Goal: Information Seeking & Learning: Learn about a topic

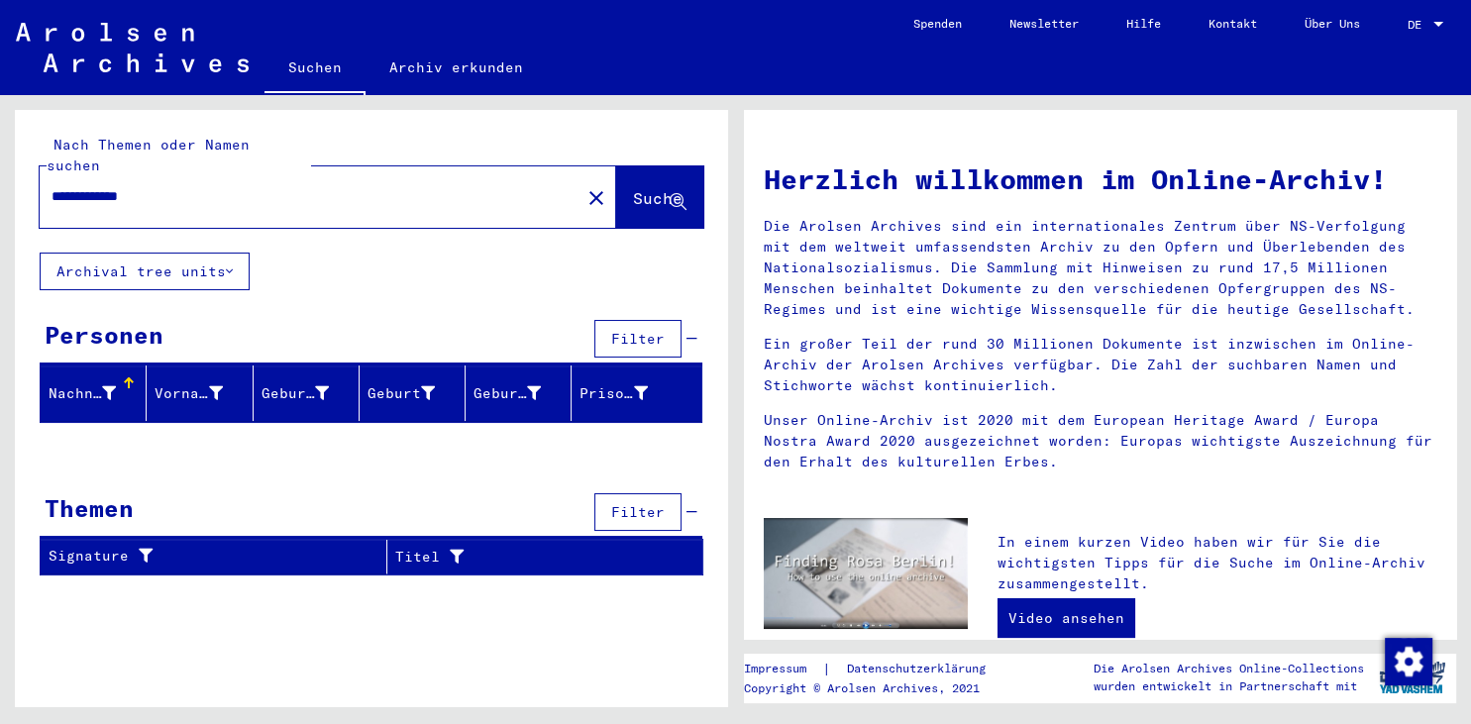
click at [1434, 26] on div at bounding box center [1439, 24] width 10 height 5
click at [1380, 36] on span "English" at bounding box center [1388, 35] width 49 height 15
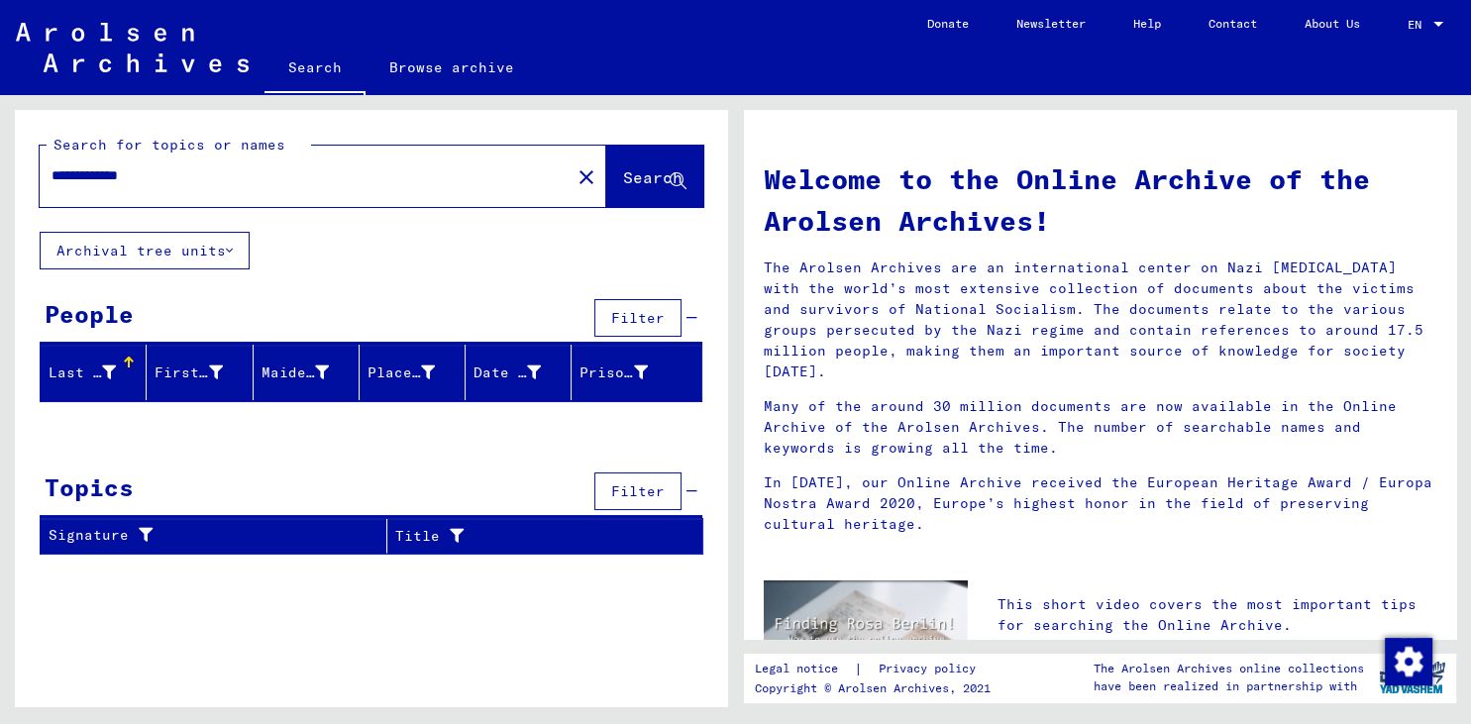
click at [172, 256] on button "Archival tree units" at bounding box center [145, 251] width 210 height 38
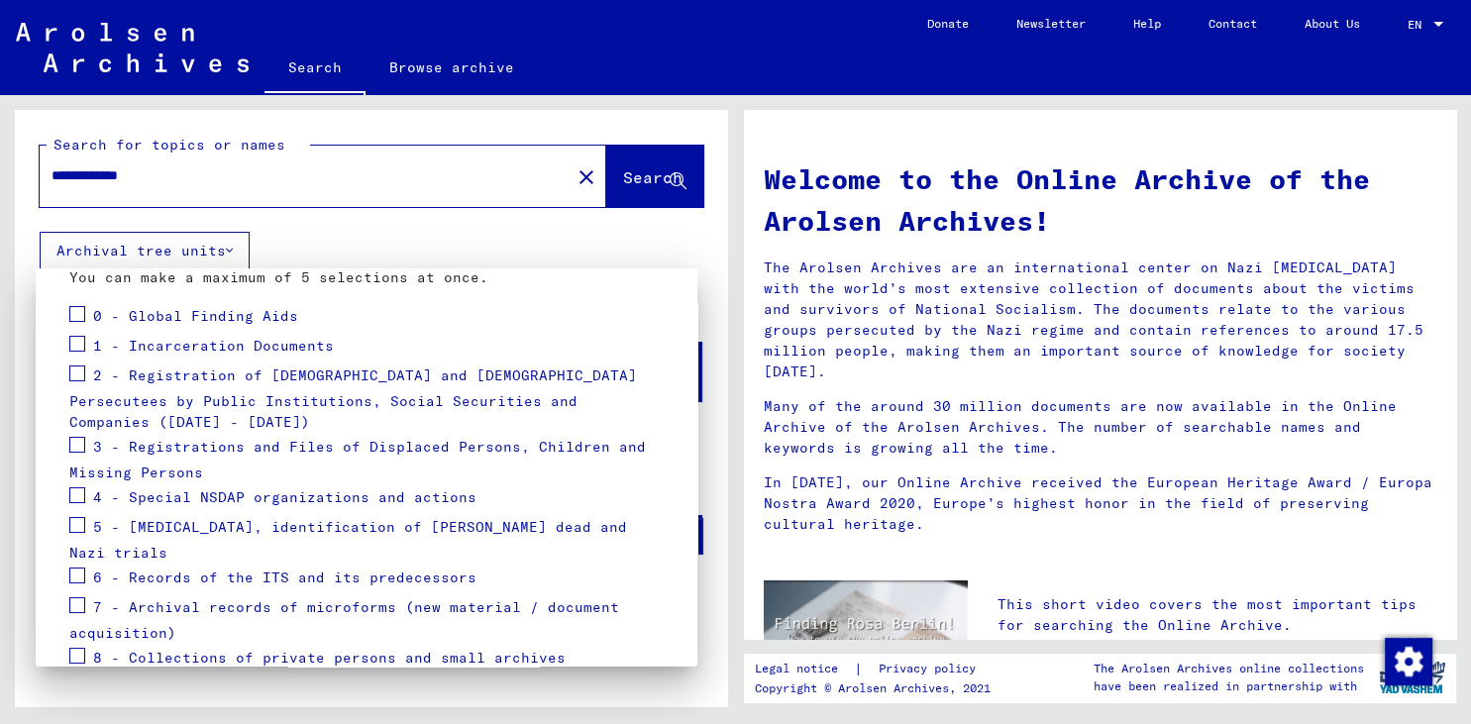
scroll to position [218, 0]
click at [76, 373] on span at bounding box center [77, 374] width 16 height 16
click at [72, 437] on span at bounding box center [77, 445] width 16 height 16
click at [626, 688] on button "Apply" at bounding box center [625, 707] width 78 height 38
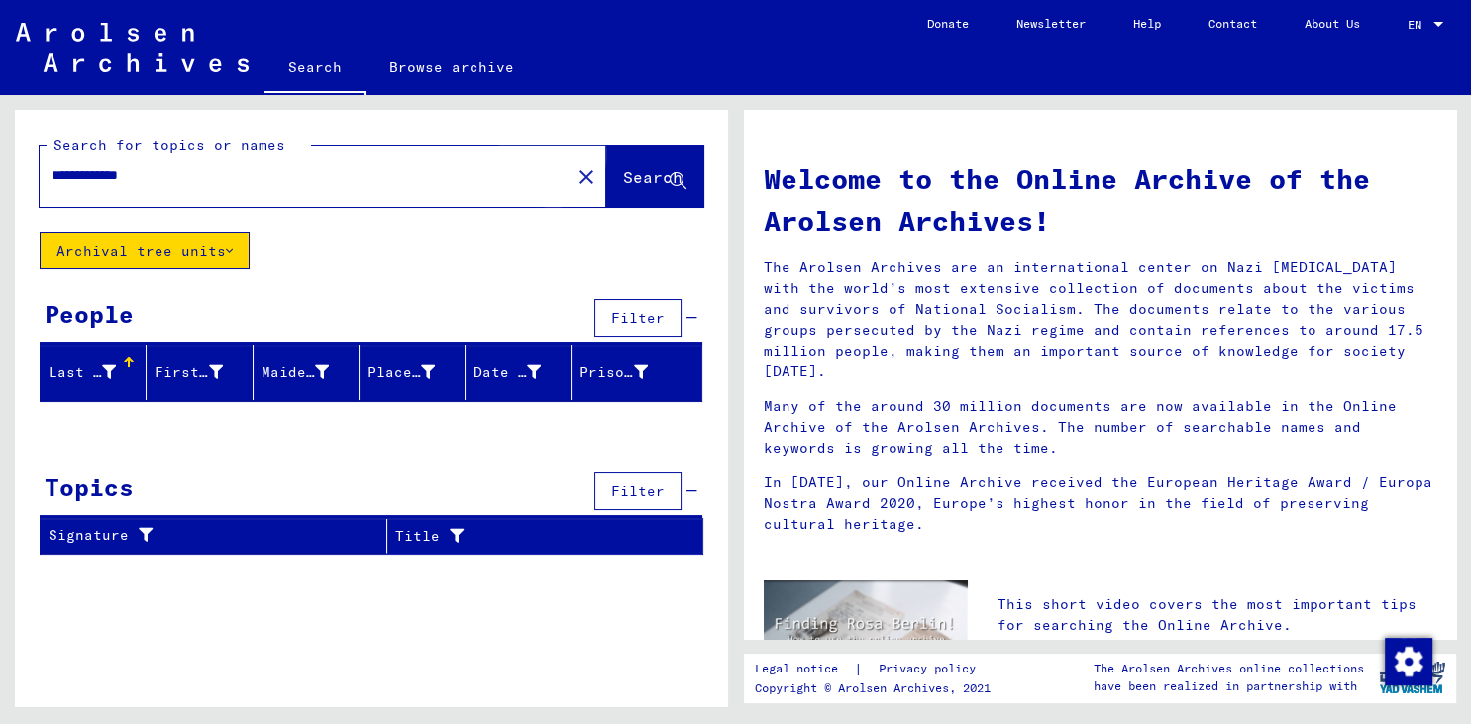
click at [633, 178] on span "Search" at bounding box center [652, 177] width 59 height 20
click at [488, 71] on link "Browse archive" at bounding box center [452, 68] width 172 height 48
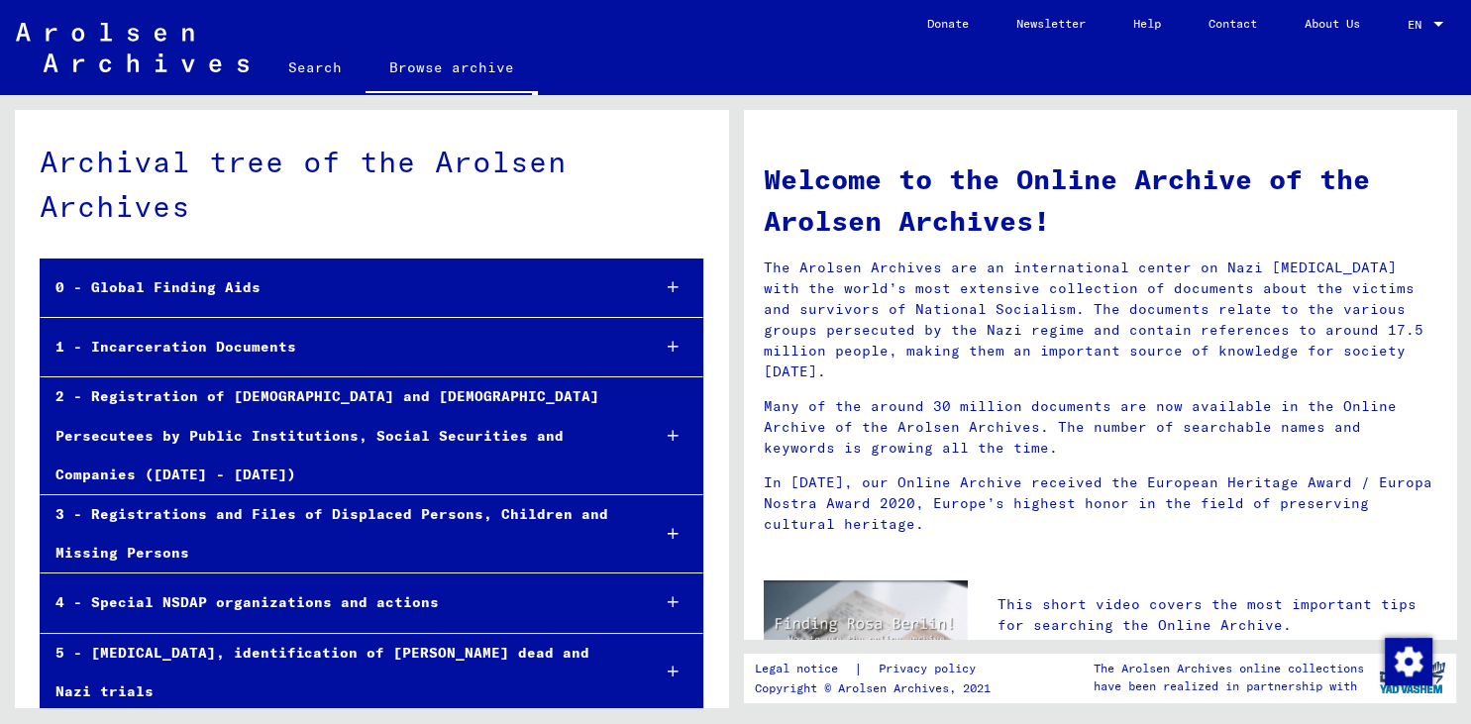
click at [249, 412] on div "2 - Registration of [DEMOGRAPHIC_DATA] and [DEMOGRAPHIC_DATA] Persecutees by Pu…" at bounding box center [337, 435] width 592 height 117
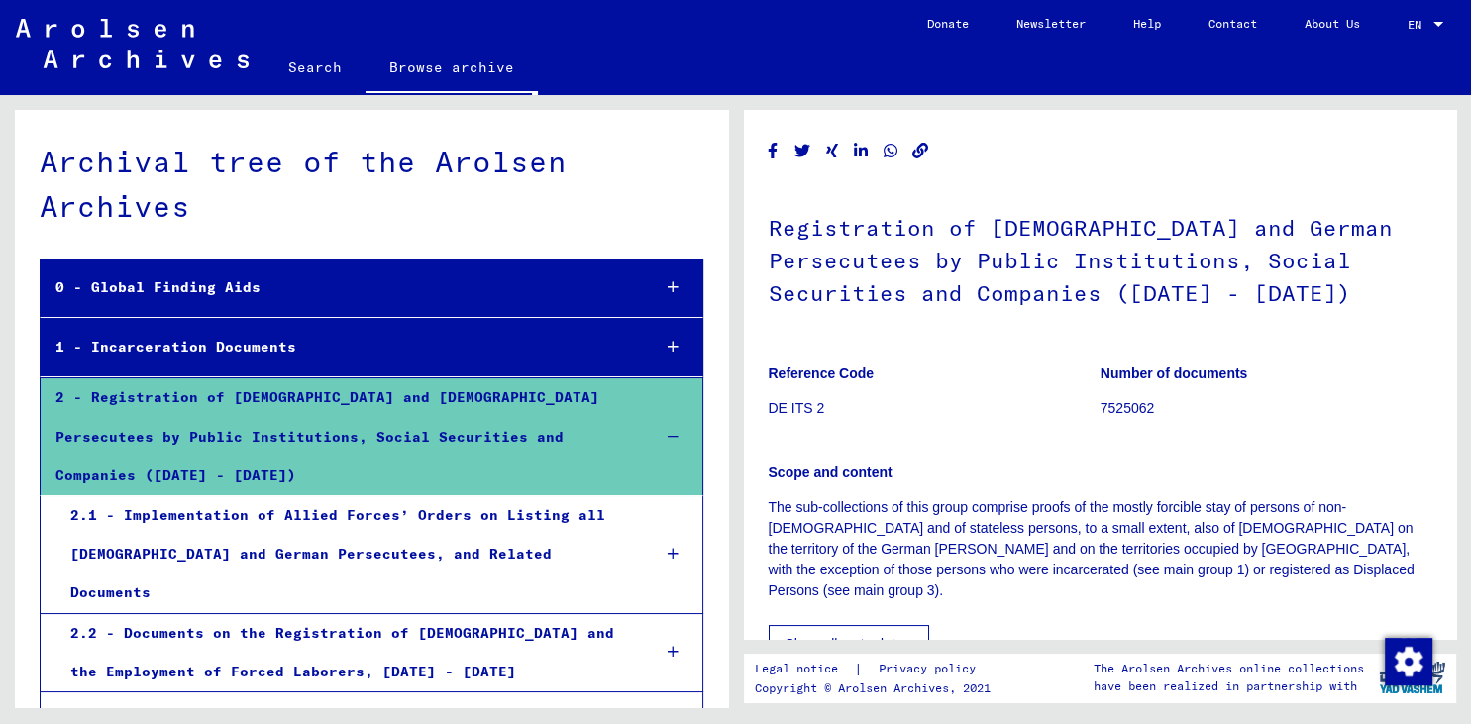
click at [332, 614] on div "2.2 - Documents on the Registration of [DEMOGRAPHIC_DATA] and the Employment of…" at bounding box center [345, 652] width 580 height 77
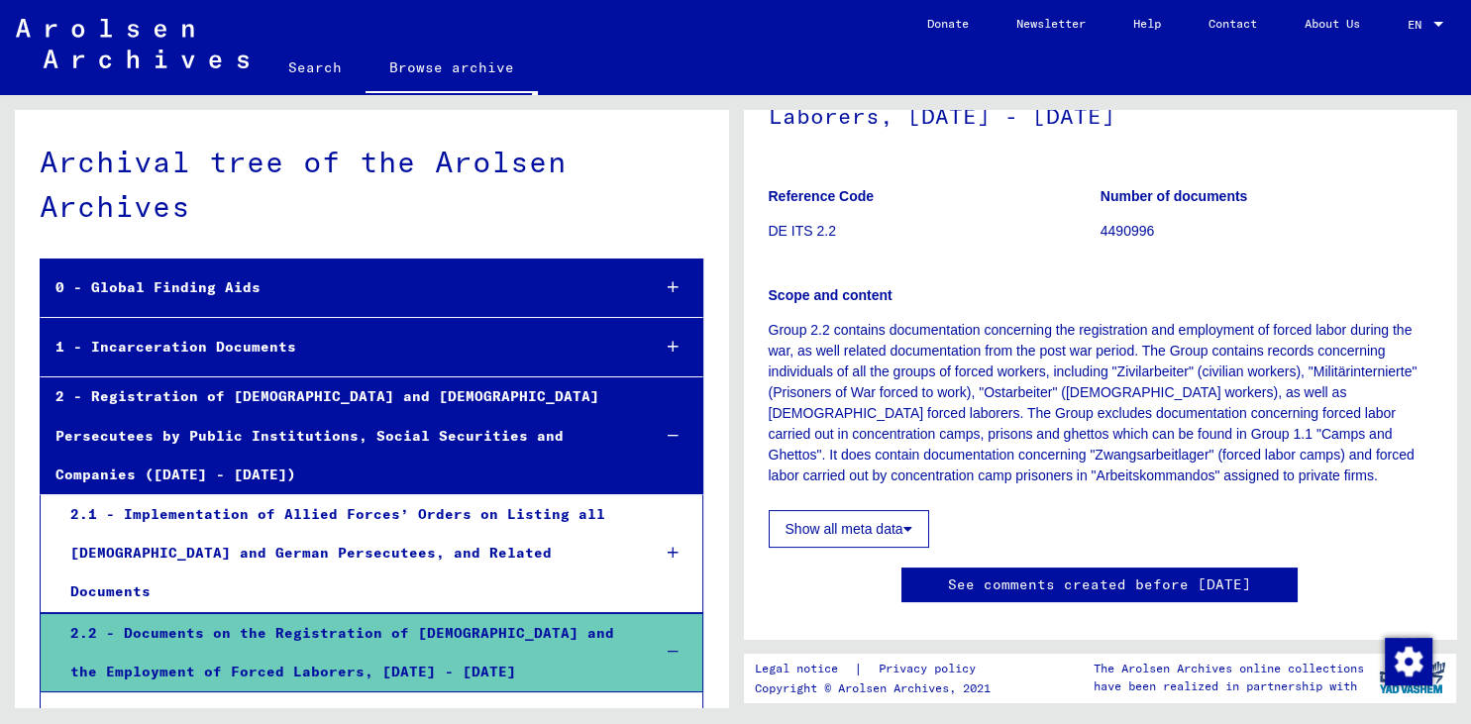
scroll to position [328, 0]
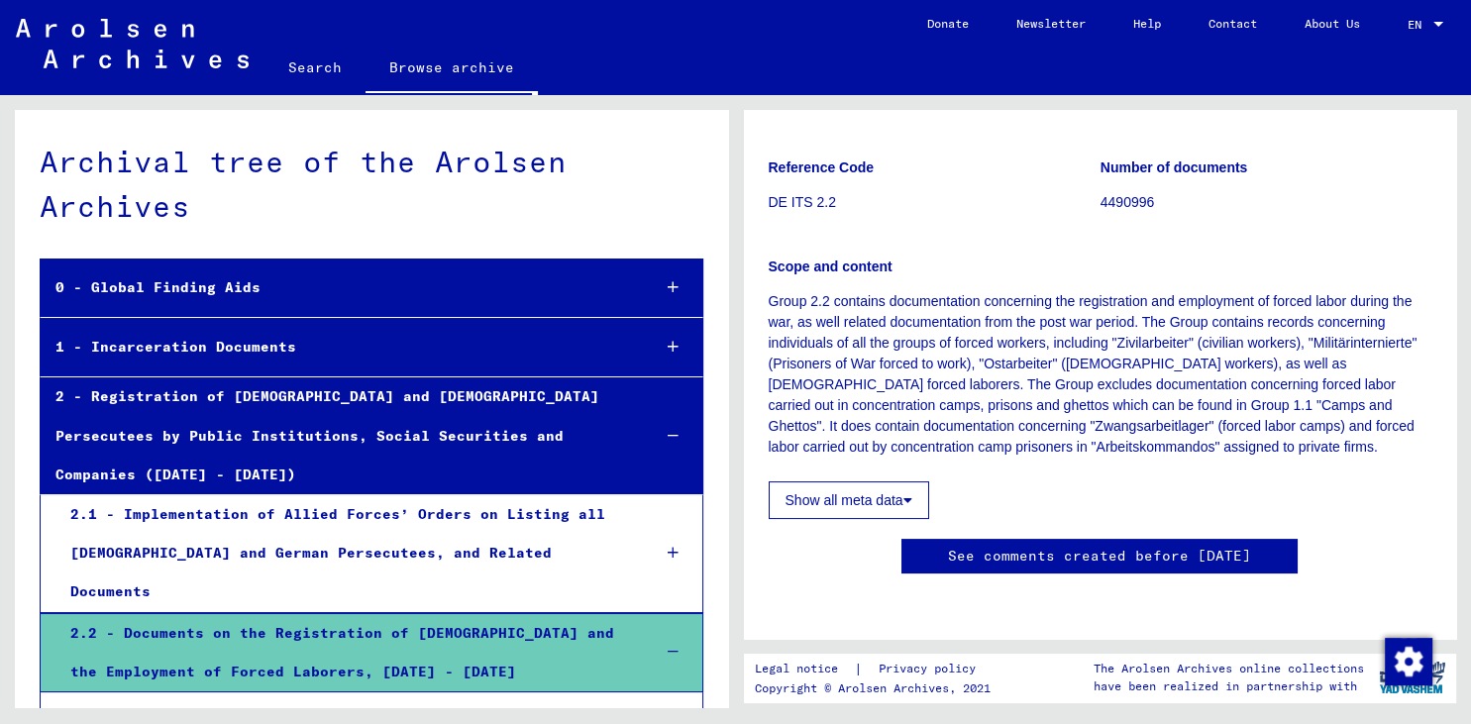
click at [912, 493] on icon at bounding box center [908, 500] width 9 height 14
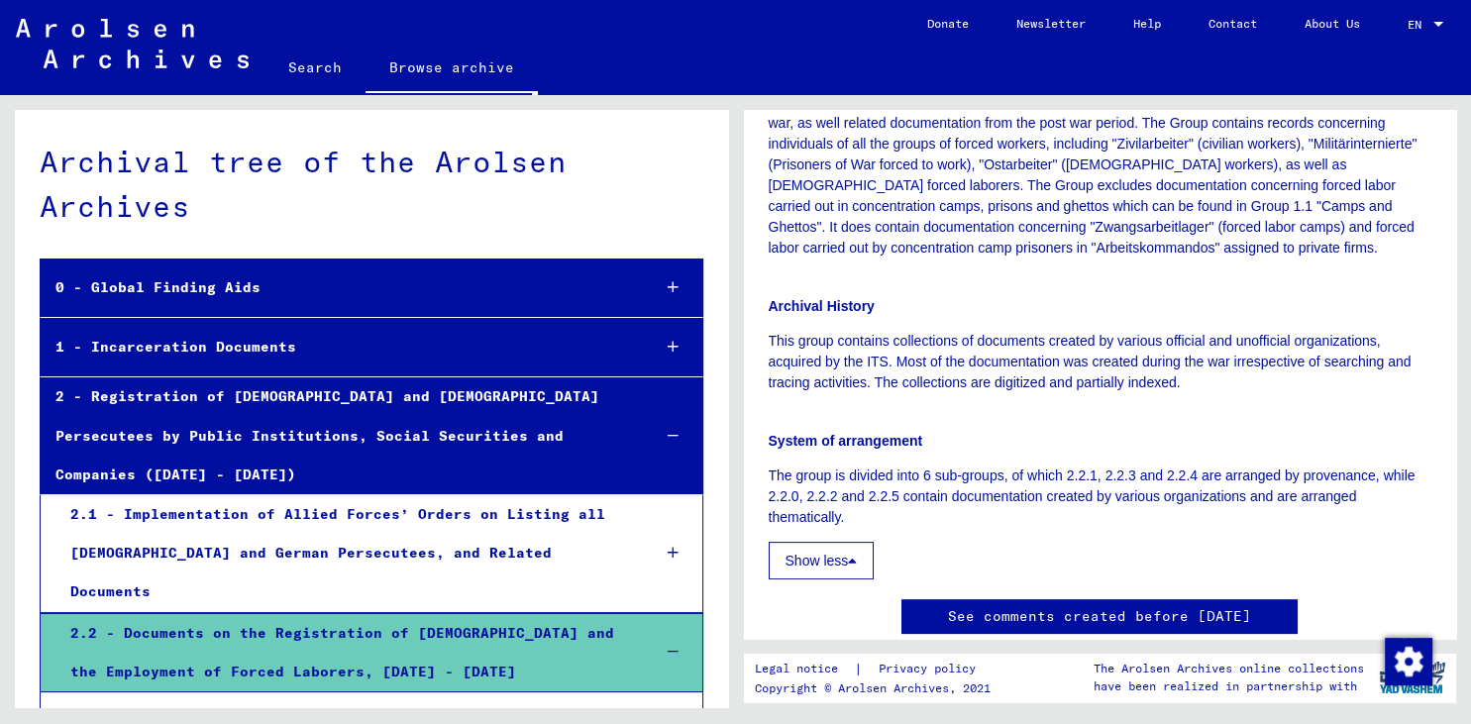
scroll to position [0, 0]
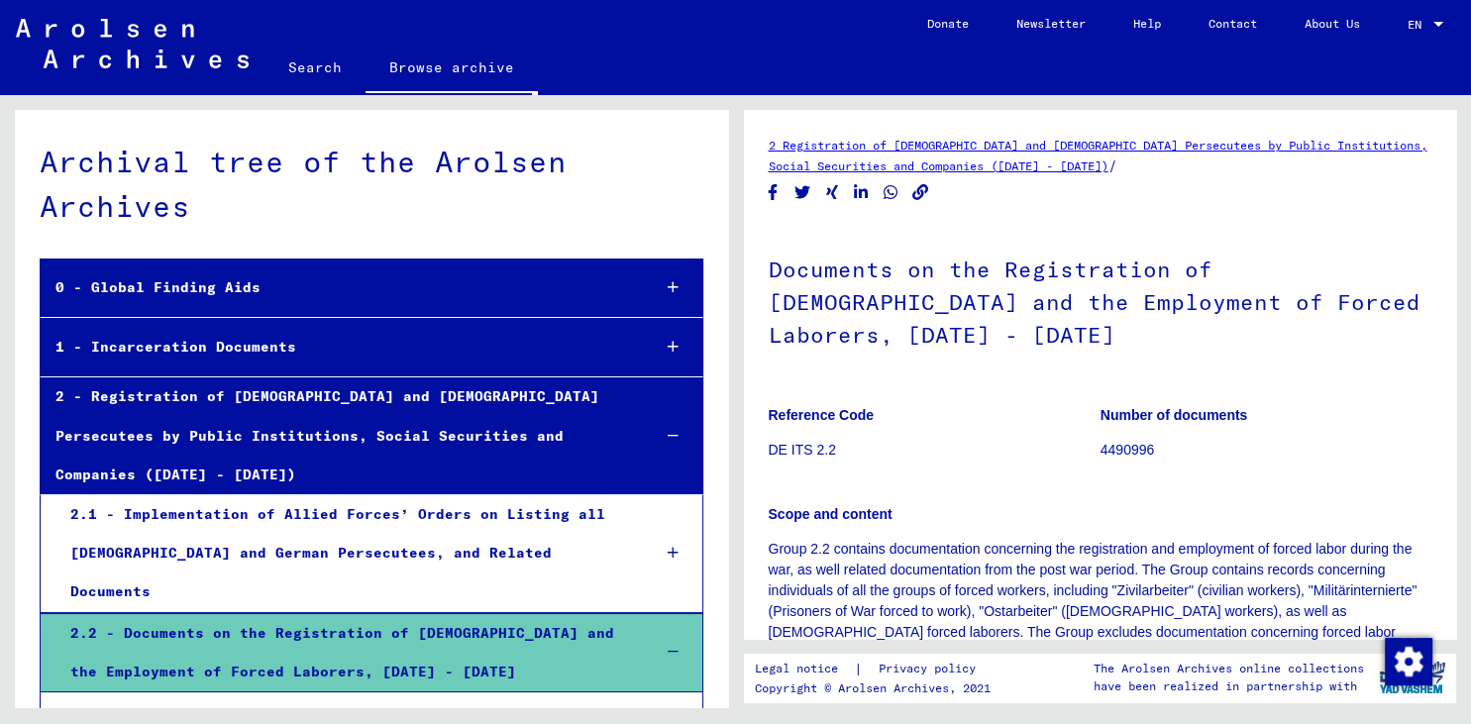
click at [941, 159] on div "2 Registration of [DEMOGRAPHIC_DATA] and [DEMOGRAPHIC_DATA] Persecutees by Publ…" at bounding box center [1101, 156] width 664 height 42
click at [938, 145] on link "2 Registration of [DEMOGRAPHIC_DATA] and [DEMOGRAPHIC_DATA] Persecutees by Publ…" at bounding box center [1098, 156] width 659 height 36
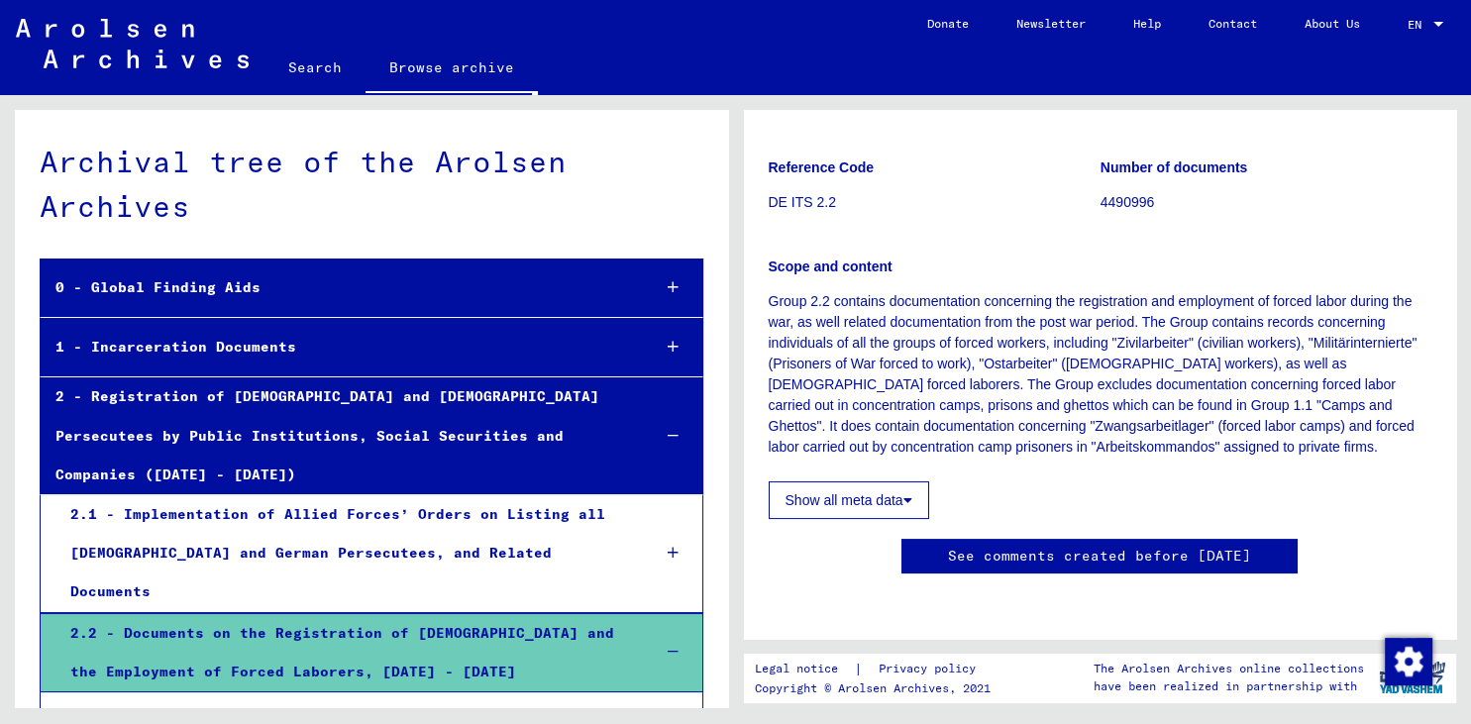
scroll to position [328, 0]
click at [906, 482] on button "Show all meta data" at bounding box center [849, 501] width 161 height 38
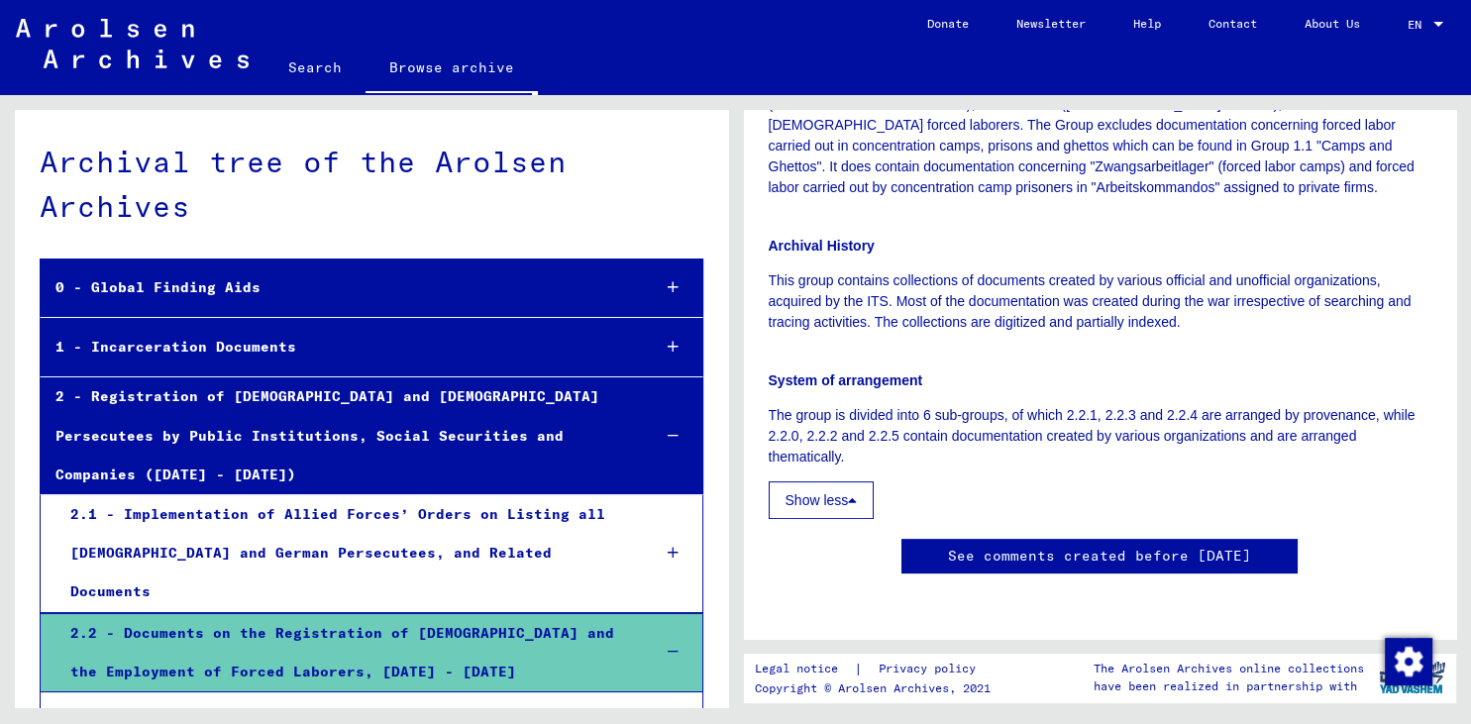
scroll to position [6344, 0]
click at [222, 702] on div "2.2.0 - Forced Labor" at bounding box center [352, 721] width 565 height 39
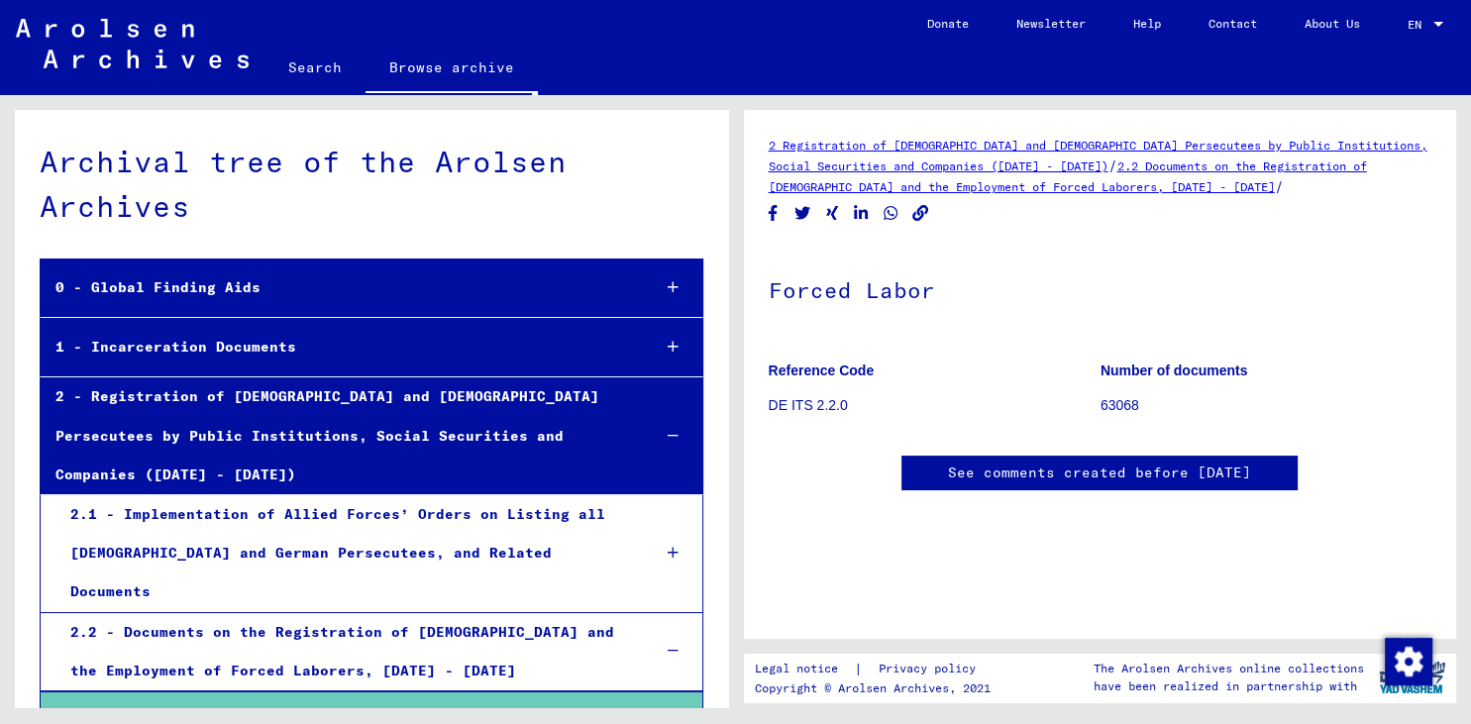
click at [1113, 401] on p "63068" at bounding box center [1266, 405] width 331 height 21
click at [798, 400] on p "DE ITS 2.2.0" at bounding box center [934, 405] width 331 height 21
click at [1036, 185] on link "2.2 Documents on the Registration of [DEMOGRAPHIC_DATA] and the Employment of F…" at bounding box center [1068, 177] width 598 height 36
click at [263, 613] on div "2.2 - Documents on the Registration of [DEMOGRAPHIC_DATA] and the Employment of…" at bounding box center [345, 651] width 580 height 77
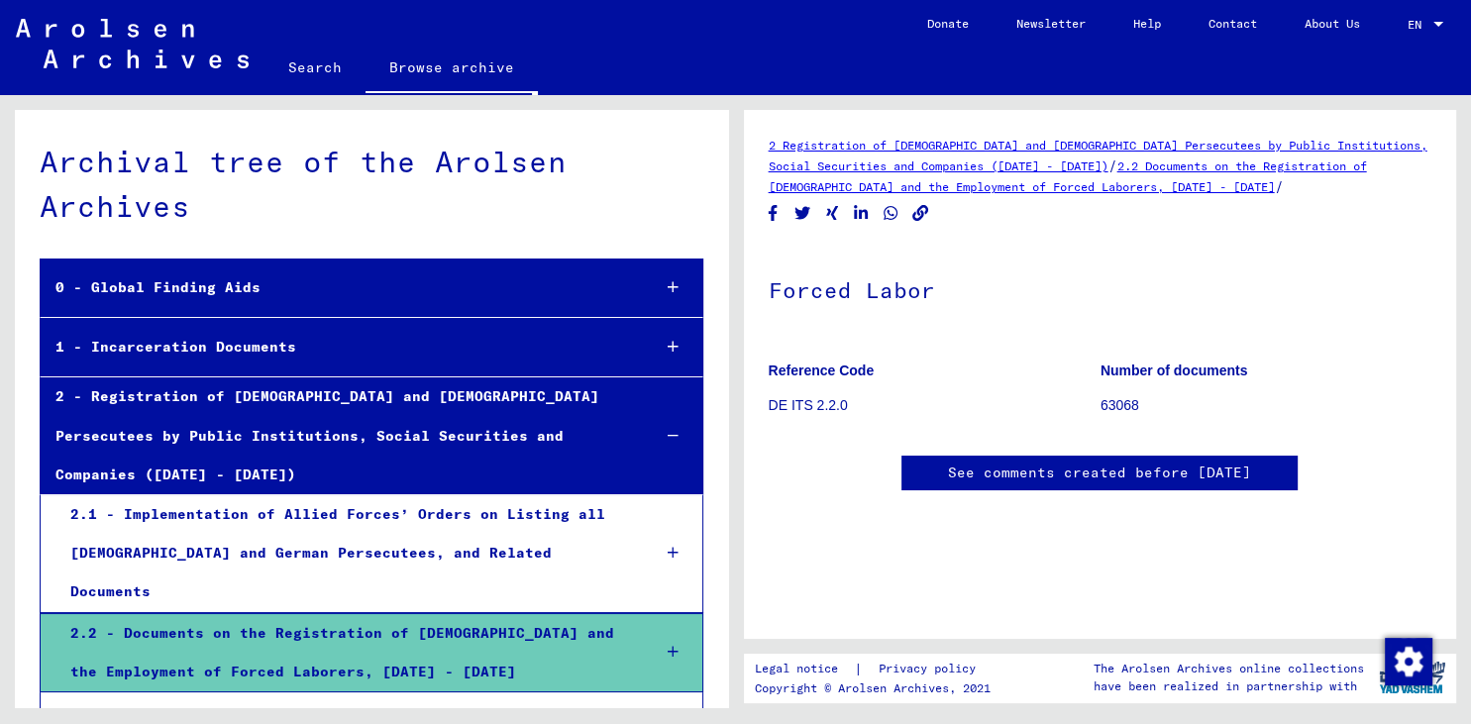
click at [666, 623] on div at bounding box center [673, 652] width 57 height 58
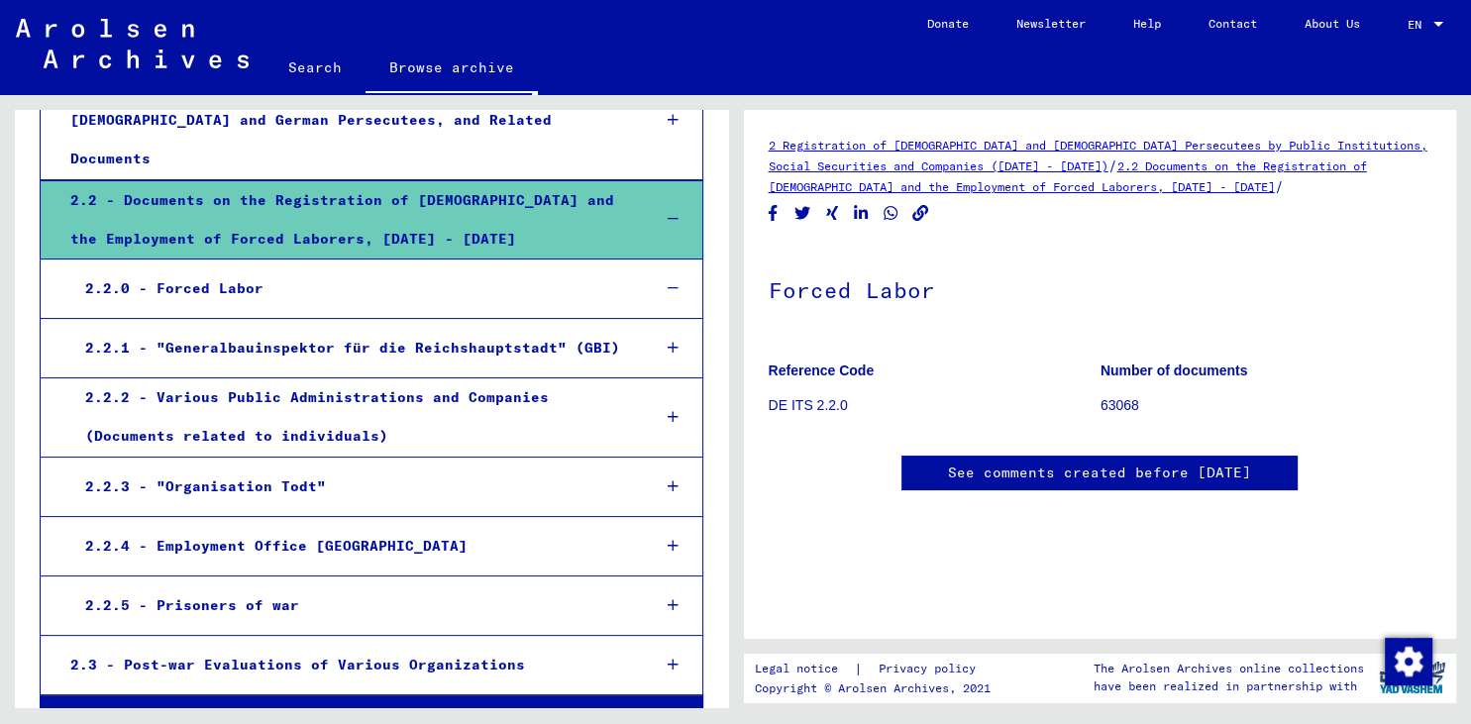
scroll to position [437, 0]
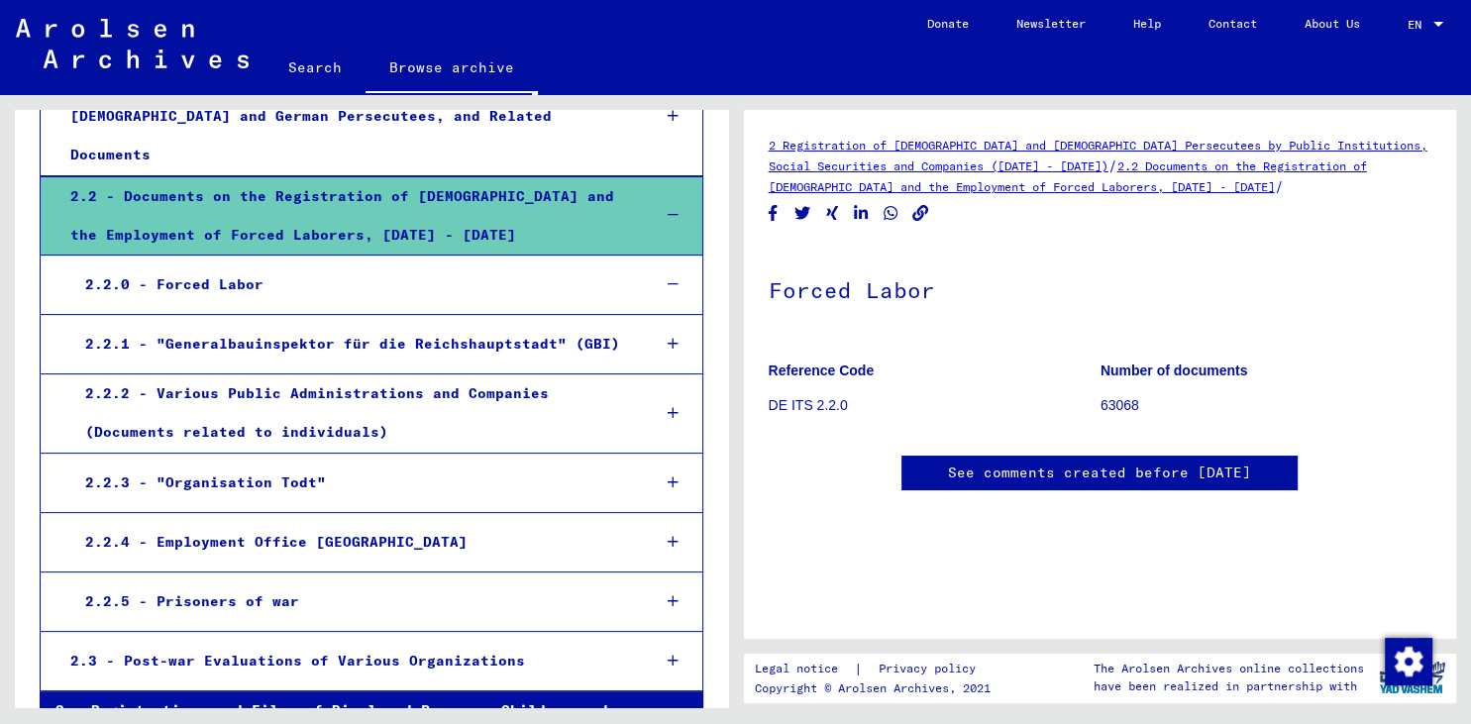
click at [228, 266] on div "2.2.0 - Forced Labor" at bounding box center [352, 285] width 565 height 39
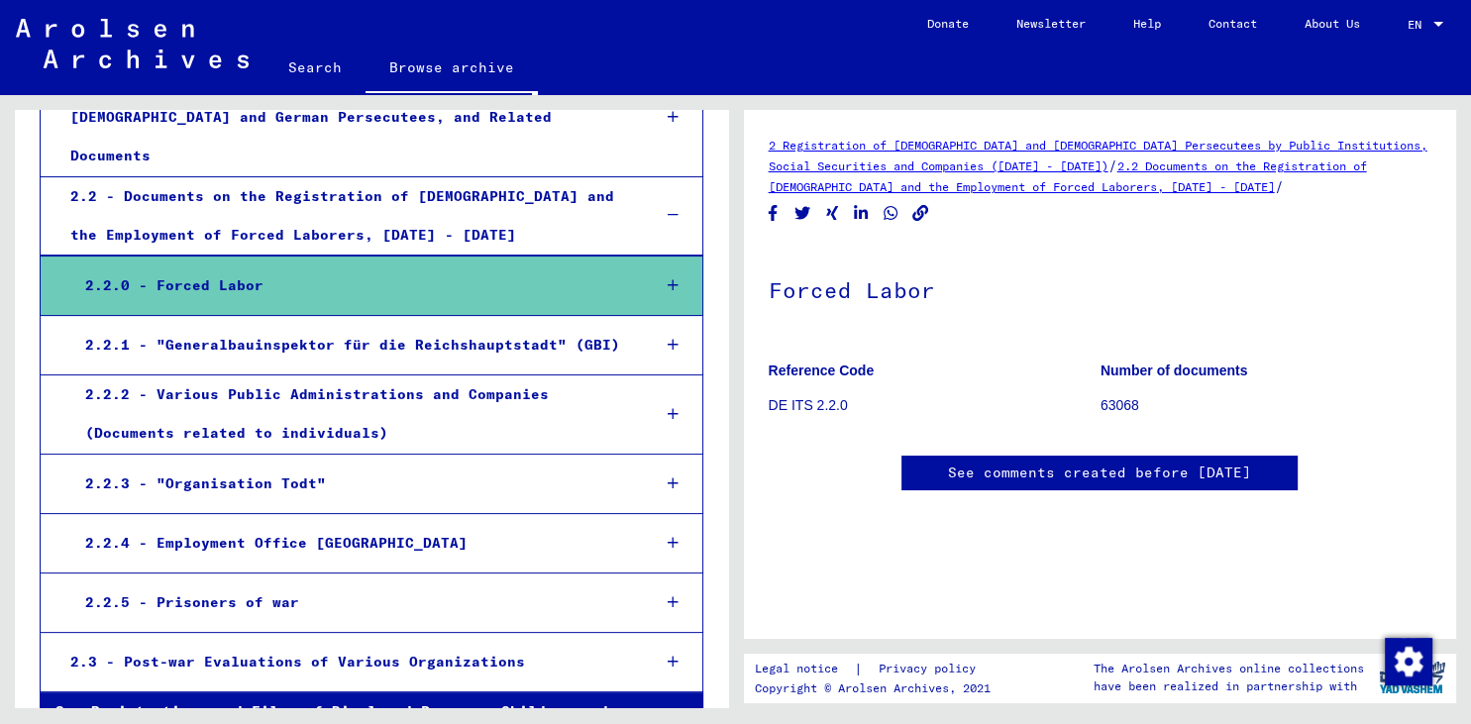
click at [1115, 163] on link "2.2 Documents on the Registration of [DEMOGRAPHIC_DATA] and the Employment of F…" at bounding box center [1068, 177] width 598 height 36
click at [1122, 405] on p "63068" at bounding box center [1266, 405] width 331 height 21
click at [837, 400] on p "DE ITS 2.2.0" at bounding box center [934, 405] width 331 height 21
drag, startPoint x: 858, startPoint y: 405, endPoint x: 741, endPoint y: 406, distance: 116.9
click at [769, 406] on mat-grid-tile "Reference Code DE ITS 2.2.0" at bounding box center [934, 391] width 331 height 89
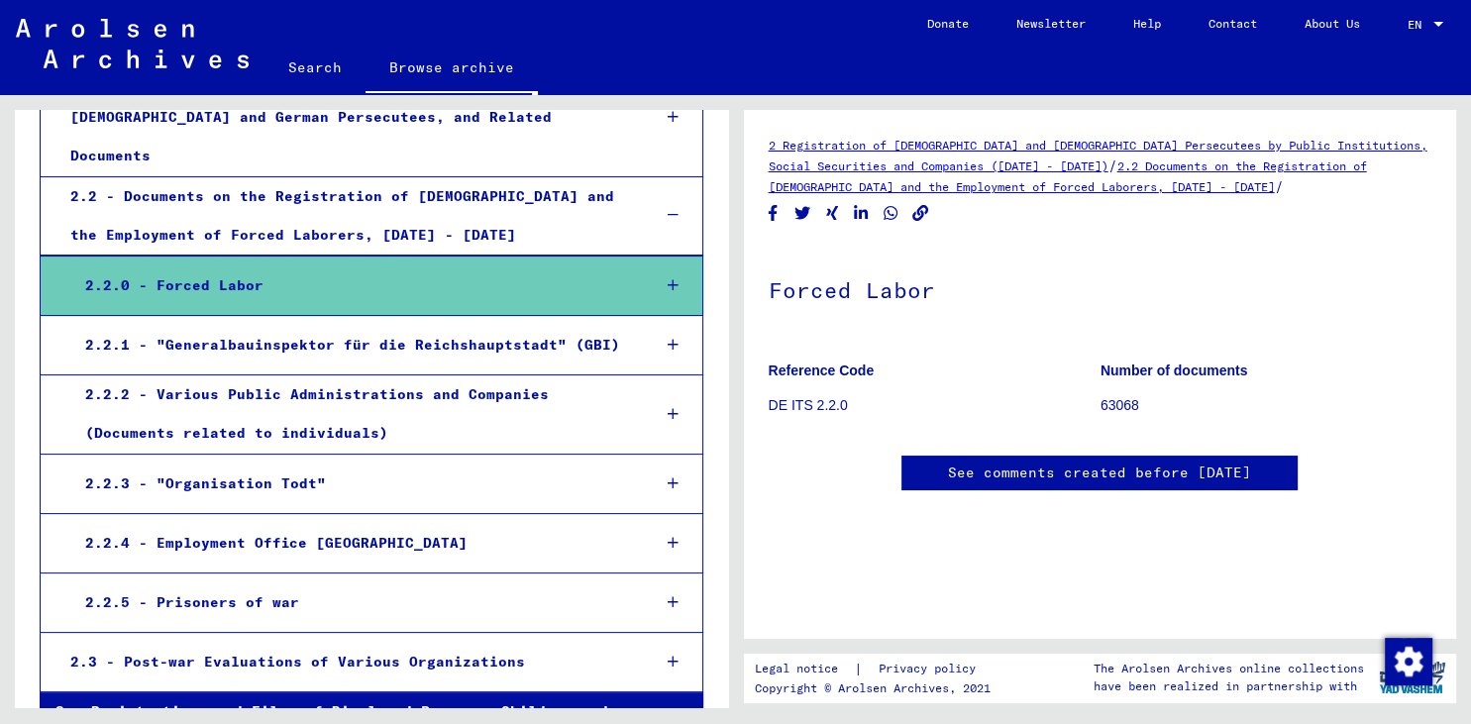
click at [806, 398] on p "DE ITS 2.2.0" at bounding box center [934, 405] width 331 height 21
drag, startPoint x: 770, startPoint y: 402, endPoint x: 858, endPoint y: 413, distance: 88.8
click at [858, 413] on p "DE ITS 2.2.0" at bounding box center [934, 405] width 331 height 21
copy p "DE ITS 2.2.0"
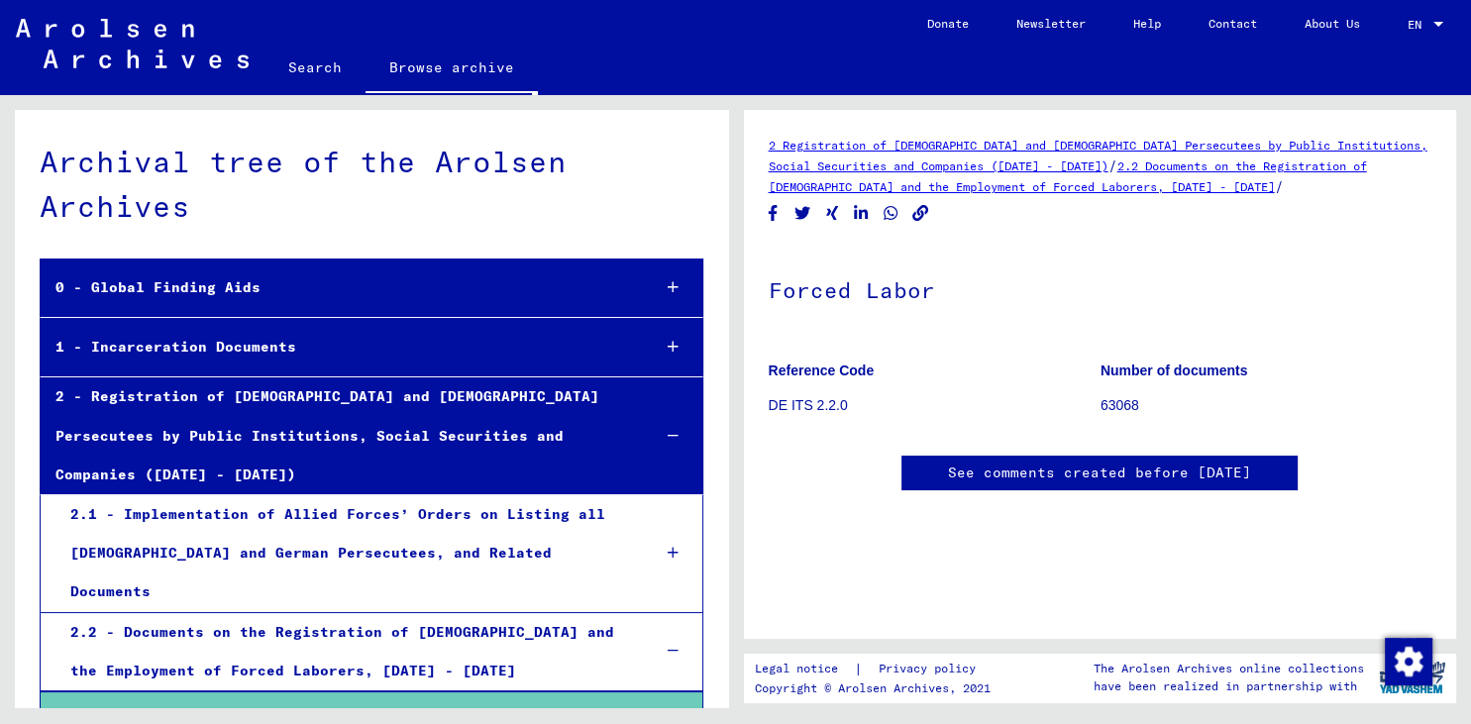
click at [320, 73] on link "Search" at bounding box center [315, 68] width 101 height 48
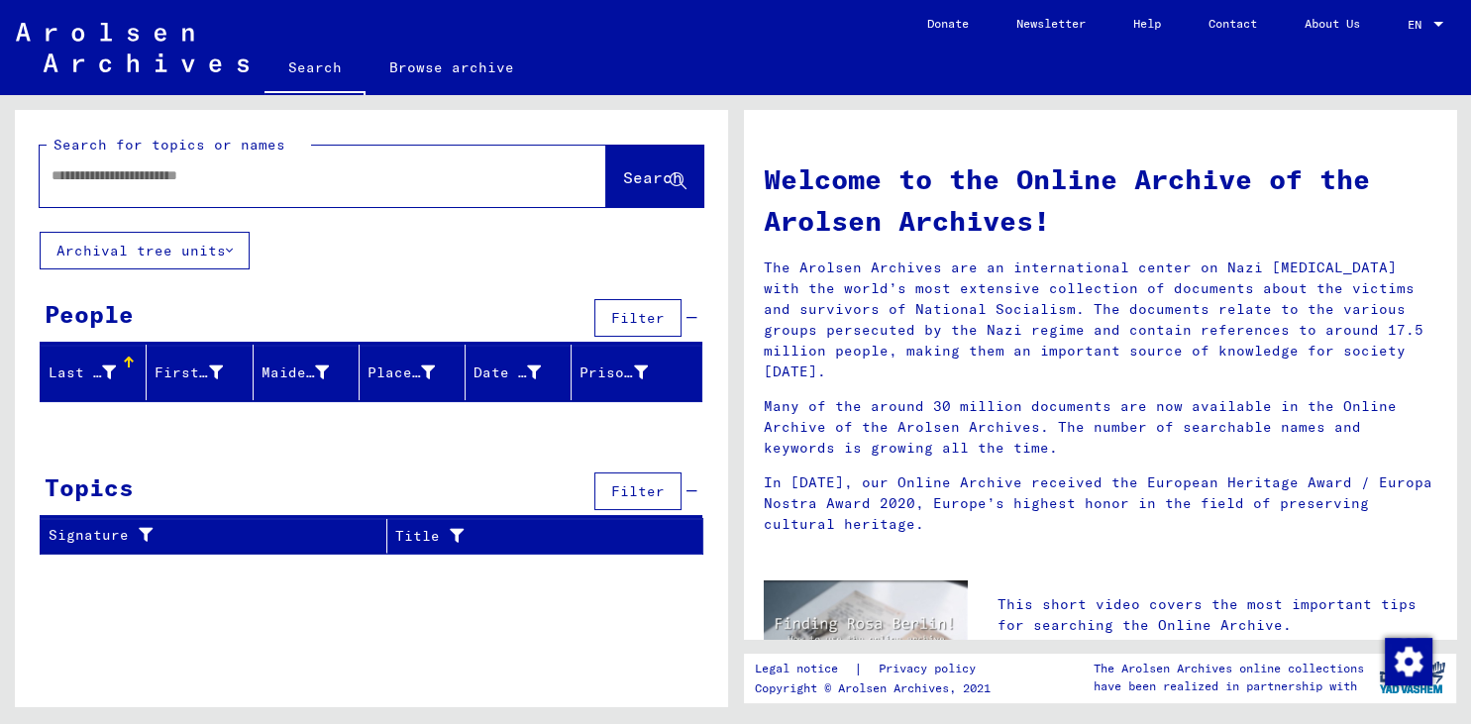
click at [240, 180] on input "text" at bounding box center [299, 175] width 495 height 21
paste input "**********"
type input "**********"
click at [623, 178] on span "Search" at bounding box center [652, 177] width 59 height 20
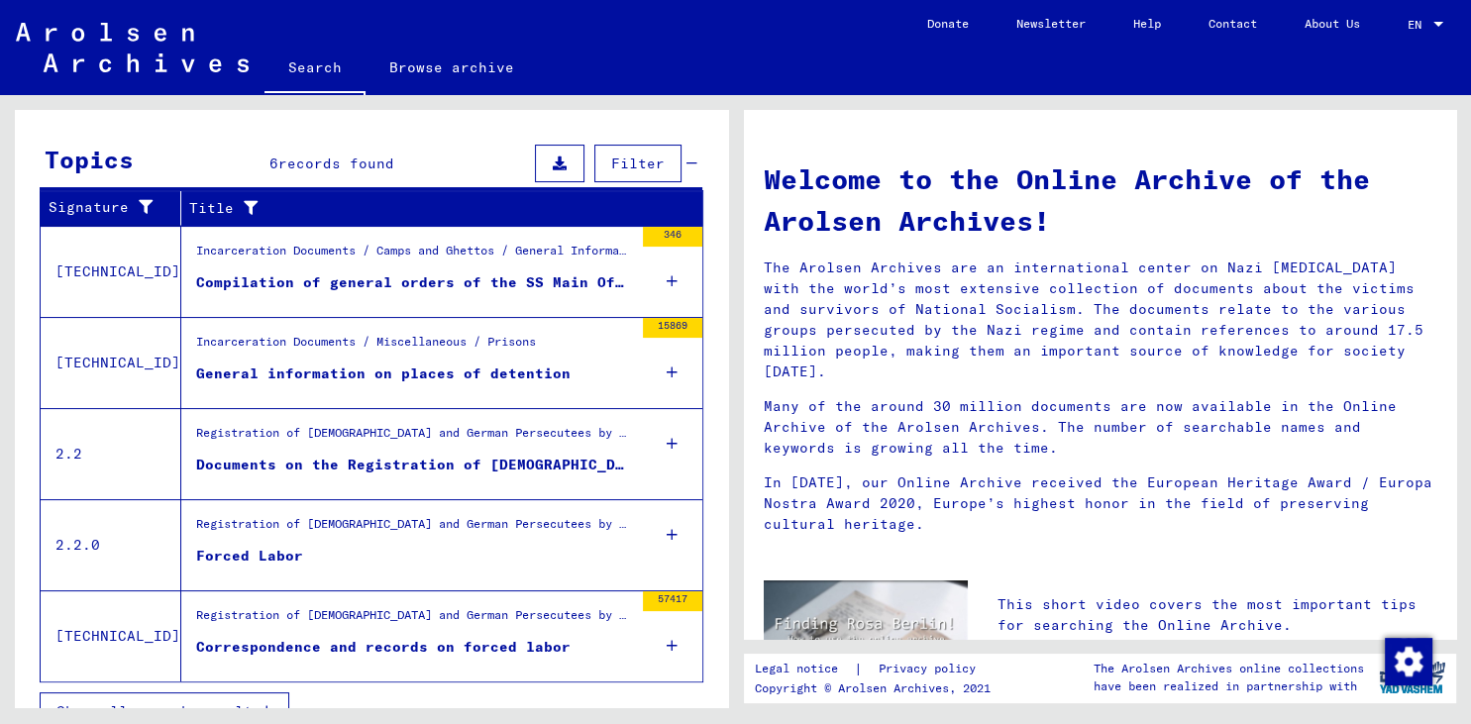
scroll to position [335, 0]
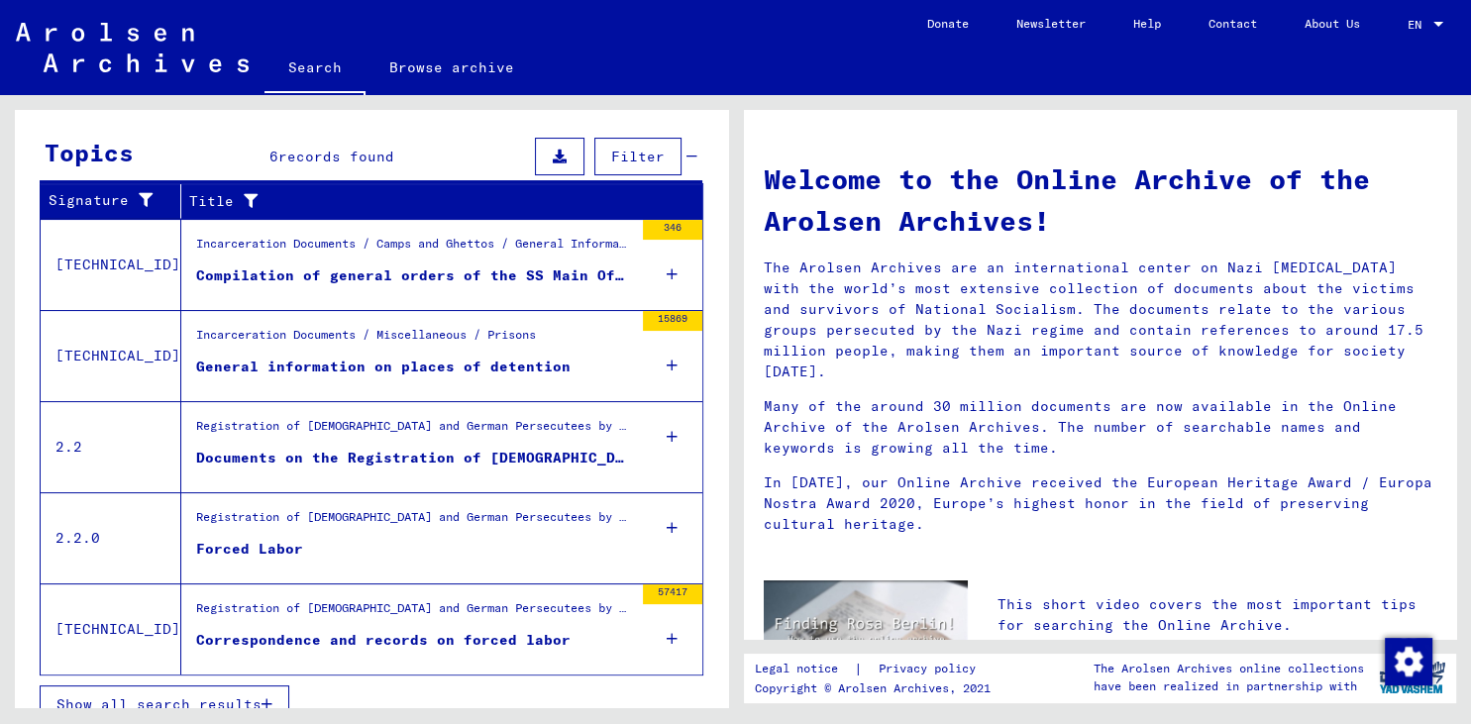
click at [463, 460] on div "Documents on the Registration of [DEMOGRAPHIC_DATA] and the Employment of Force…" at bounding box center [414, 458] width 437 height 21
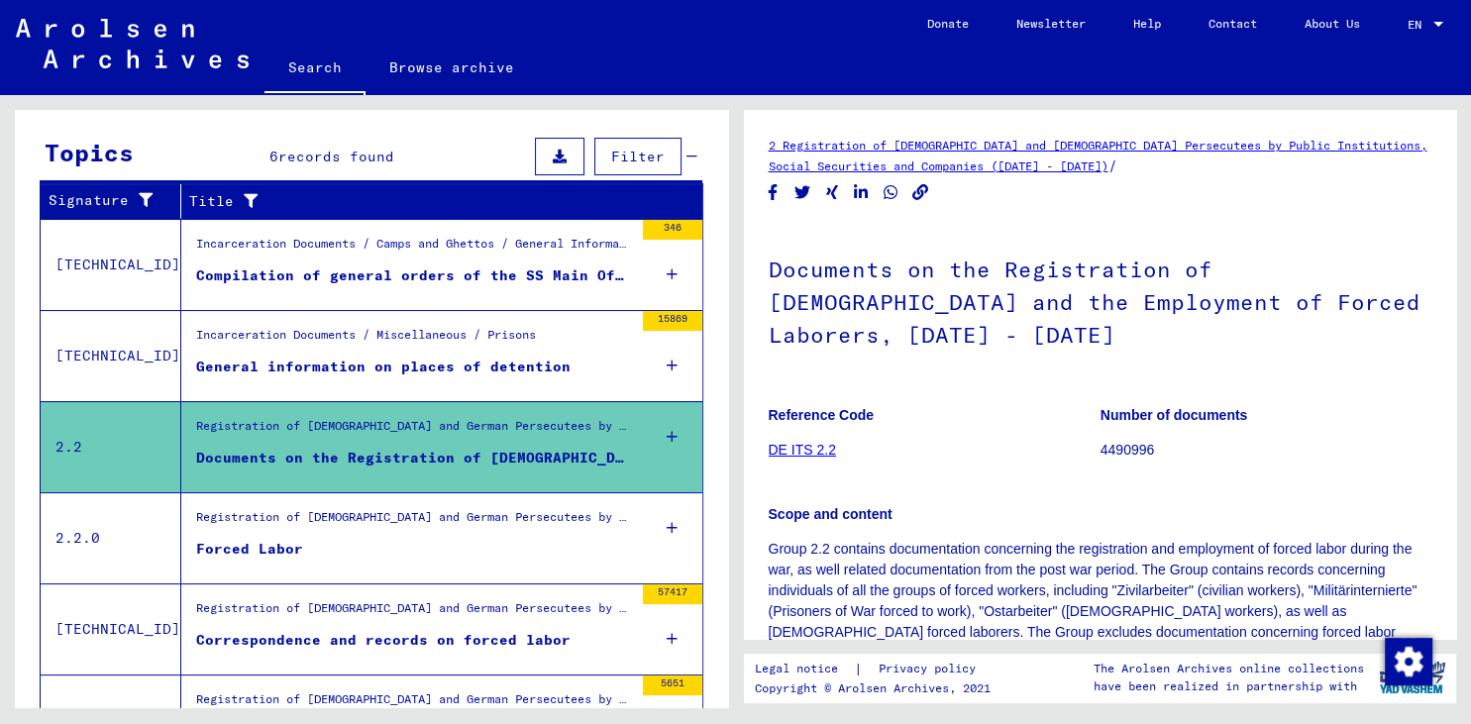
click at [813, 442] on link "DE ITS 2.2" at bounding box center [802, 450] width 67 height 16
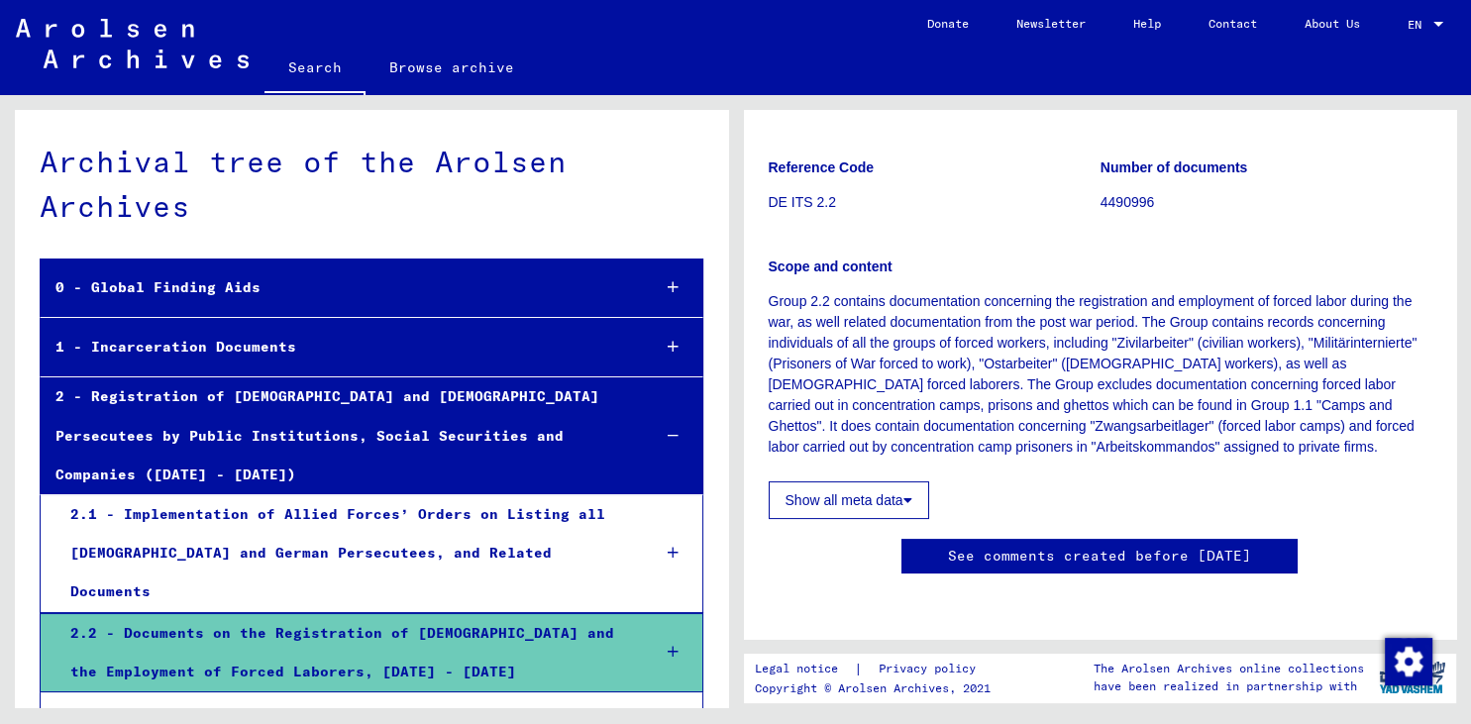
scroll to position [437, 0]
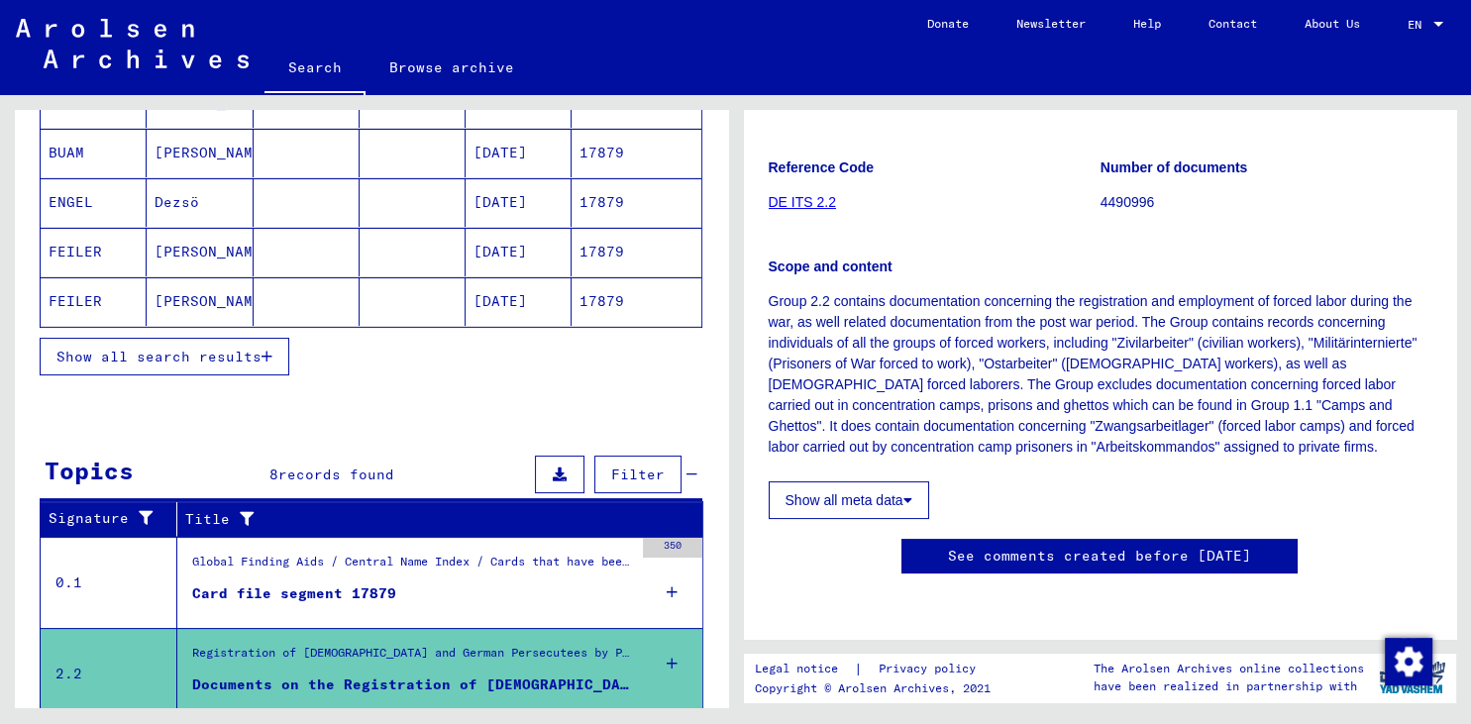
scroll to position [437, 0]
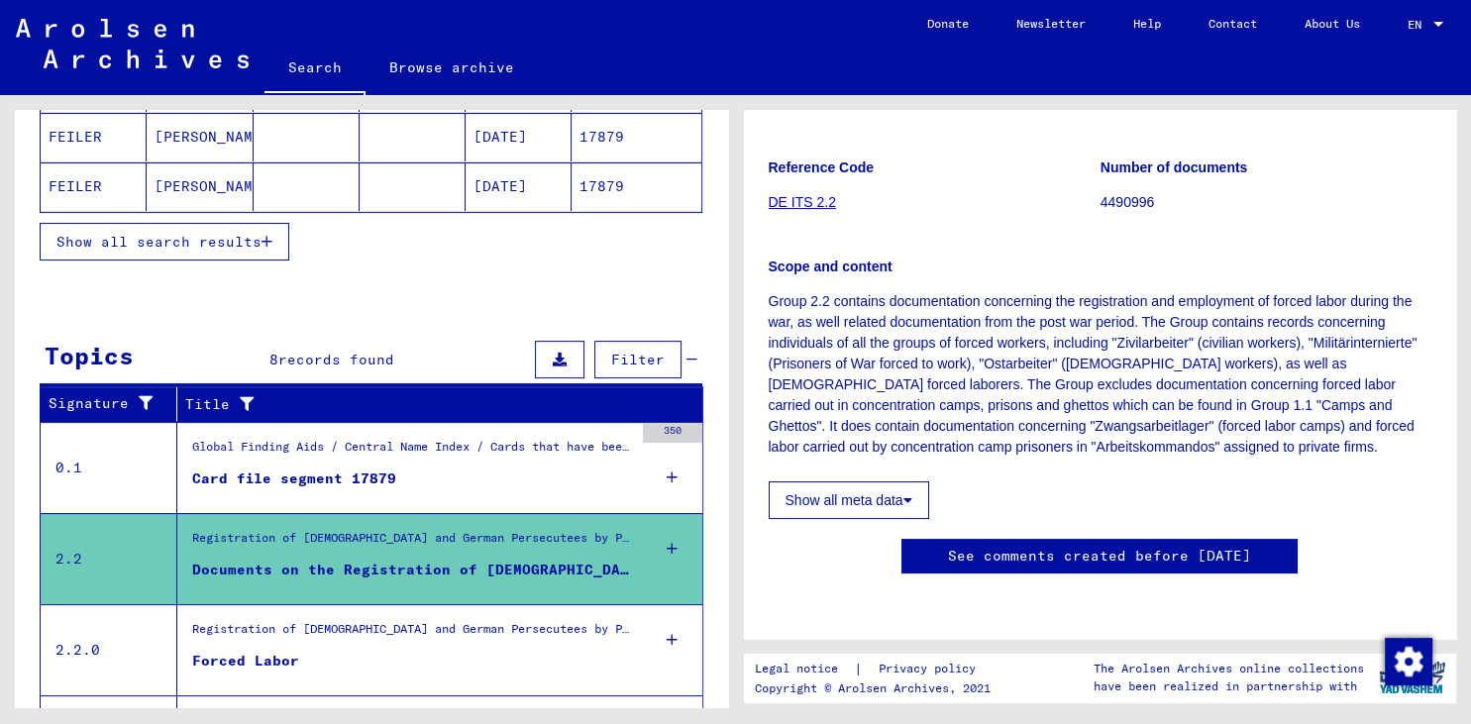
click at [410, 620] on div "Registration of [DEMOGRAPHIC_DATA] and German Persecutees by Public Institution…" at bounding box center [412, 634] width 441 height 28
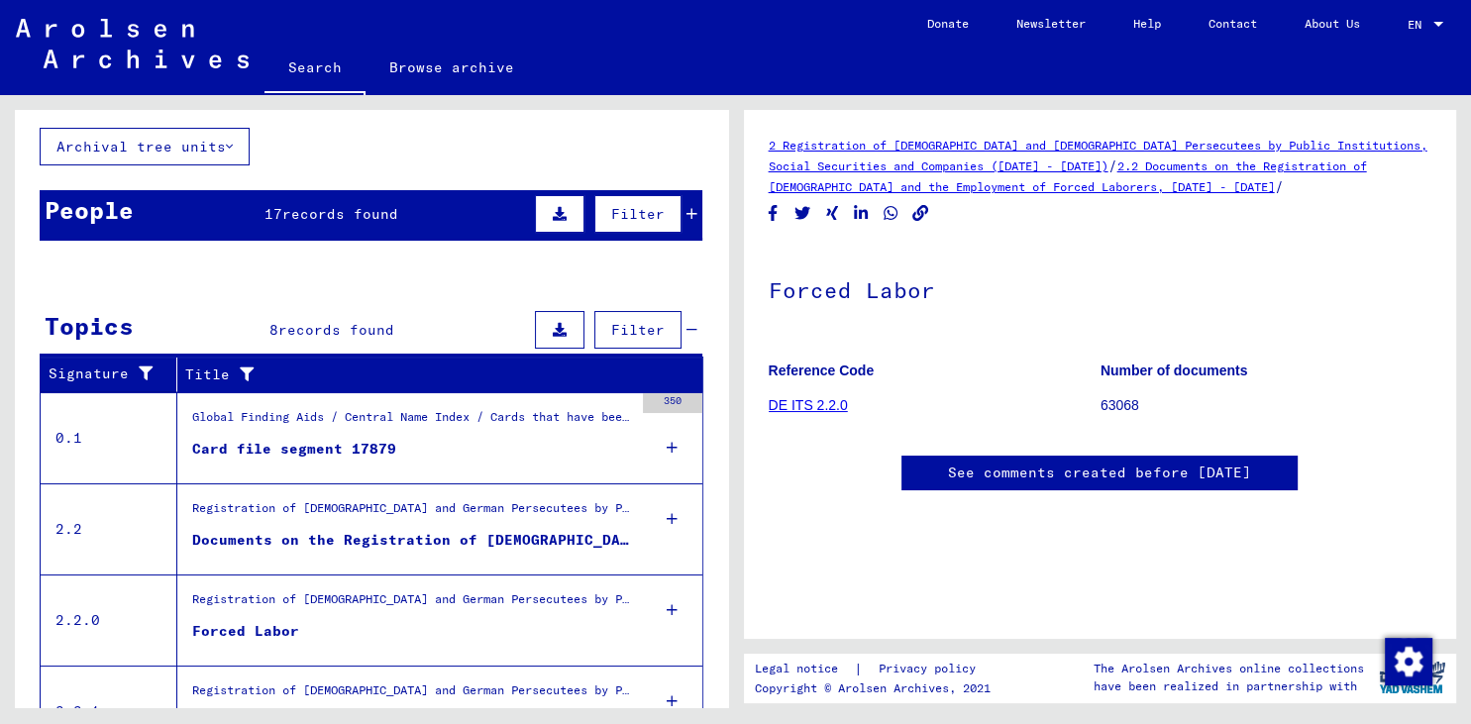
scroll to position [298, 0]
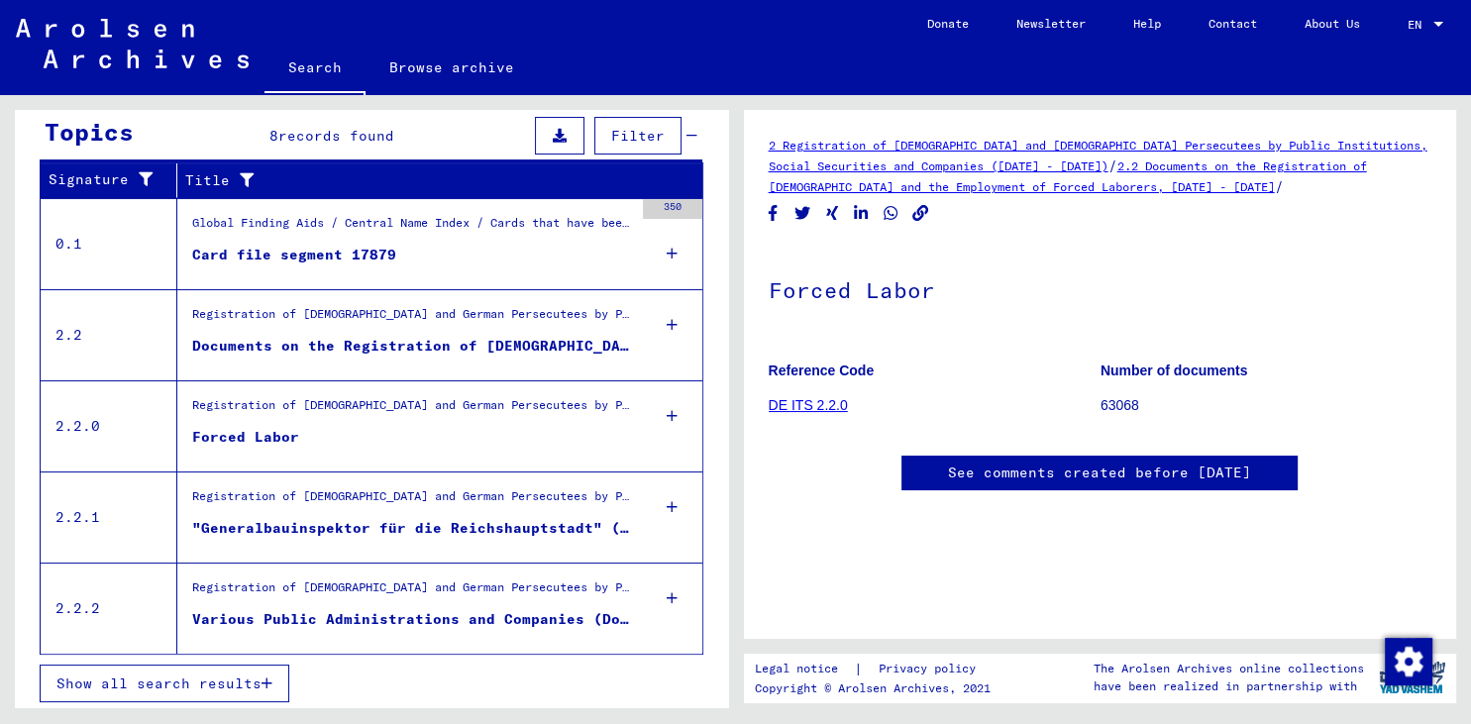
click at [678, 410] on div at bounding box center [672, 415] width 59 height 69
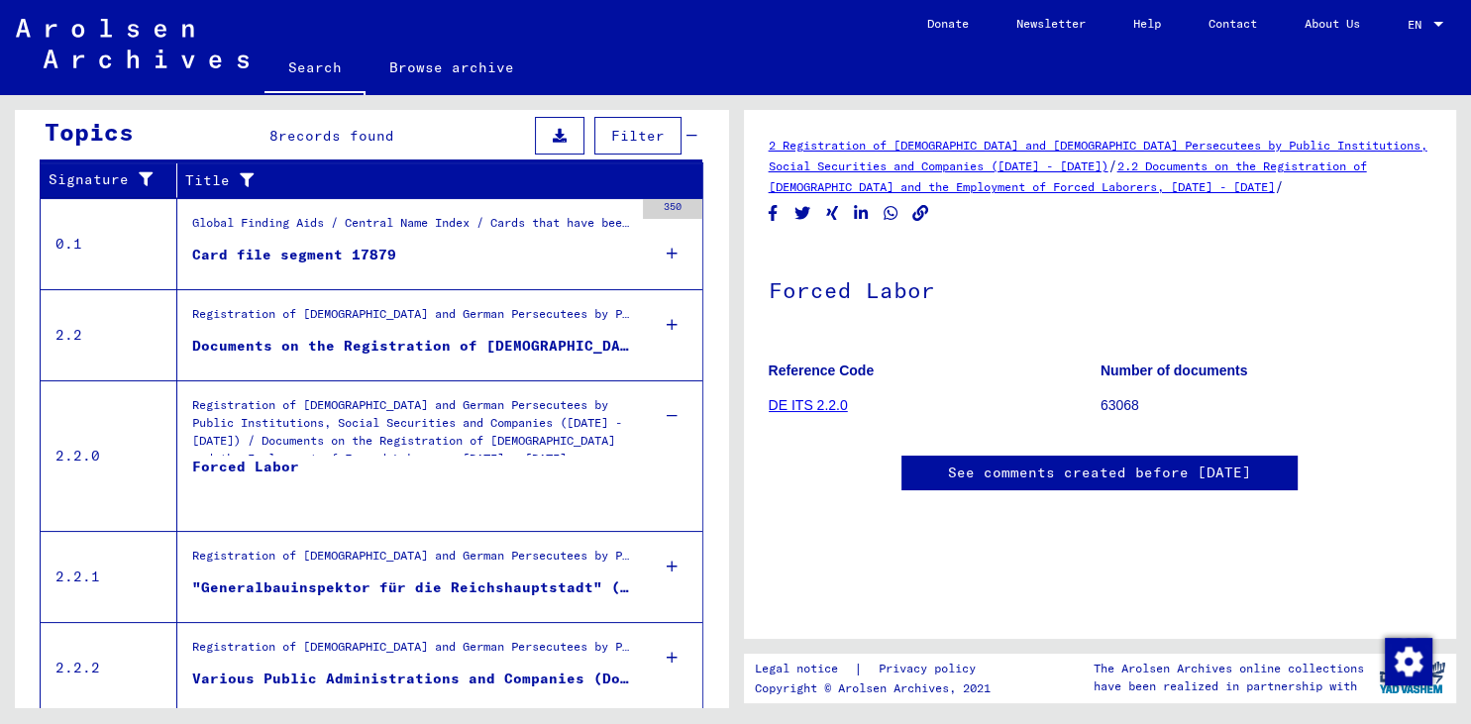
click at [334, 414] on div "Registration of [DEMOGRAPHIC_DATA] and German Persecutees by Public Institution…" at bounding box center [412, 430] width 441 height 69
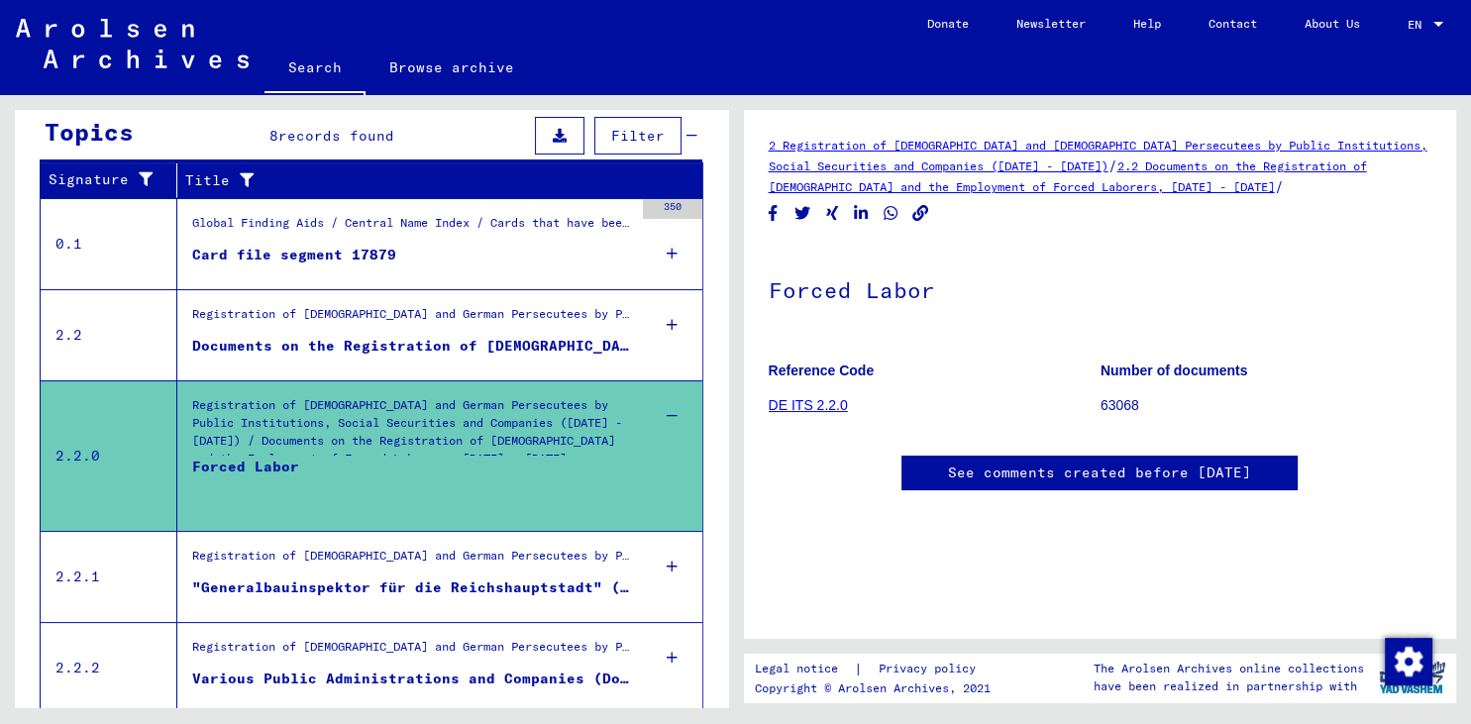
click at [335, 418] on div "Registration of [DEMOGRAPHIC_DATA] and German Persecutees by Public Institution…" at bounding box center [412, 430] width 441 height 69
click at [359, 445] on div "Registration of [DEMOGRAPHIC_DATA] and German Persecutees by Public Institution…" at bounding box center [412, 430] width 441 height 69
drag, startPoint x: 283, startPoint y: 471, endPoint x: 121, endPoint y: 455, distance: 163.3
click at [279, 471] on div "Forced Labor" at bounding box center [245, 486] width 107 height 59
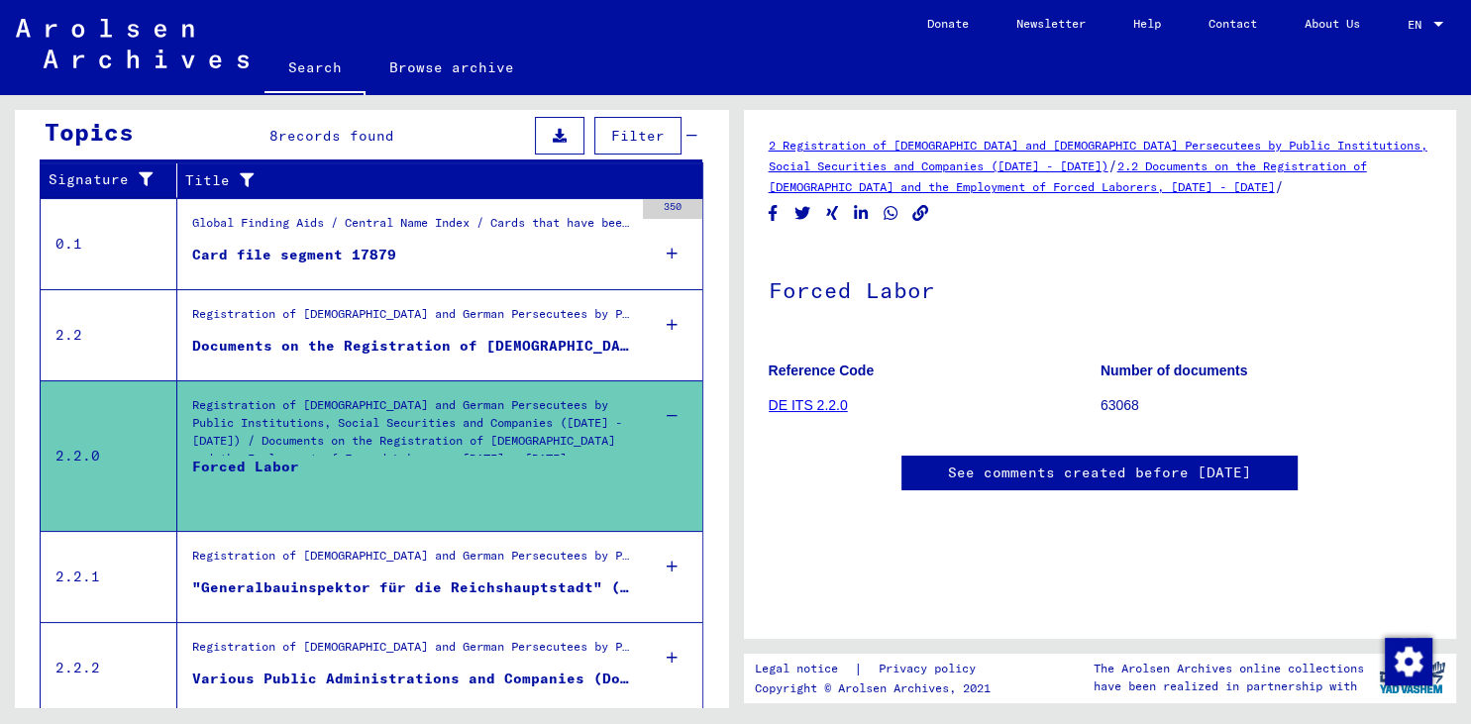
click at [57, 449] on td "2.2.0" at bounding box center [109, 455] width 137 height 151
click at [1013, 348] on figure "Reference Code DE ITS 2.2.0" at bounding box center [934, 391] width 331 height 89
click at [822, 397] on link "DE ITS 2.2.0" at bounding box center [808, 405] width 79 height 16
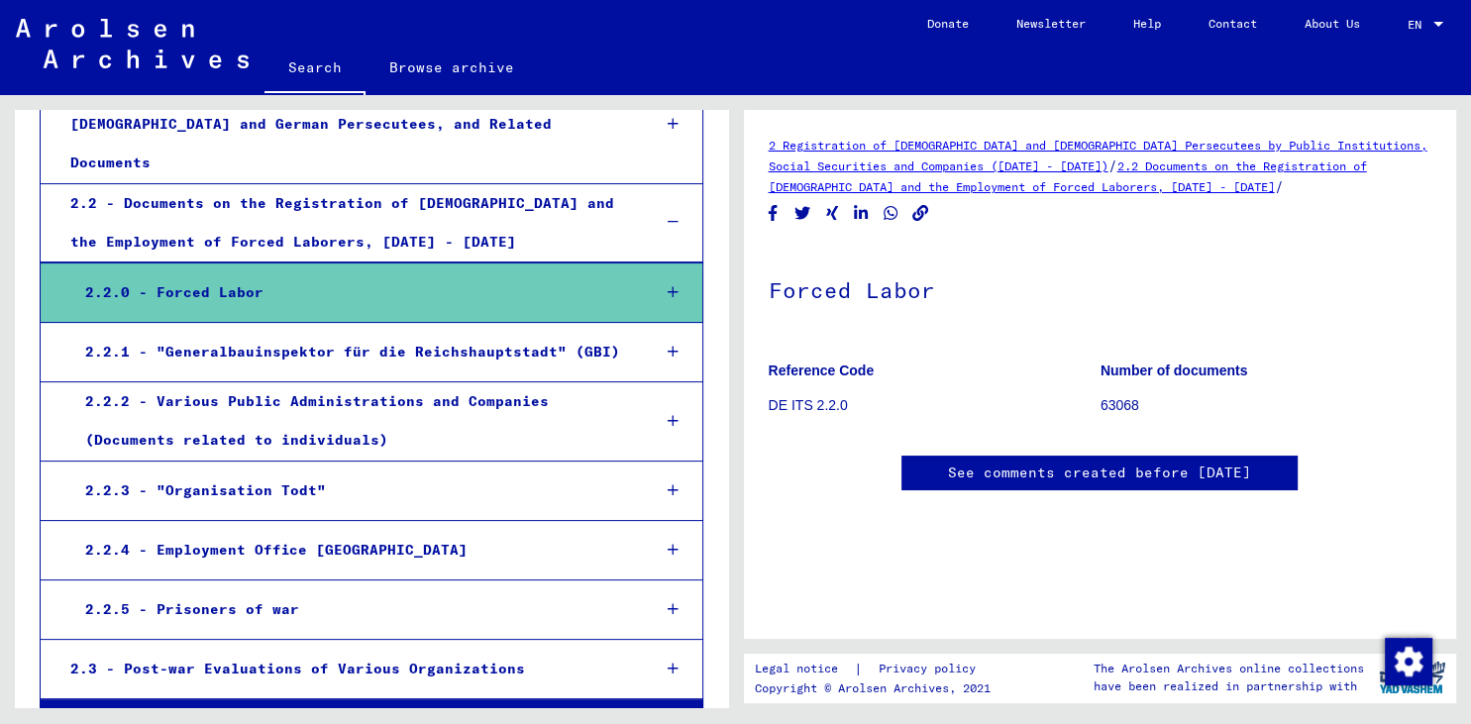
scroll to position [437, 0]
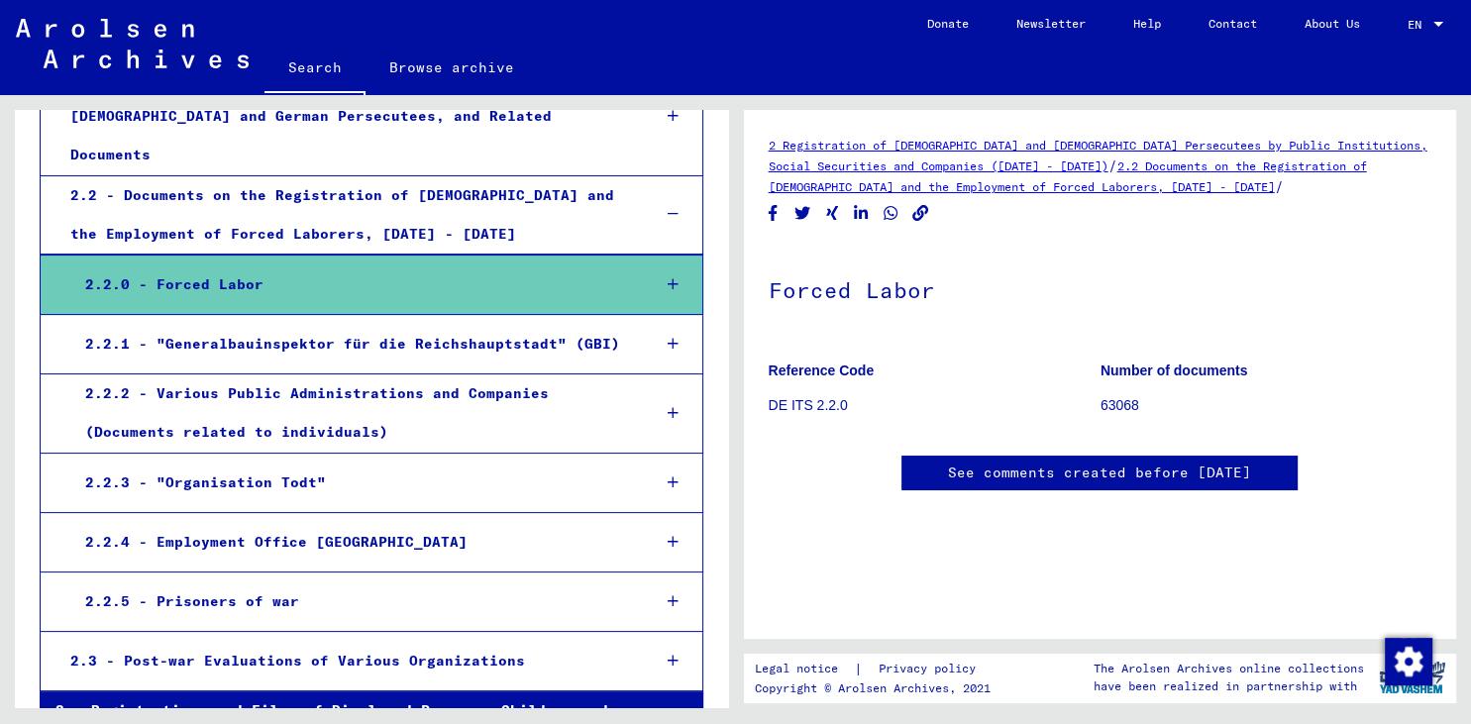
click at [228, 583] on div "2.2.5 - Prisoners of war" at bounding box center [352, 602] width 565 height 39
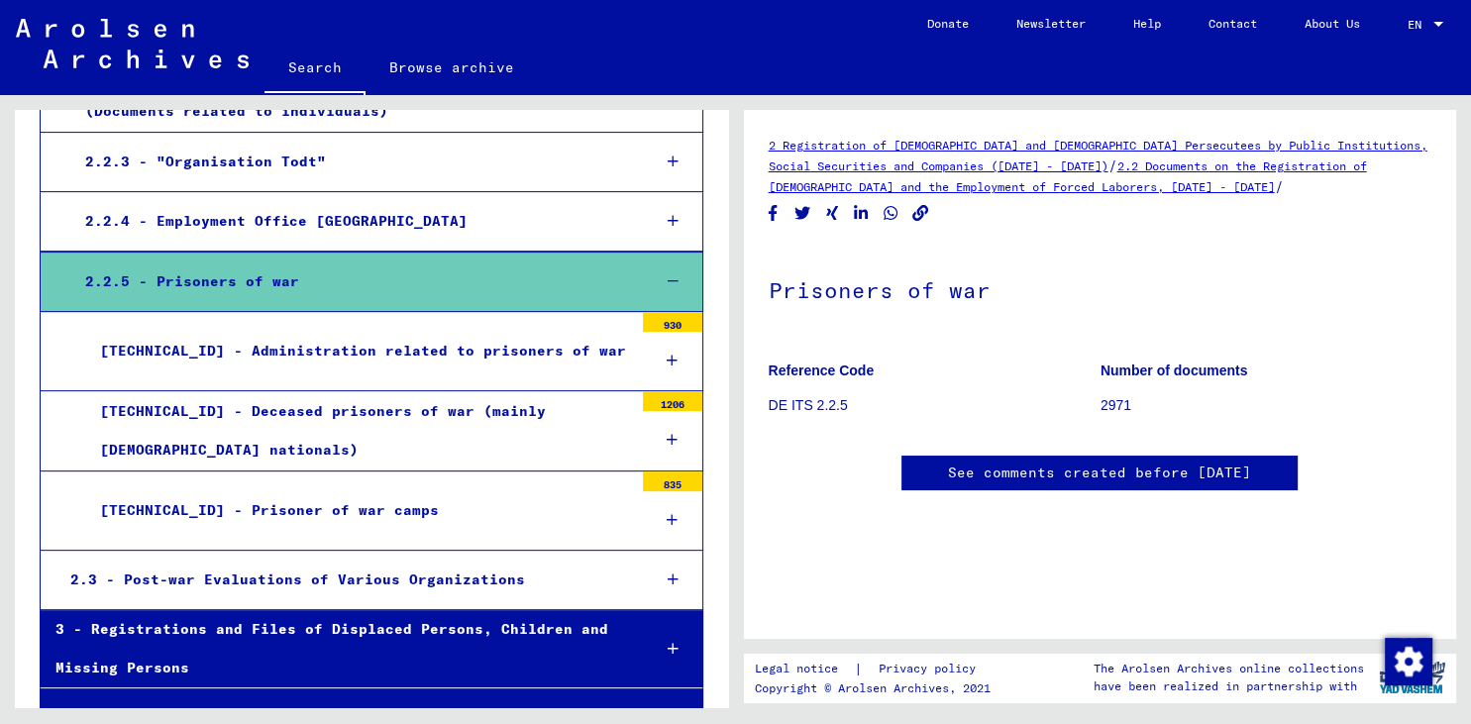
scroll to position [765, 0]
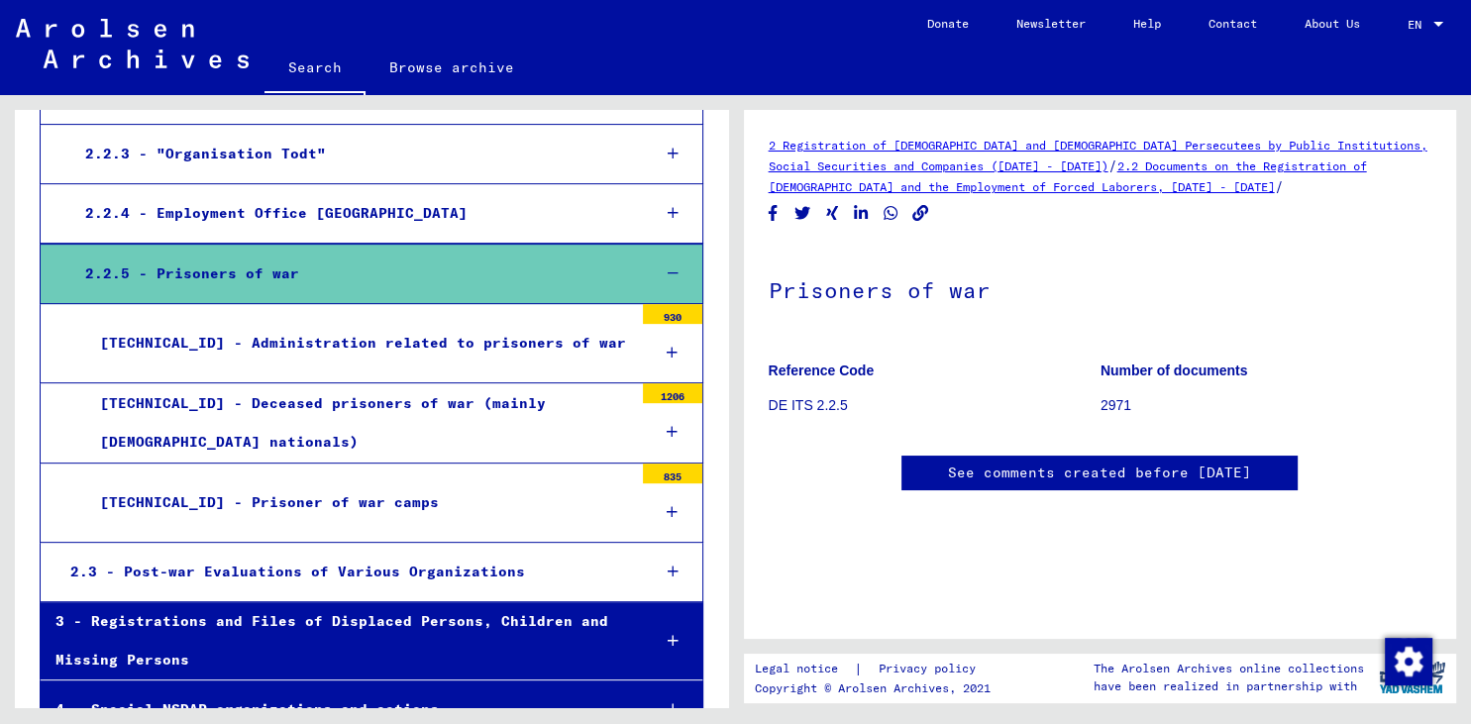
click at [454, 384] on div "[TECHNICAL_ID] - Deceased prisoners of war (mainly [DEMOGRAPHIC_DATA] nationals)" at bounding box center [359, 422] width 548 height 77
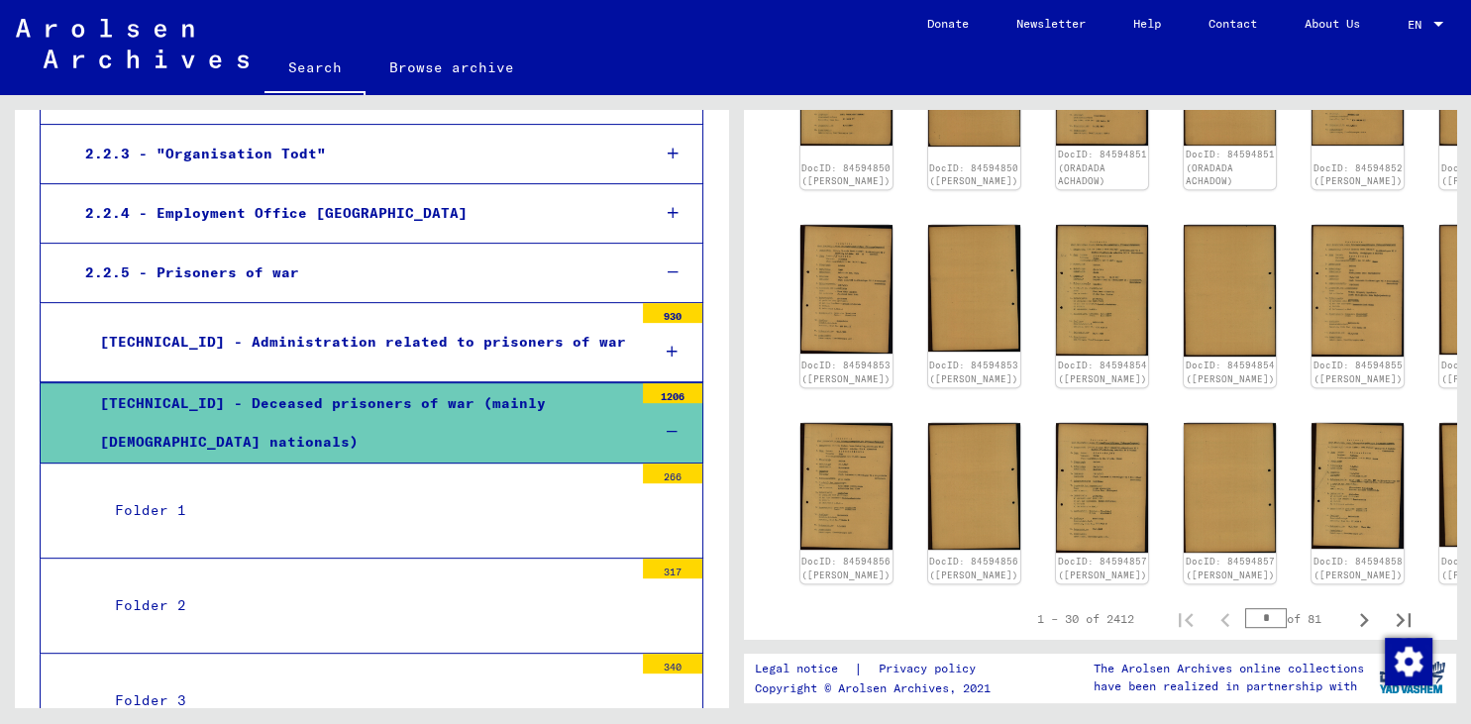
scroll to position [984, 0]
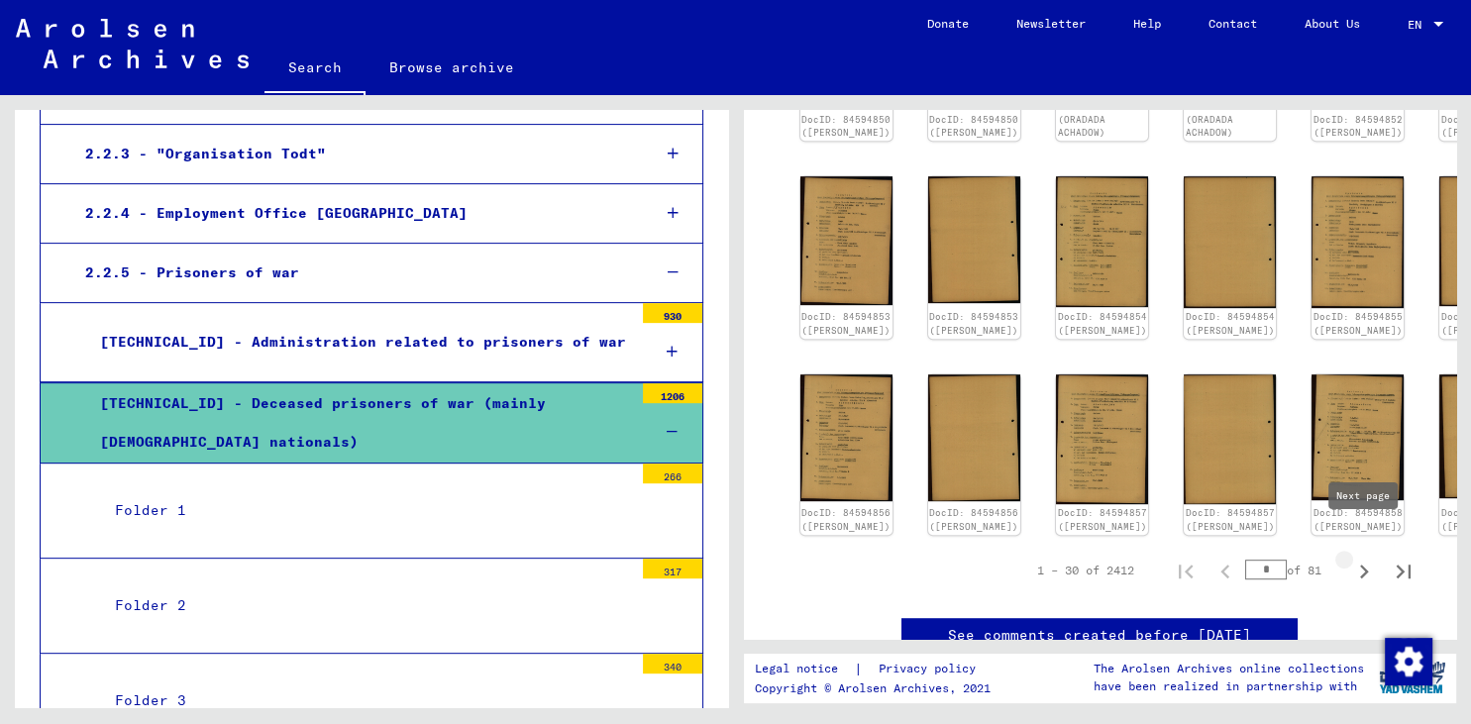
click at [1364, 565] on icon "Next page" at bounding box center [1364, 572] width 9 height 14
type input "*"
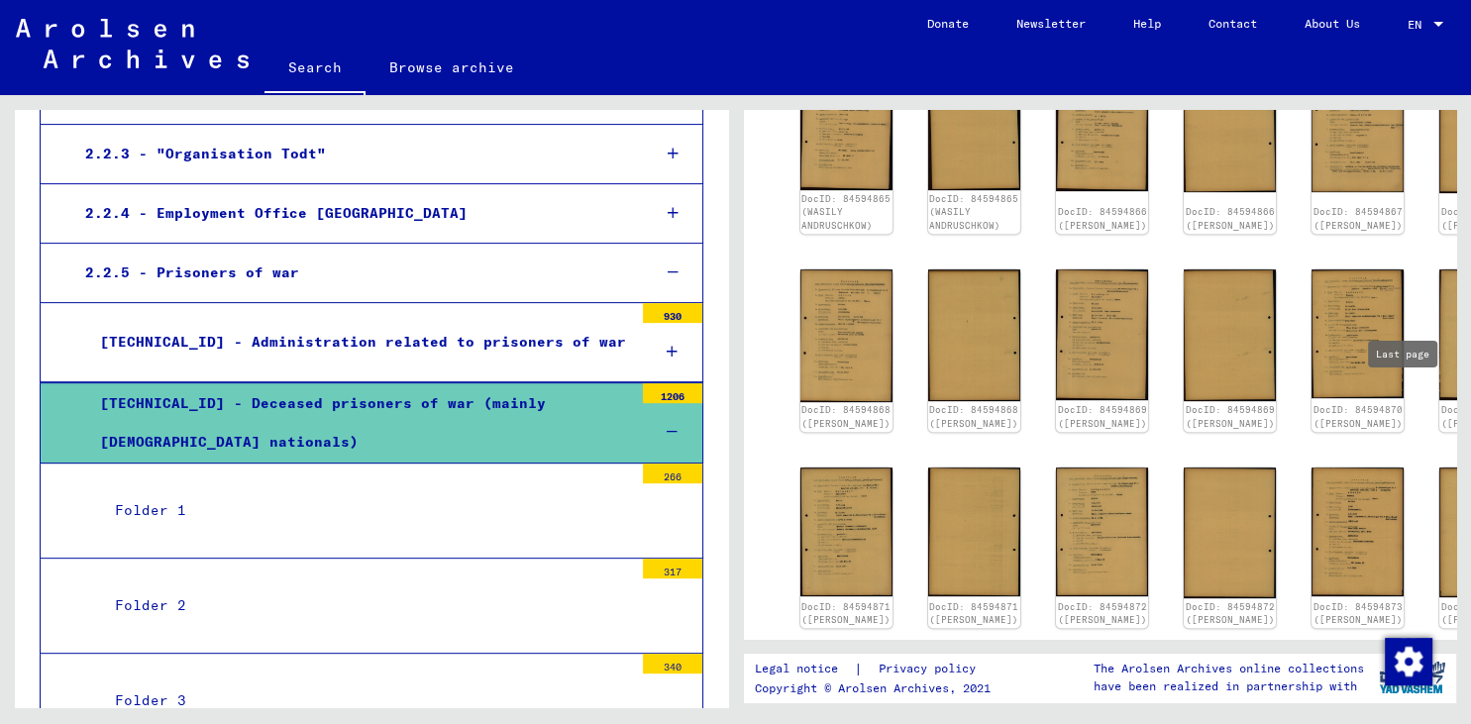
scroll to position [915, 0]
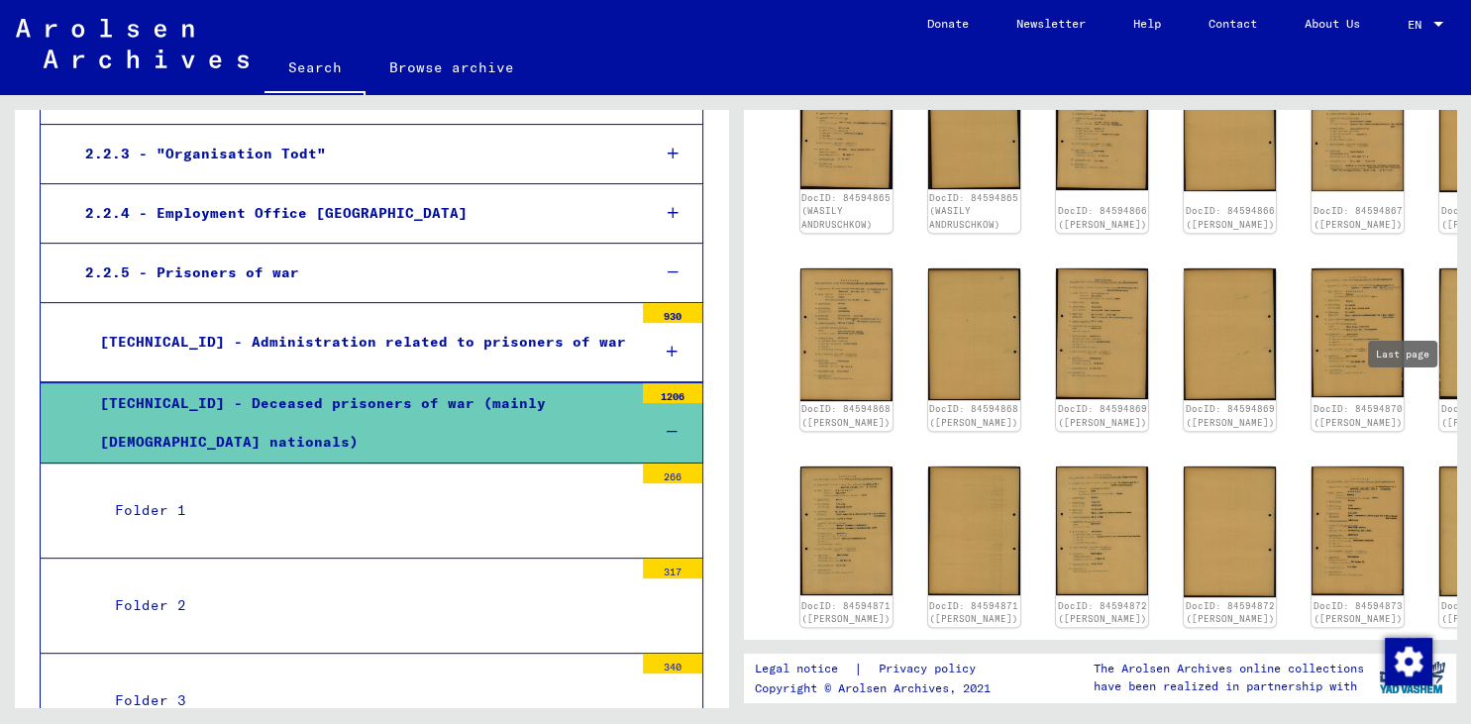
click at [1401, 658] on icon "Last page" at bounding box center [1404, 665] width 14 height 14
type input "**"
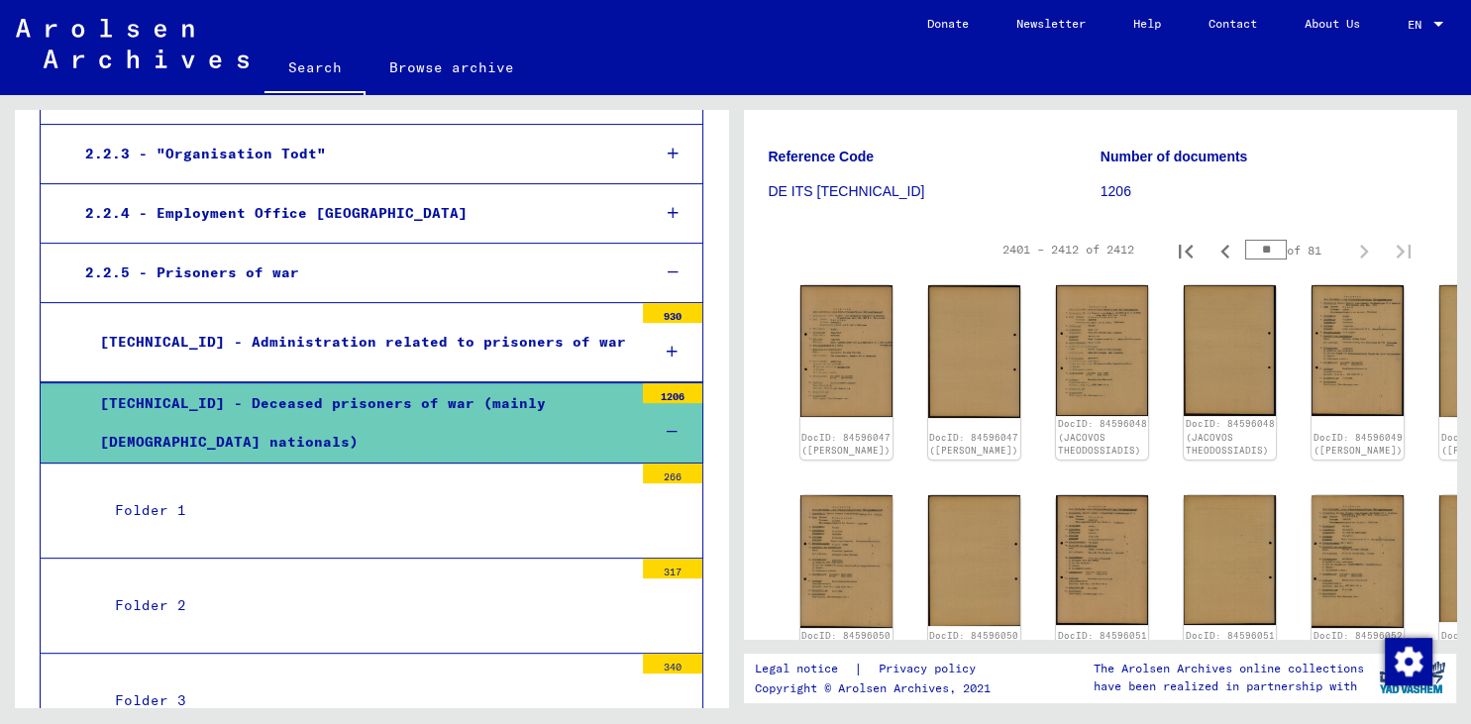
scroll to position [305, 0]
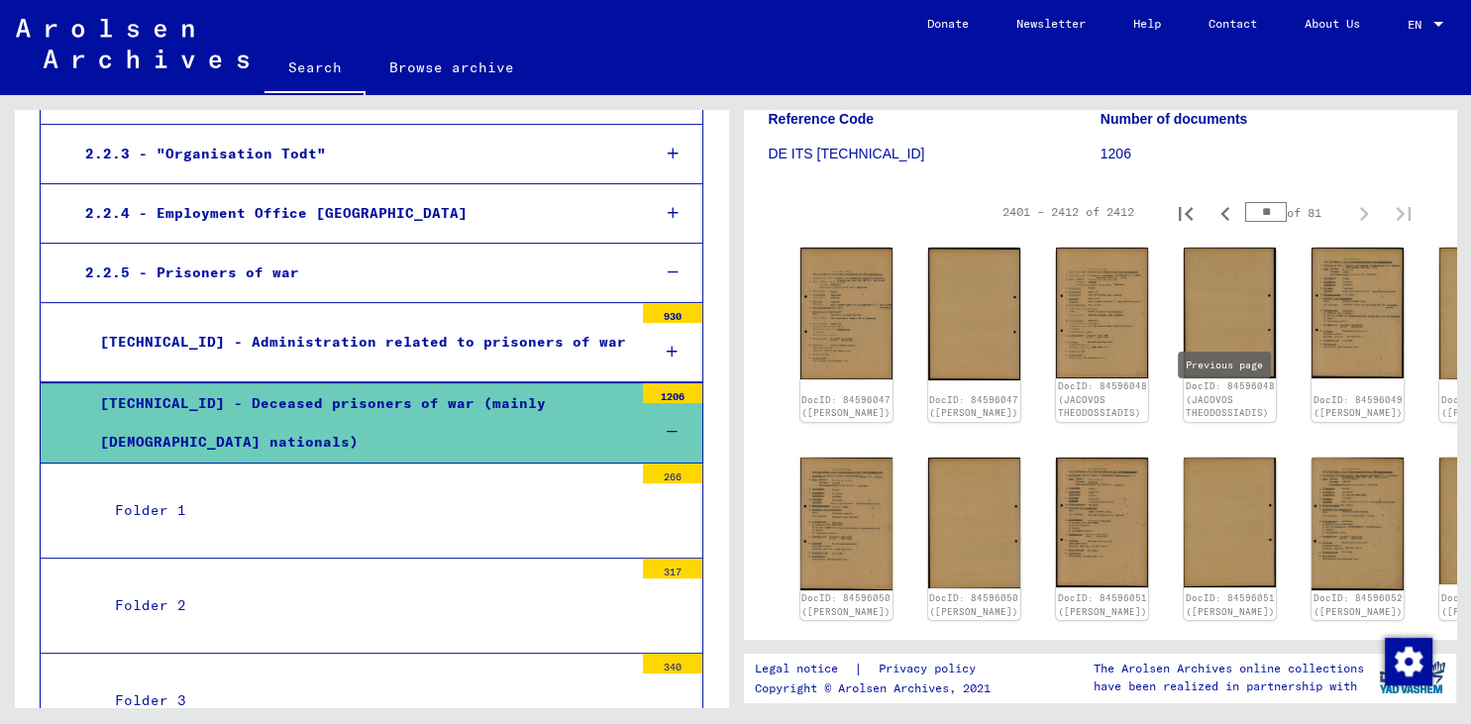
click at [1227, 643] on icon "Previous page" at bounding box center [1226, 657] width 28 height 28
type input "**"
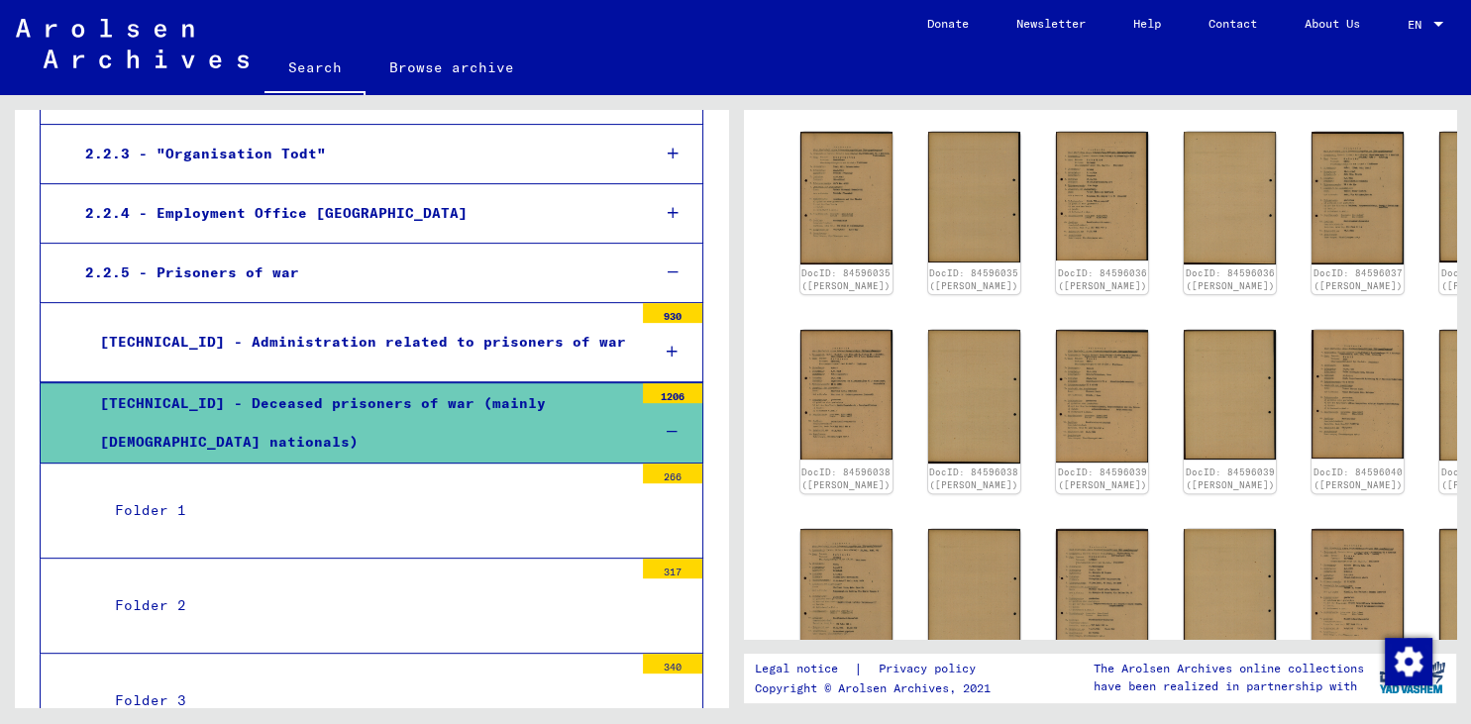
scroll to position [633, 0]
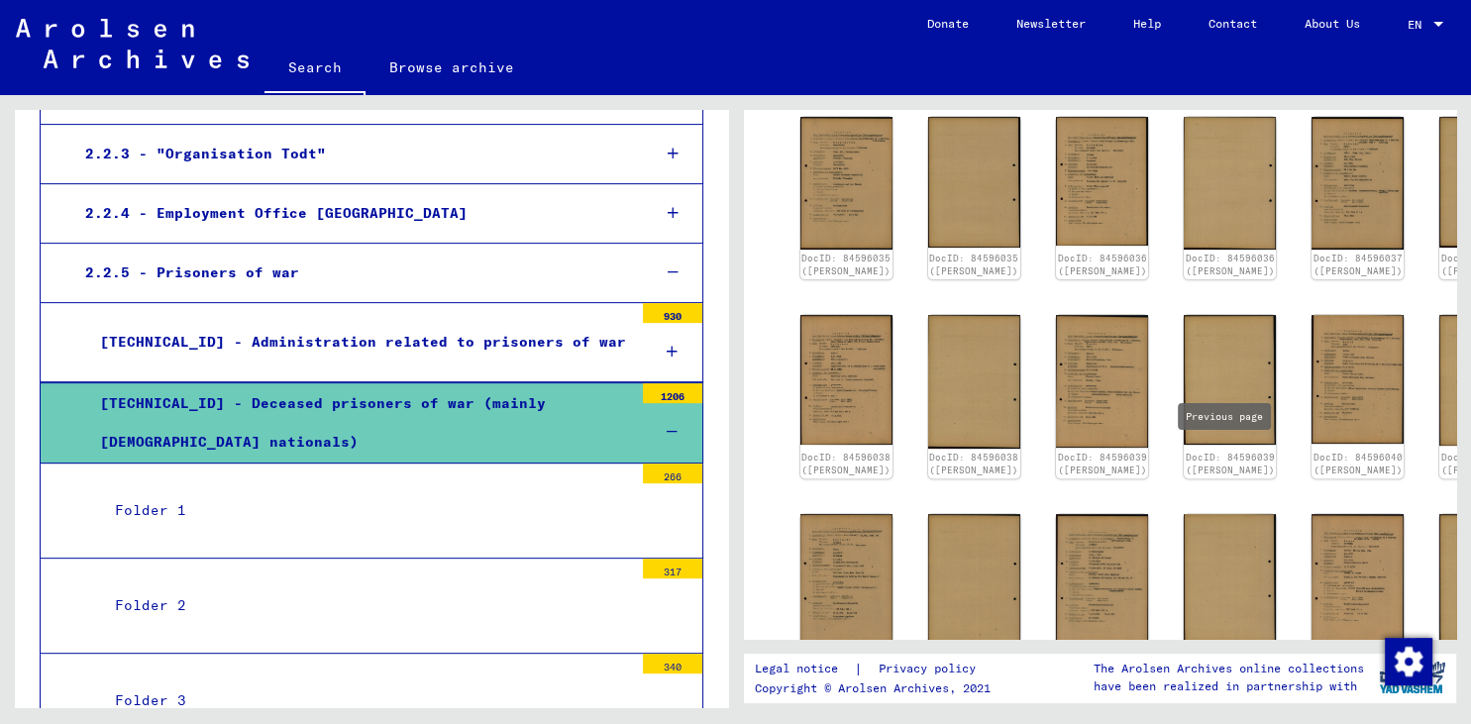
type input "**"
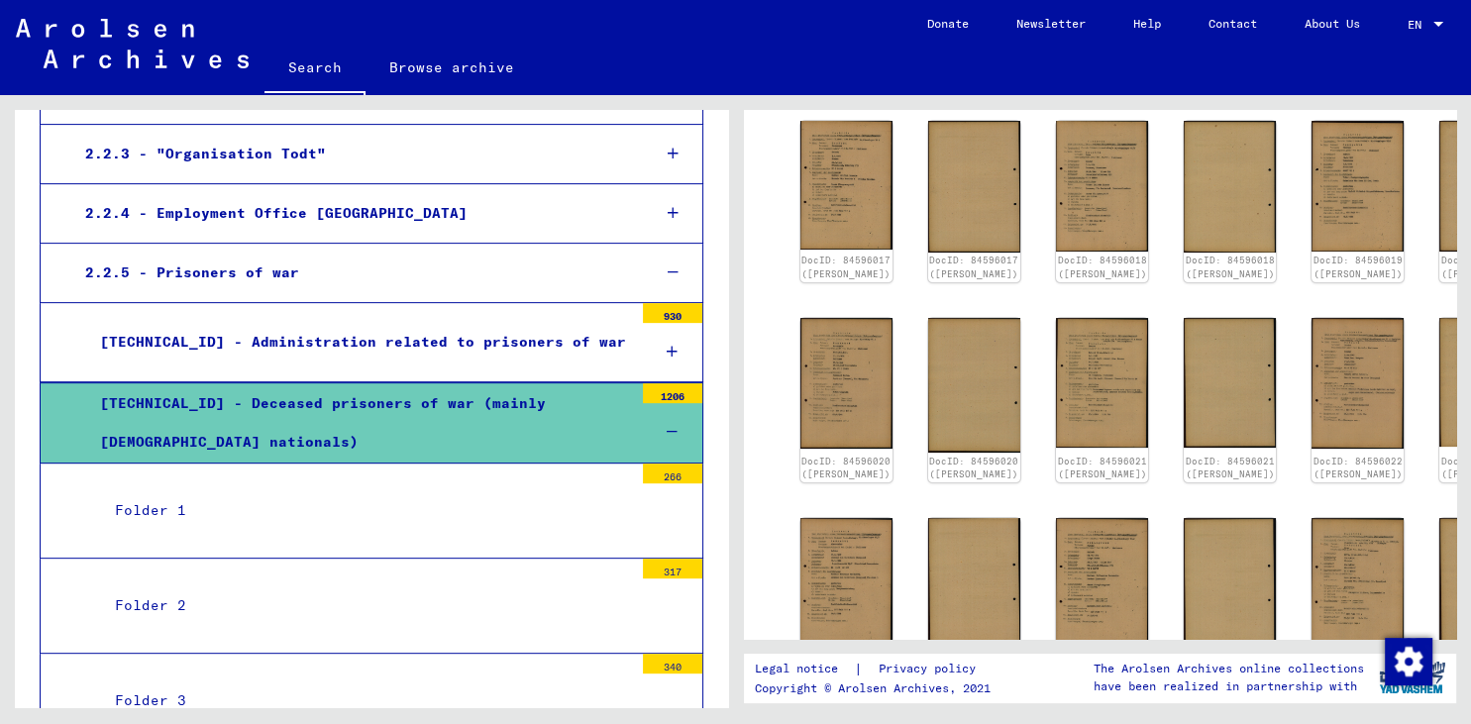
scroll to position [523, 0]
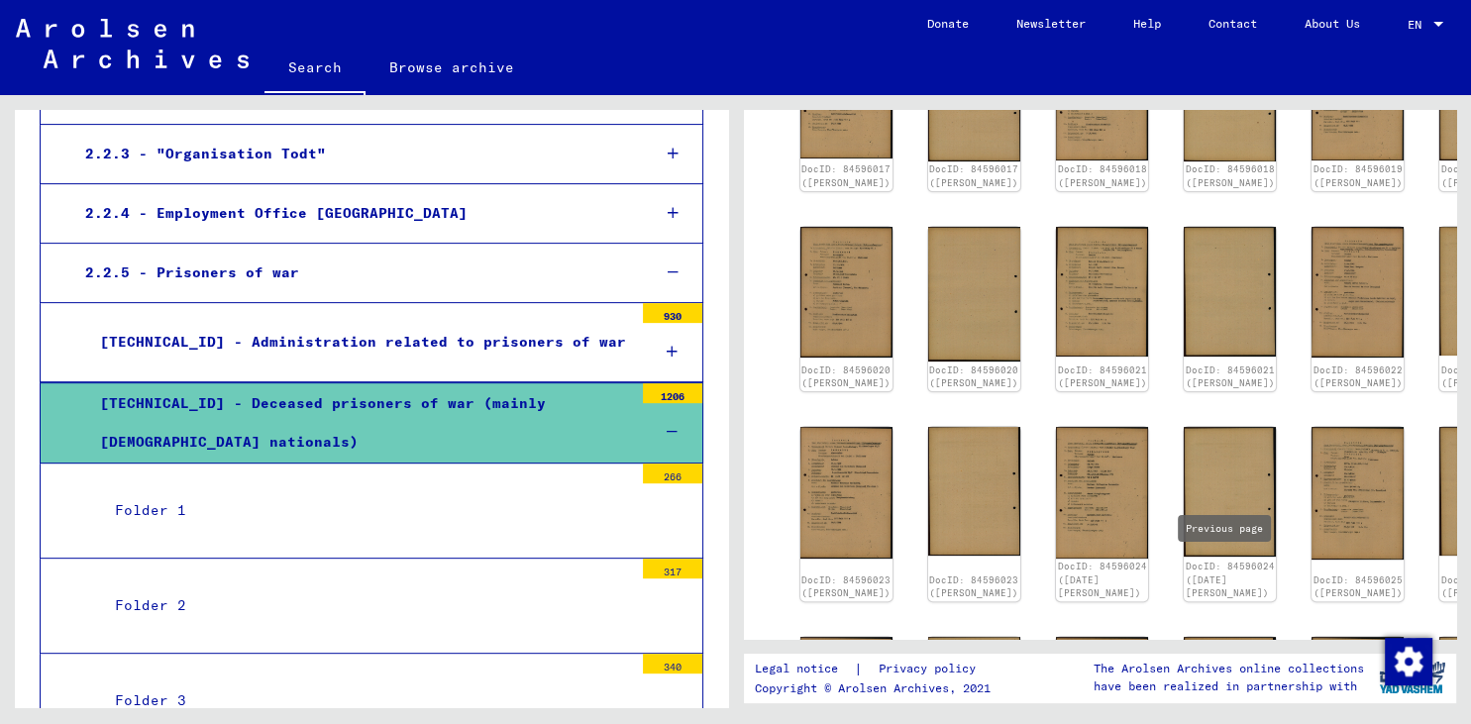
type input "**"
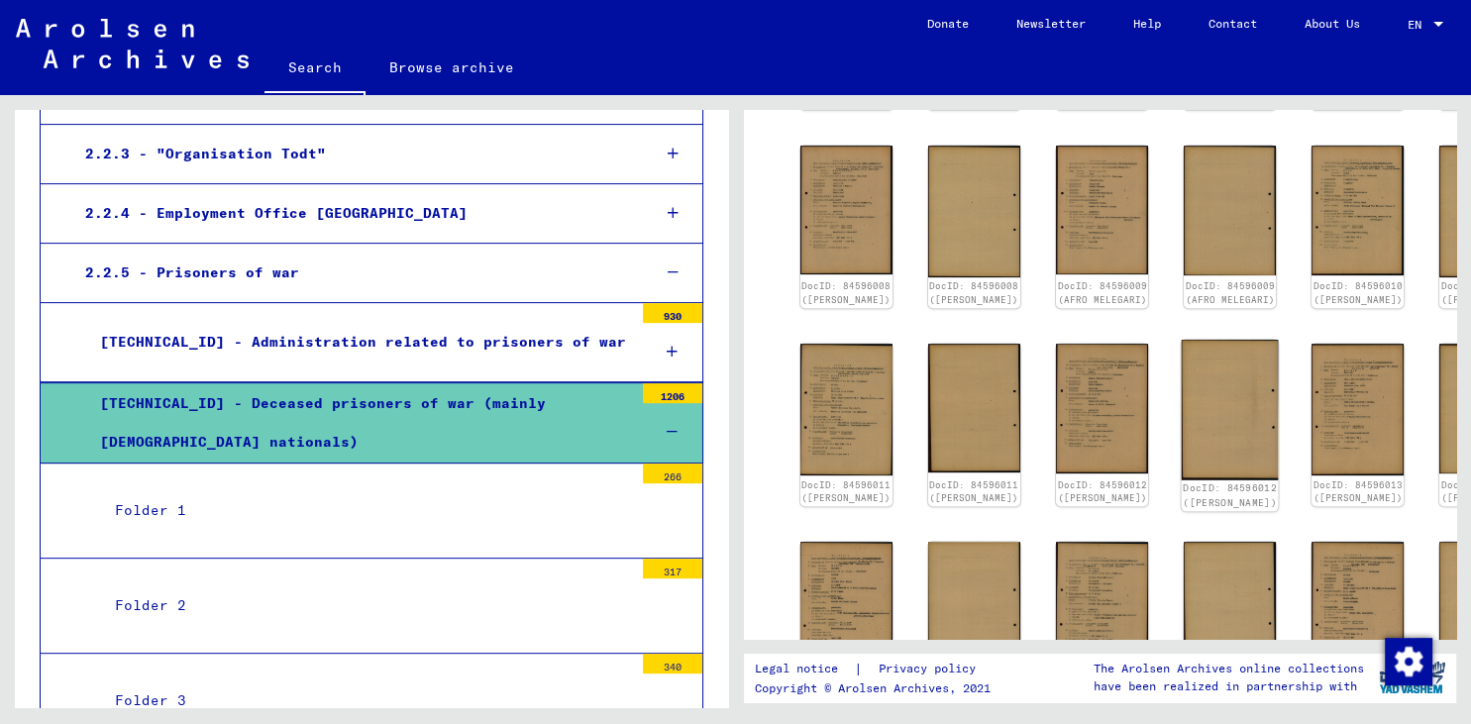
scroll to position [547, 0]
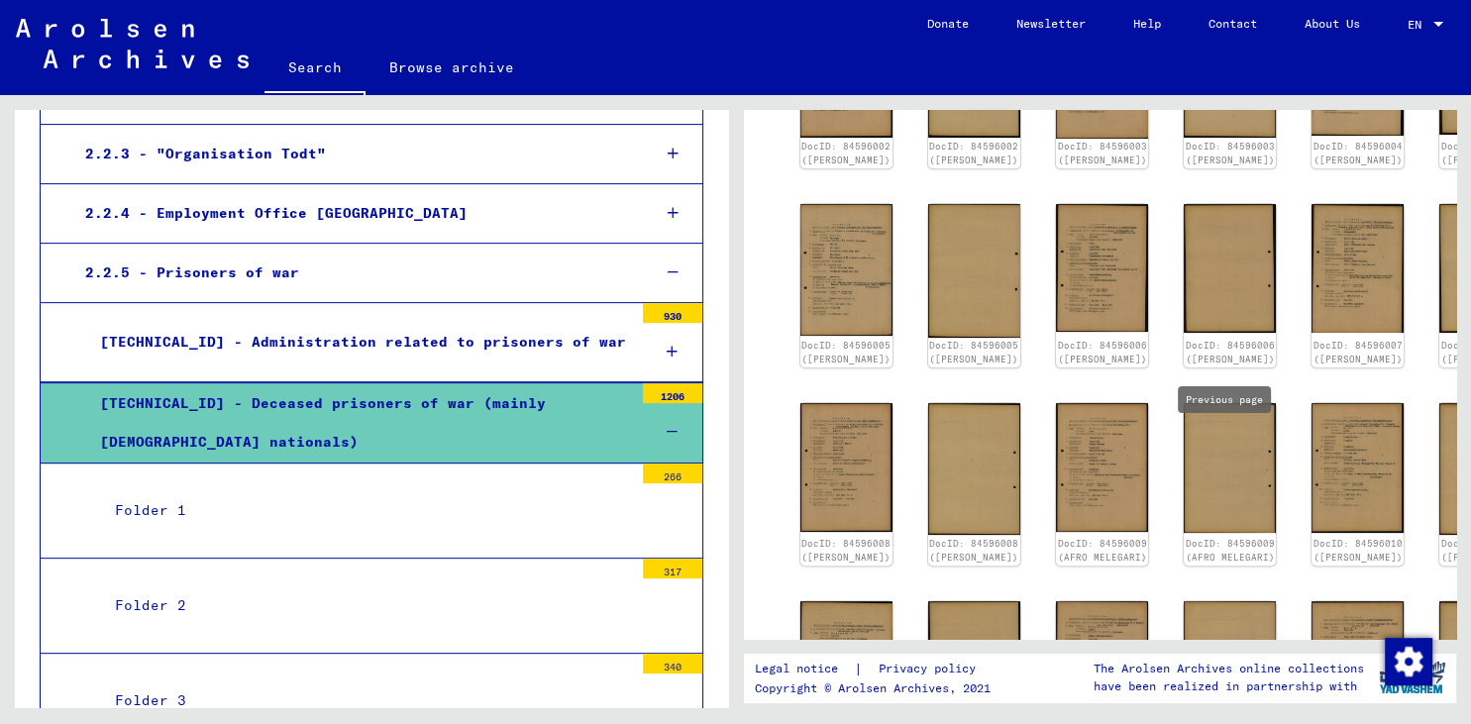
type input "**"
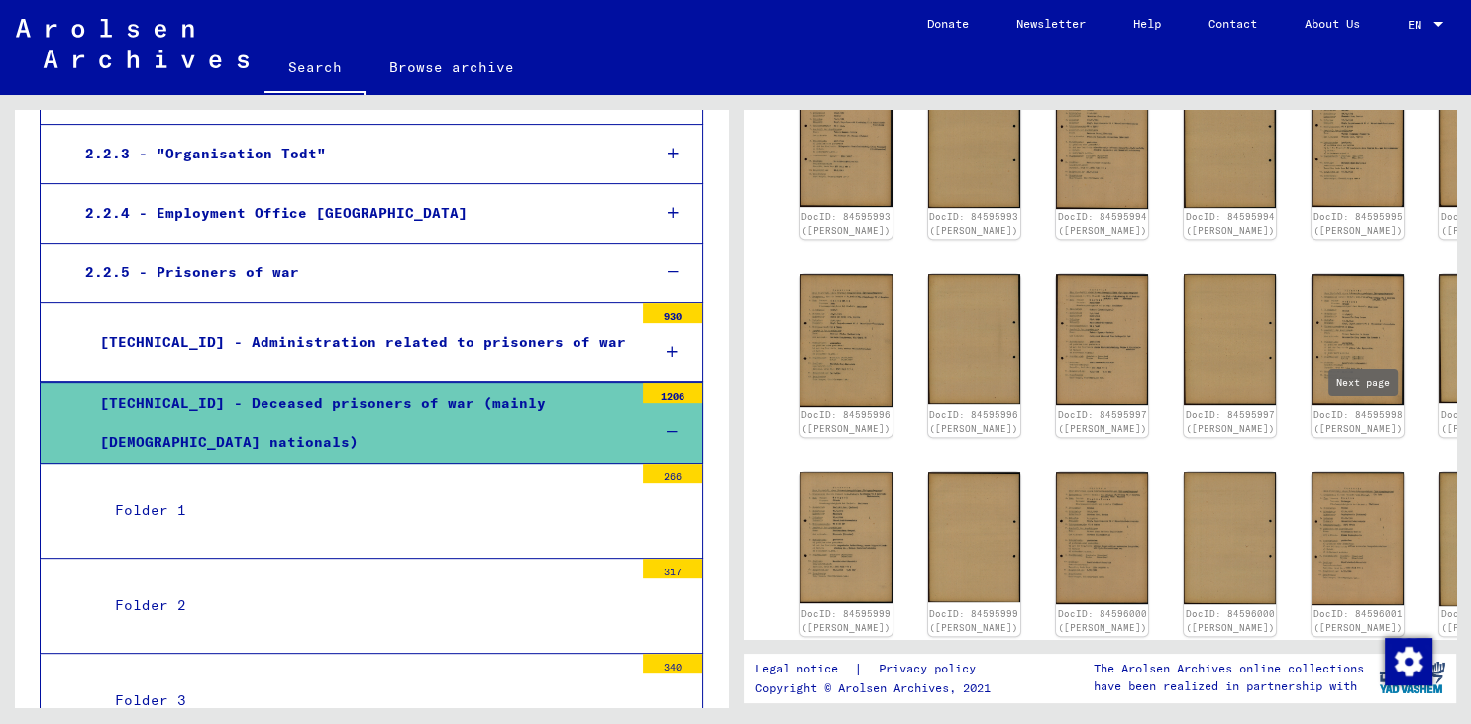
scroll to position [879, 0]
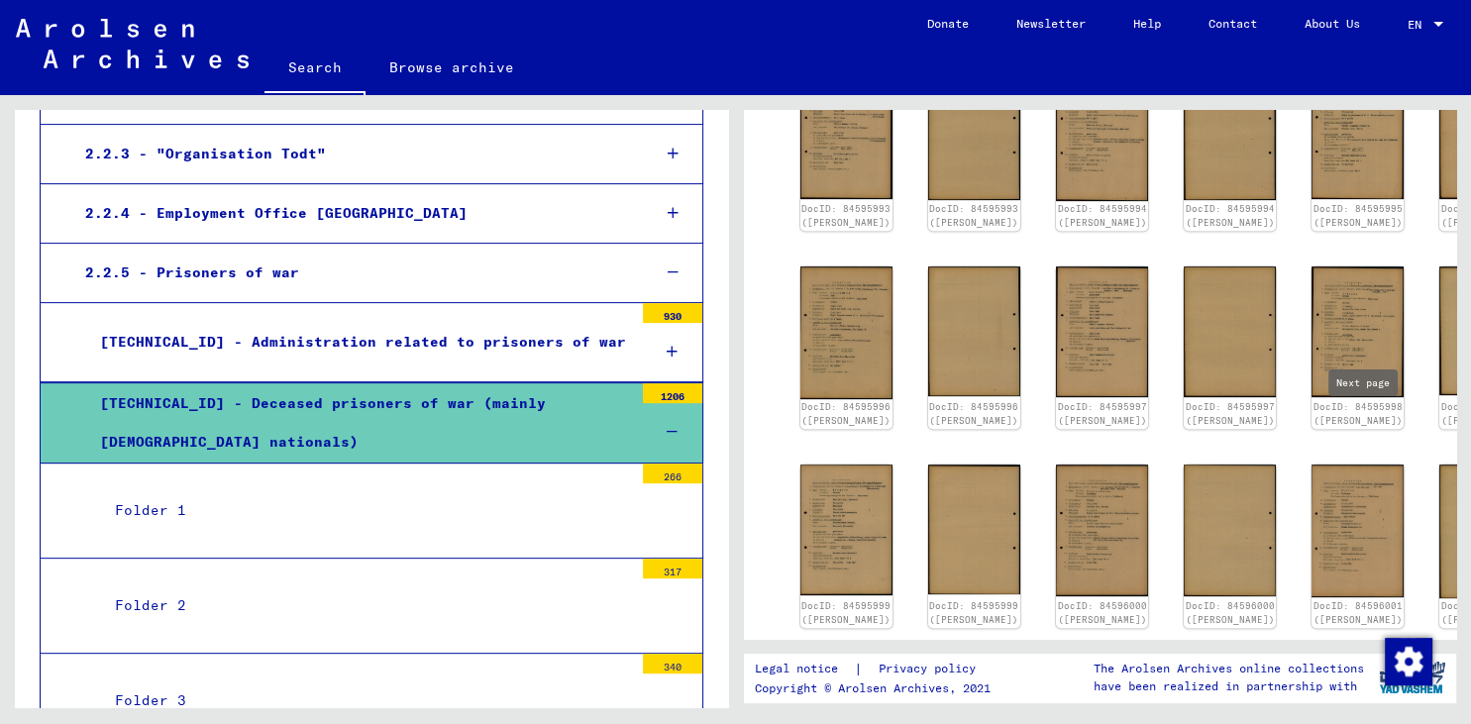
click at [1362, 658] on icon "Next page" at bounding box center [1364, 665] width 9 height 14
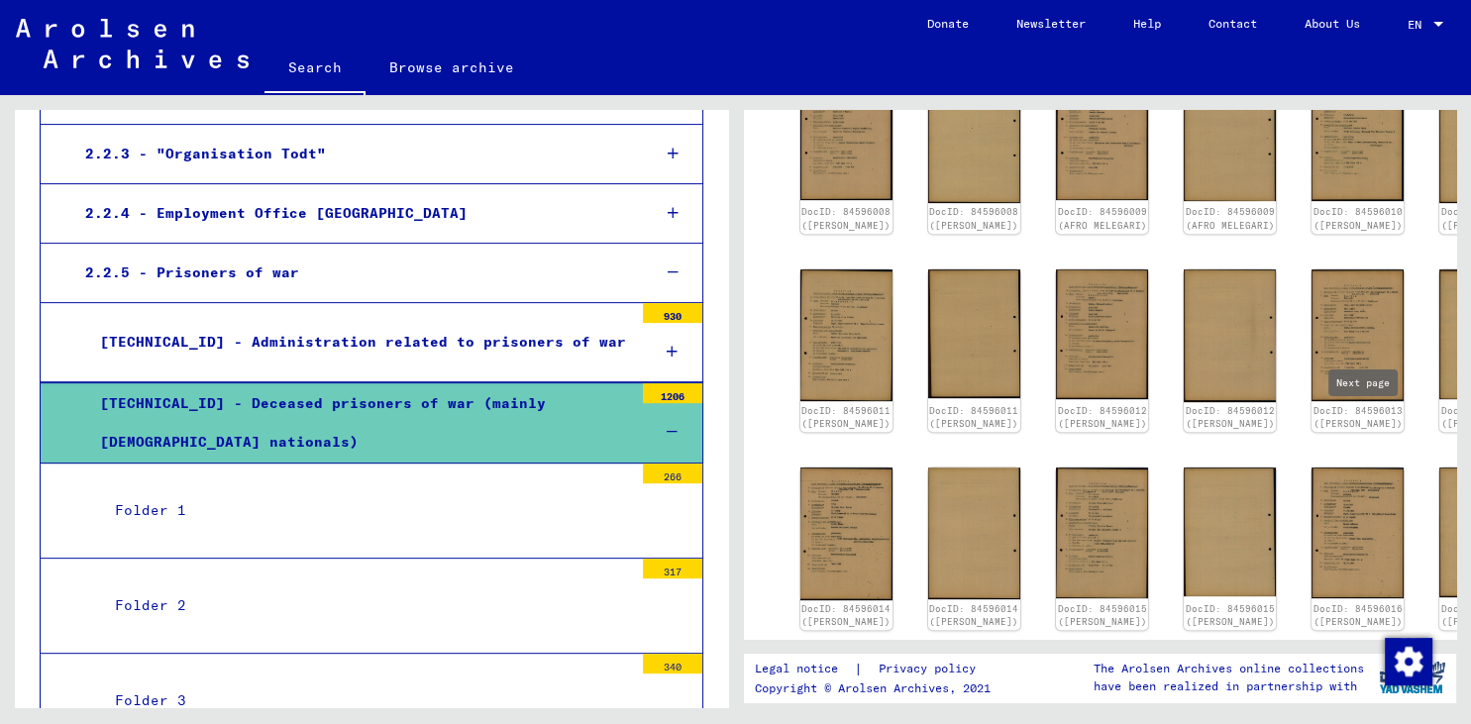
type input "**"
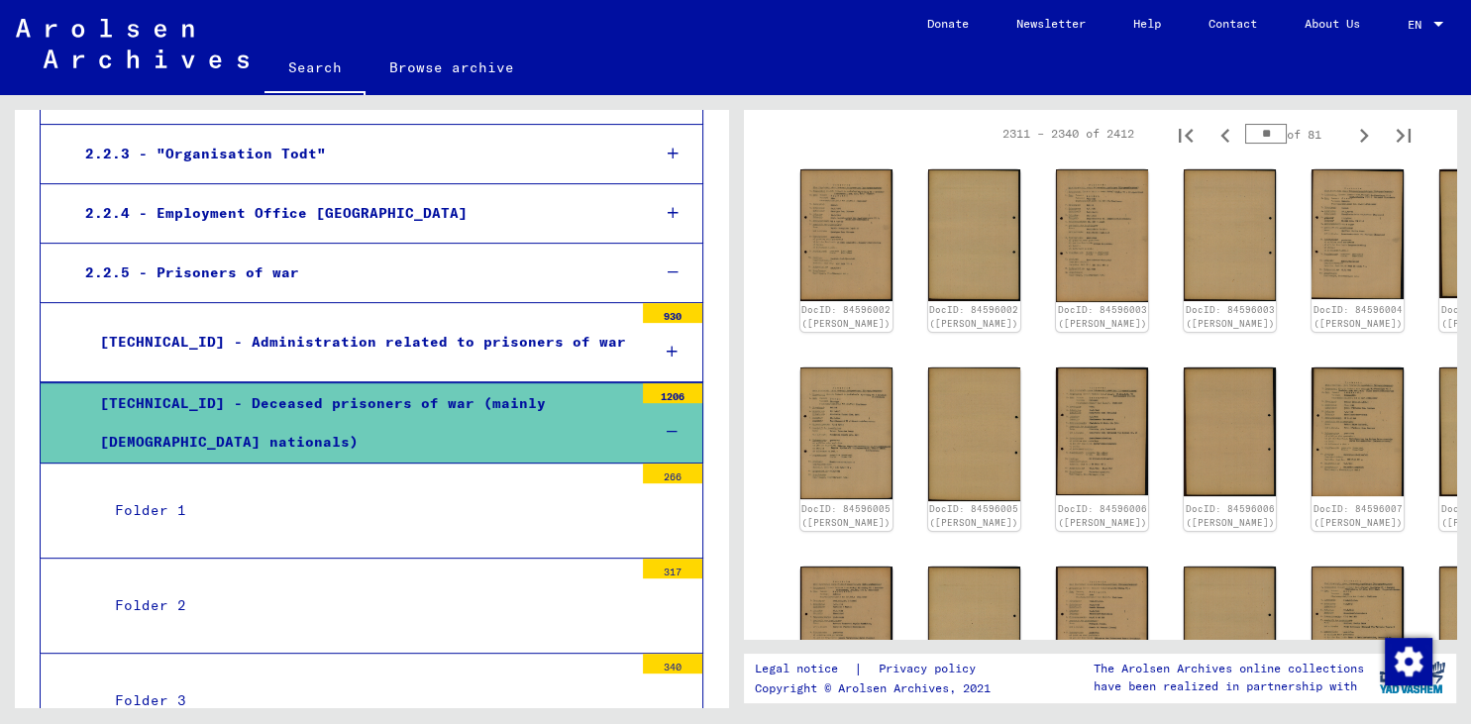
scroll to position [442, 0]
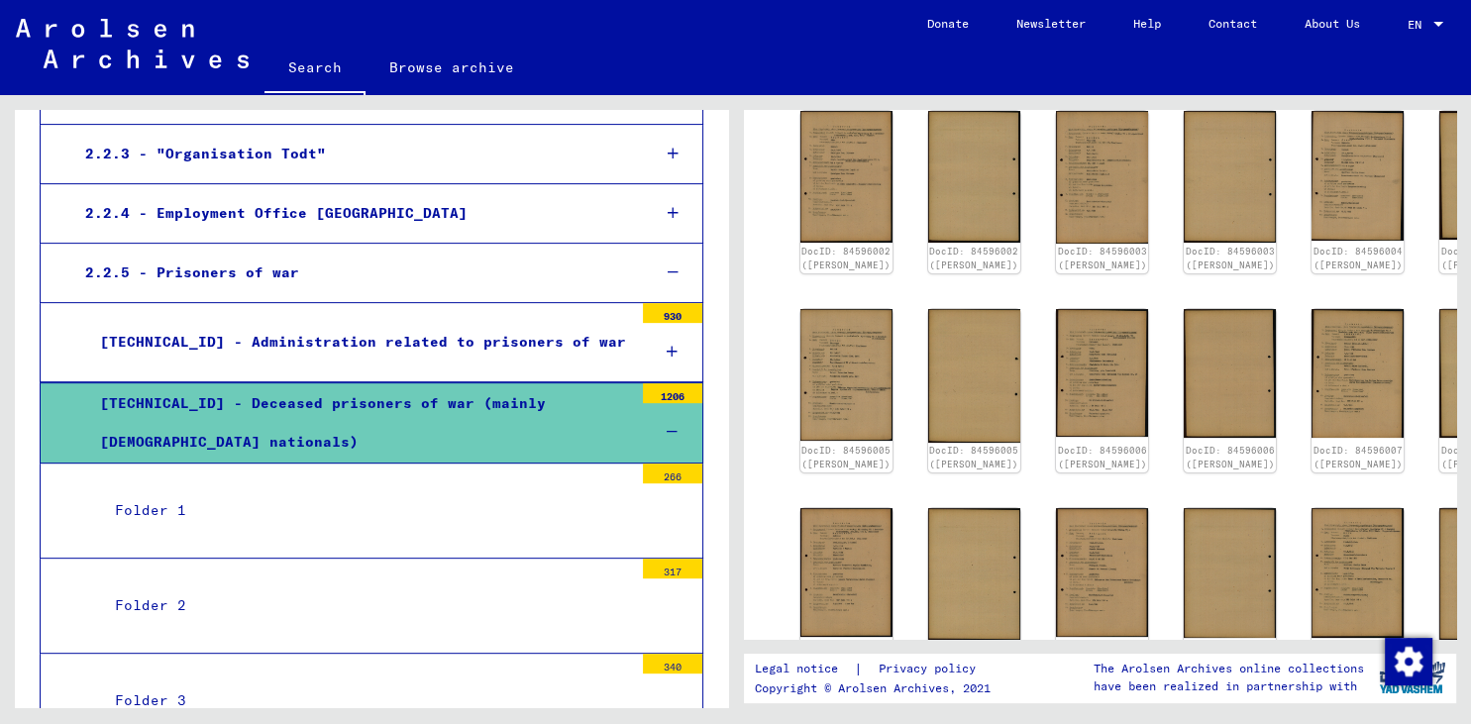
click at [394, 491] on div "Folder 1" at bounding box center [366, 510] width 533 height 39
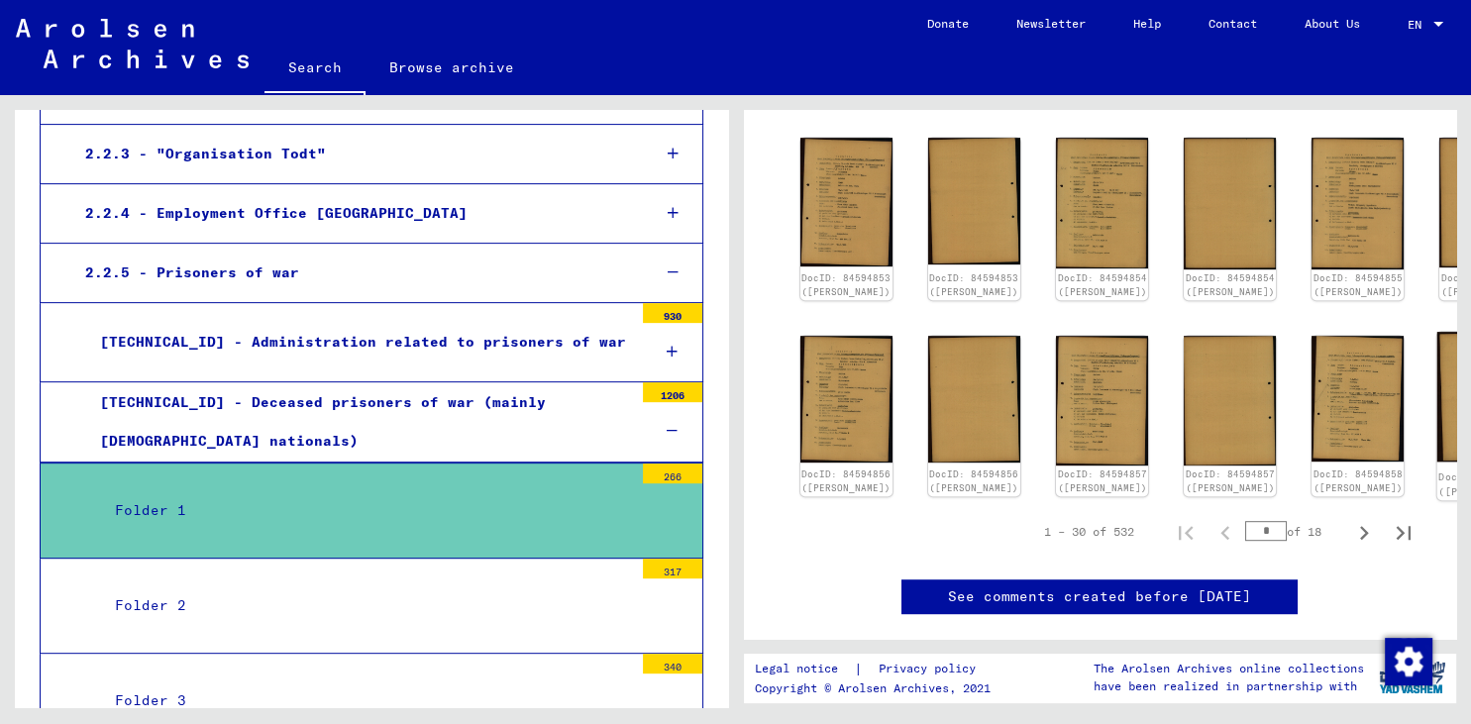
scroll to position [1003, 0]
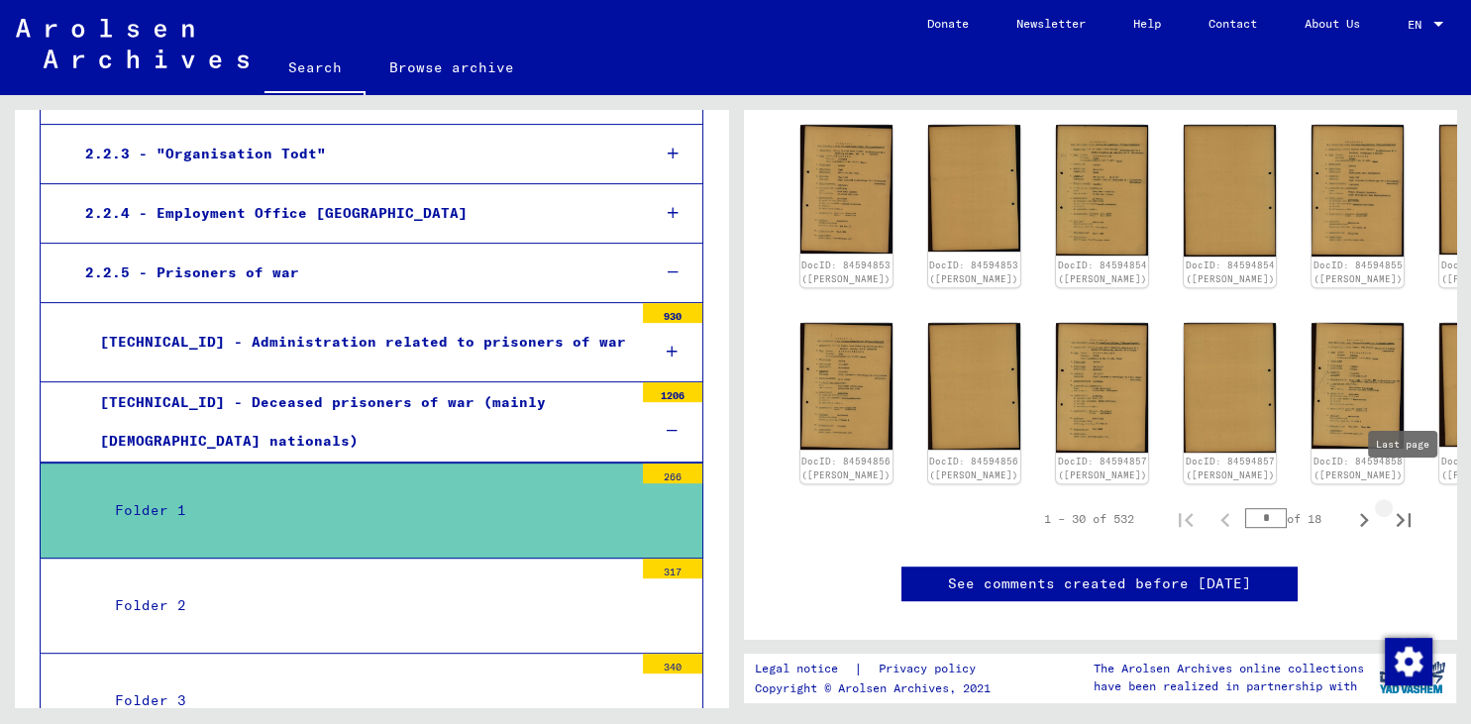
click at [1396, 506] on icon "Last page" at bounding box center [1404, 520] width 28 height 28
type input "**"
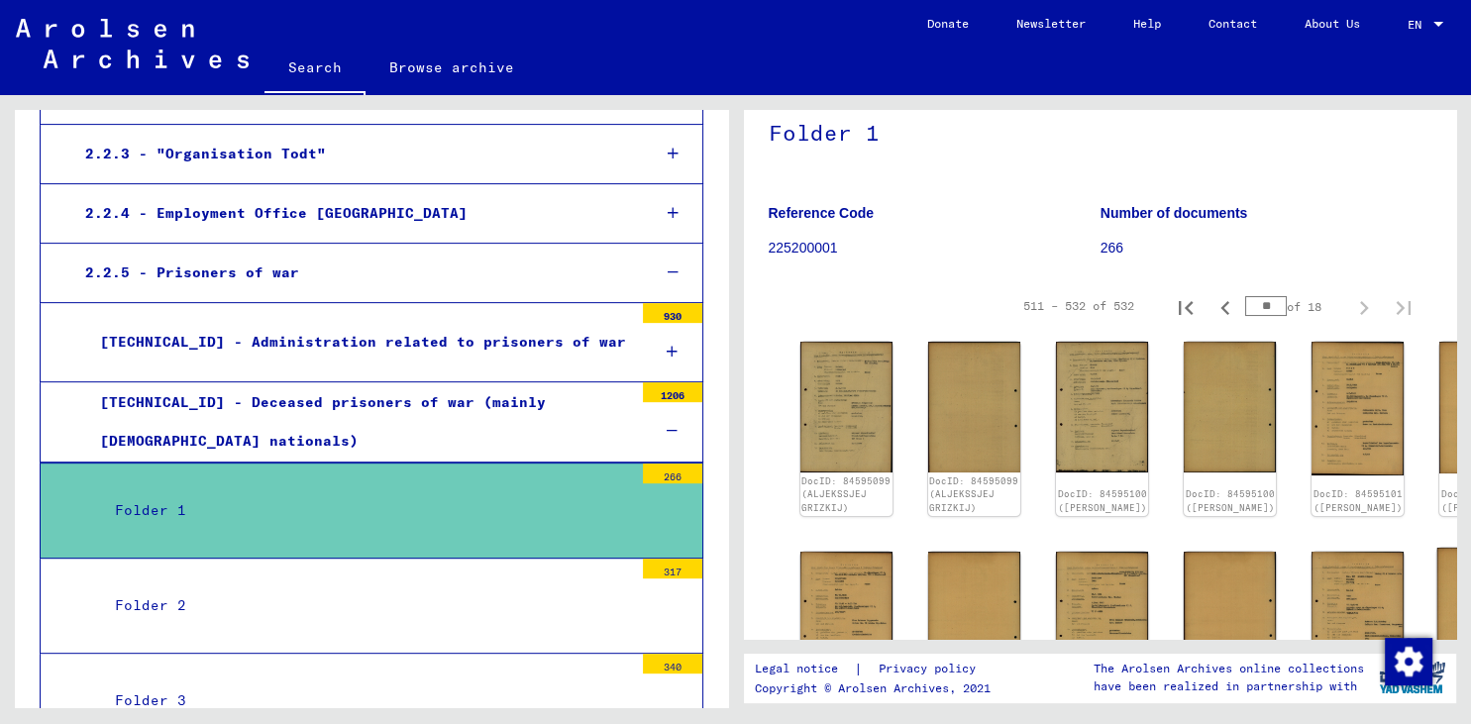
scroll to position [127, 0]
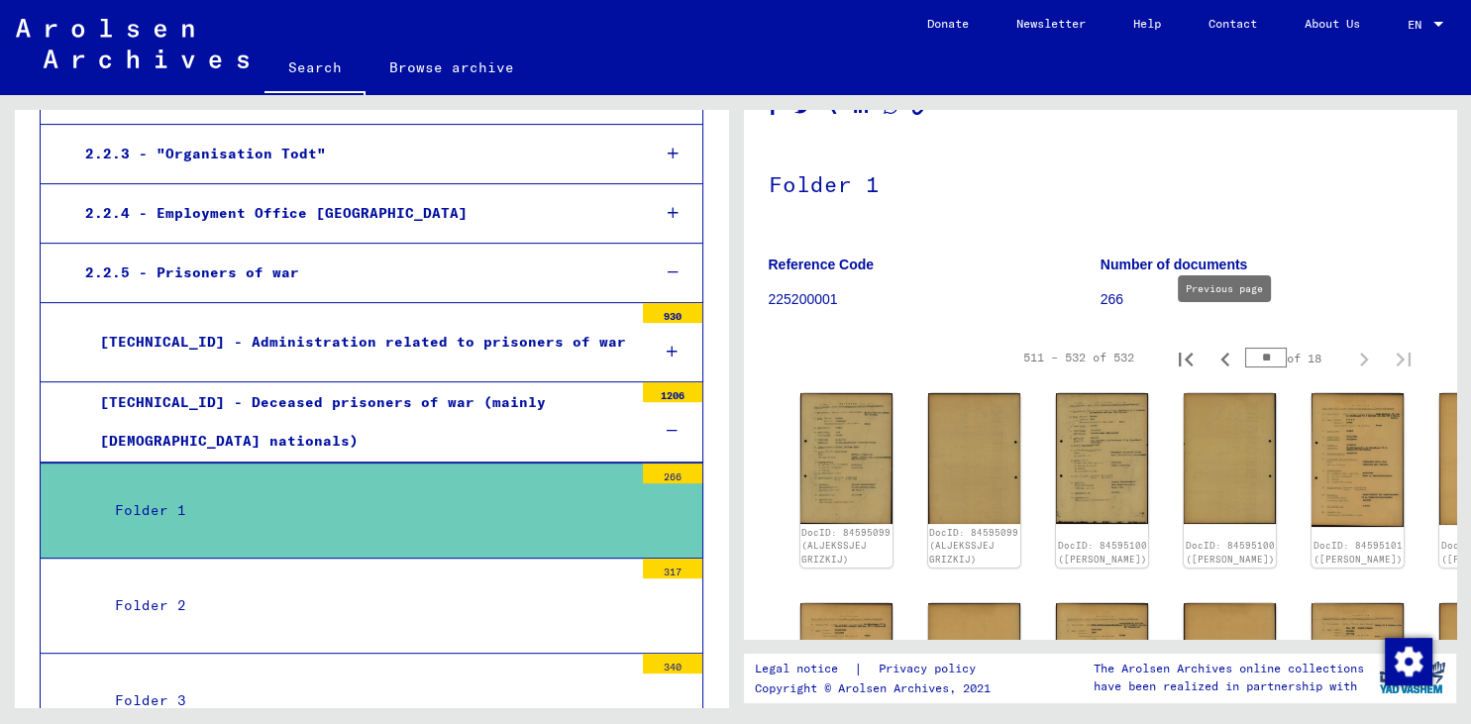
click at [1227, 353] on icon "Previous page" at bounding box center [1225, 360] width 9 height 14
type input "**"
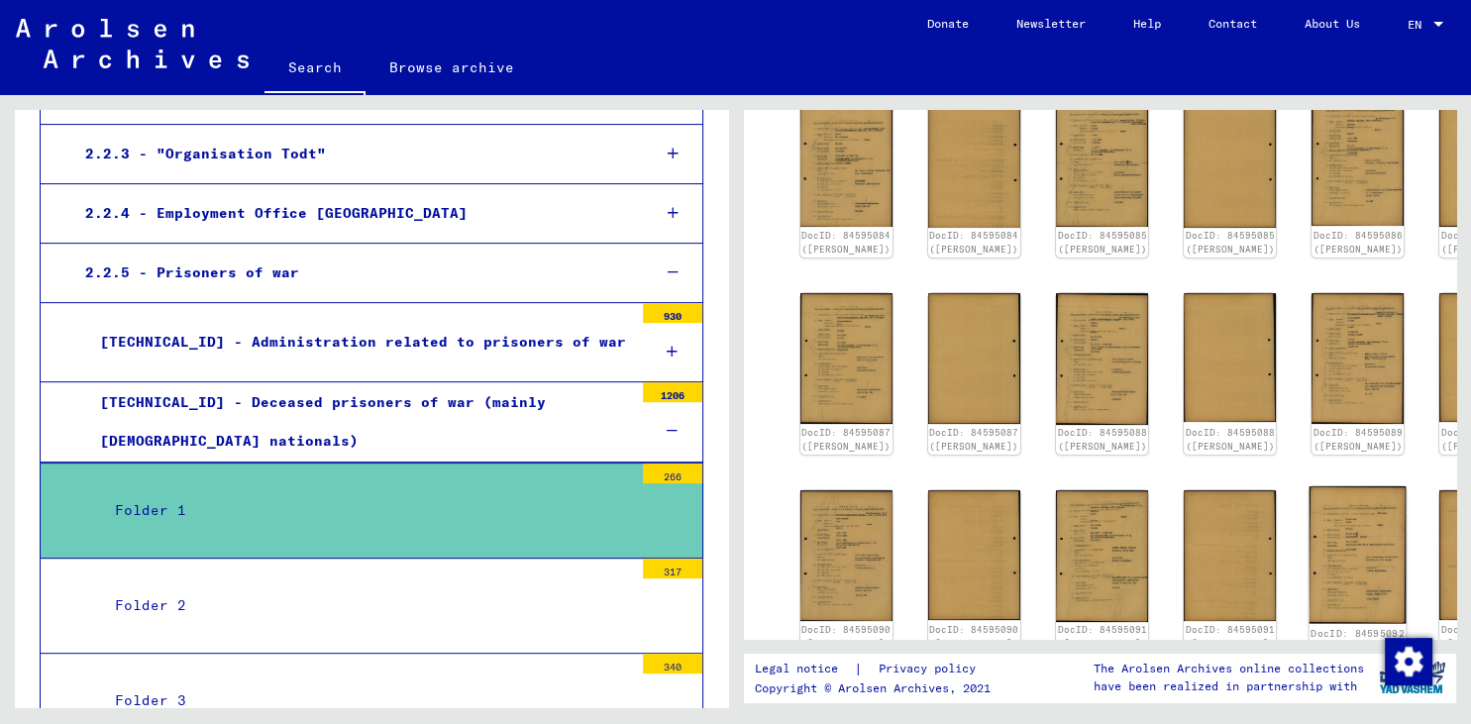
scroll to position [456, 0]
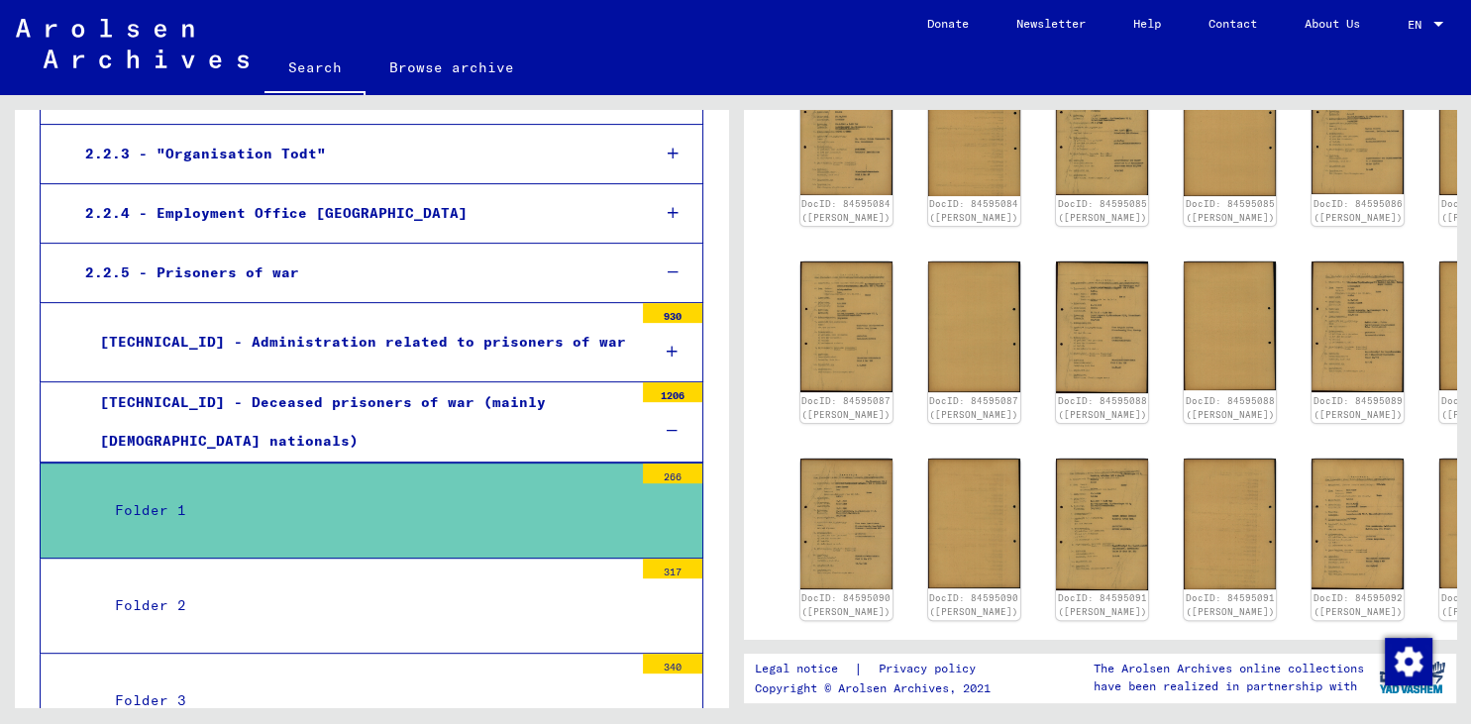
click at [319, 587] on div "Folder 2" at bounding box center [366, 606] width 533 height 39
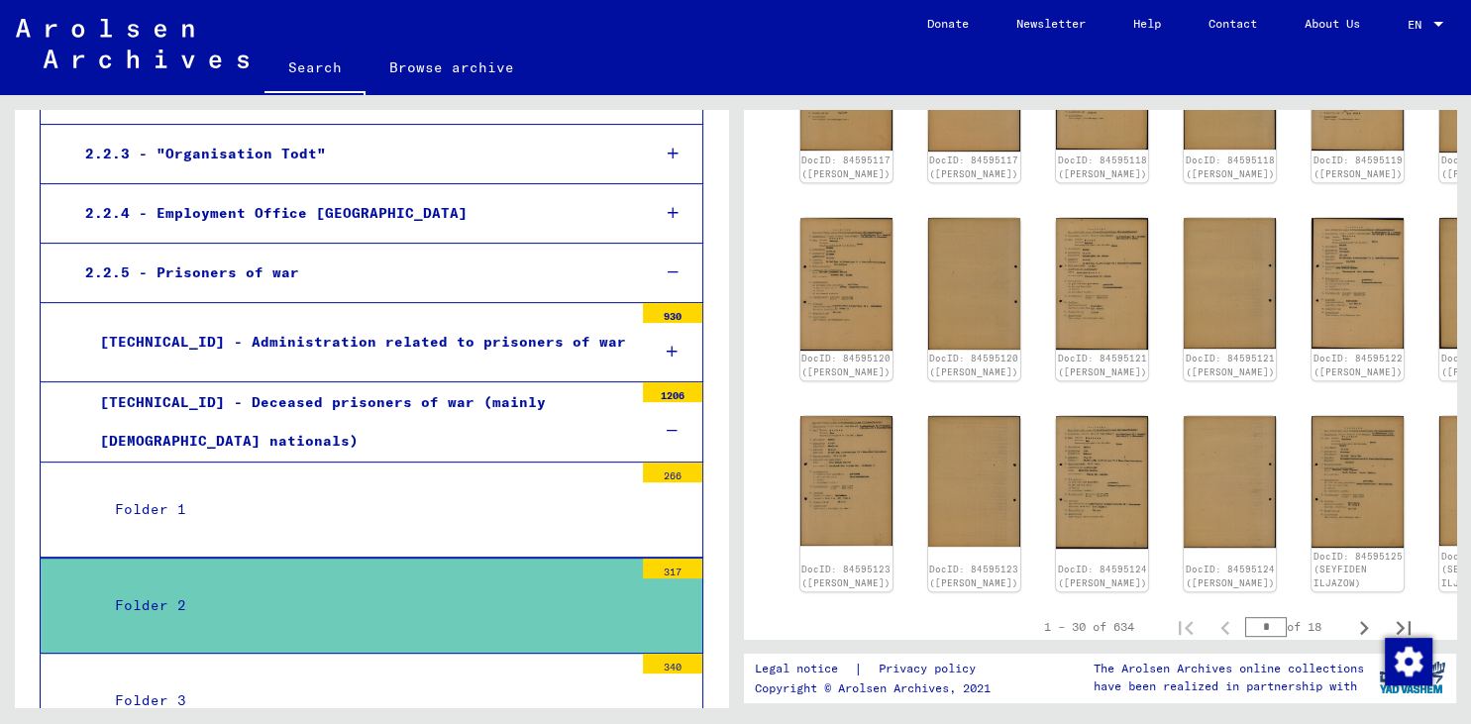
scroll to position [984, 0]
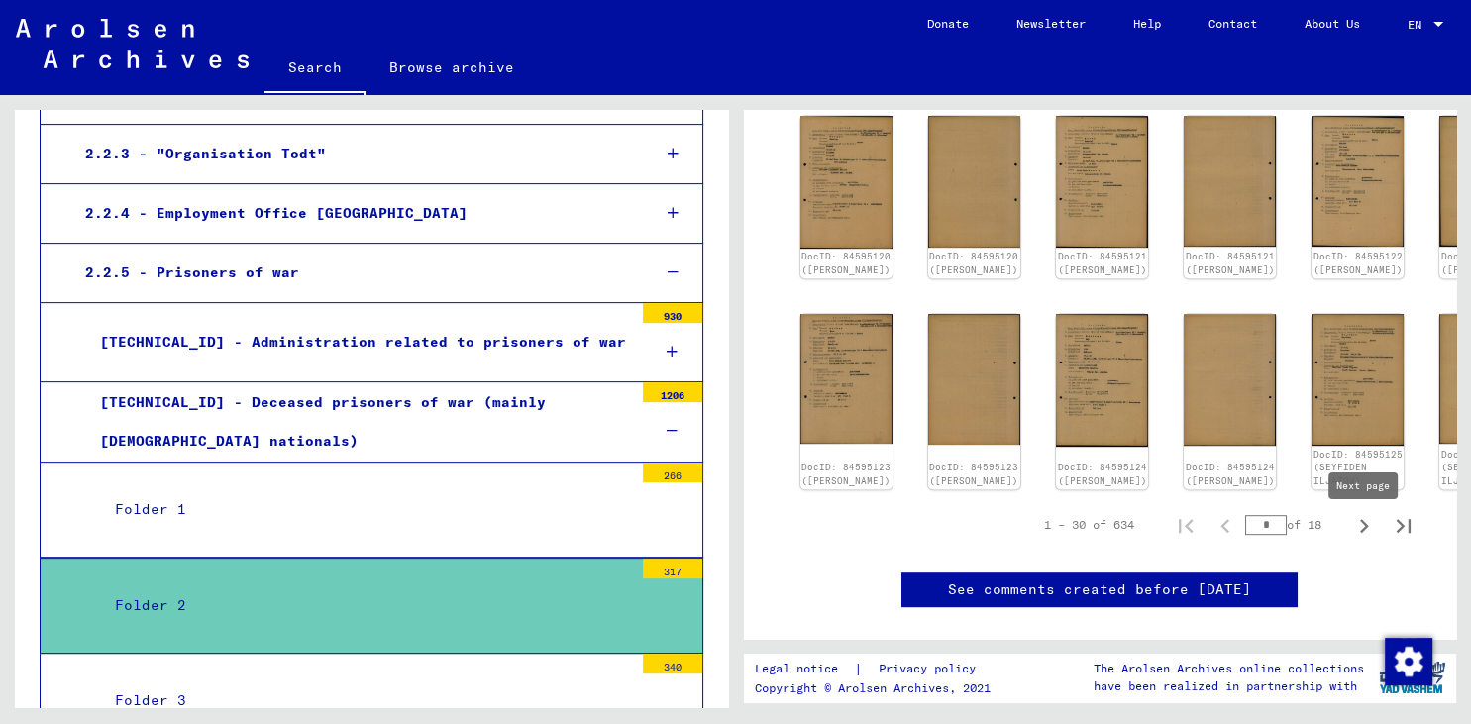
click at [1362, 538] on icon "Next page" at bounding box center [1364, 526] width 28 height 28
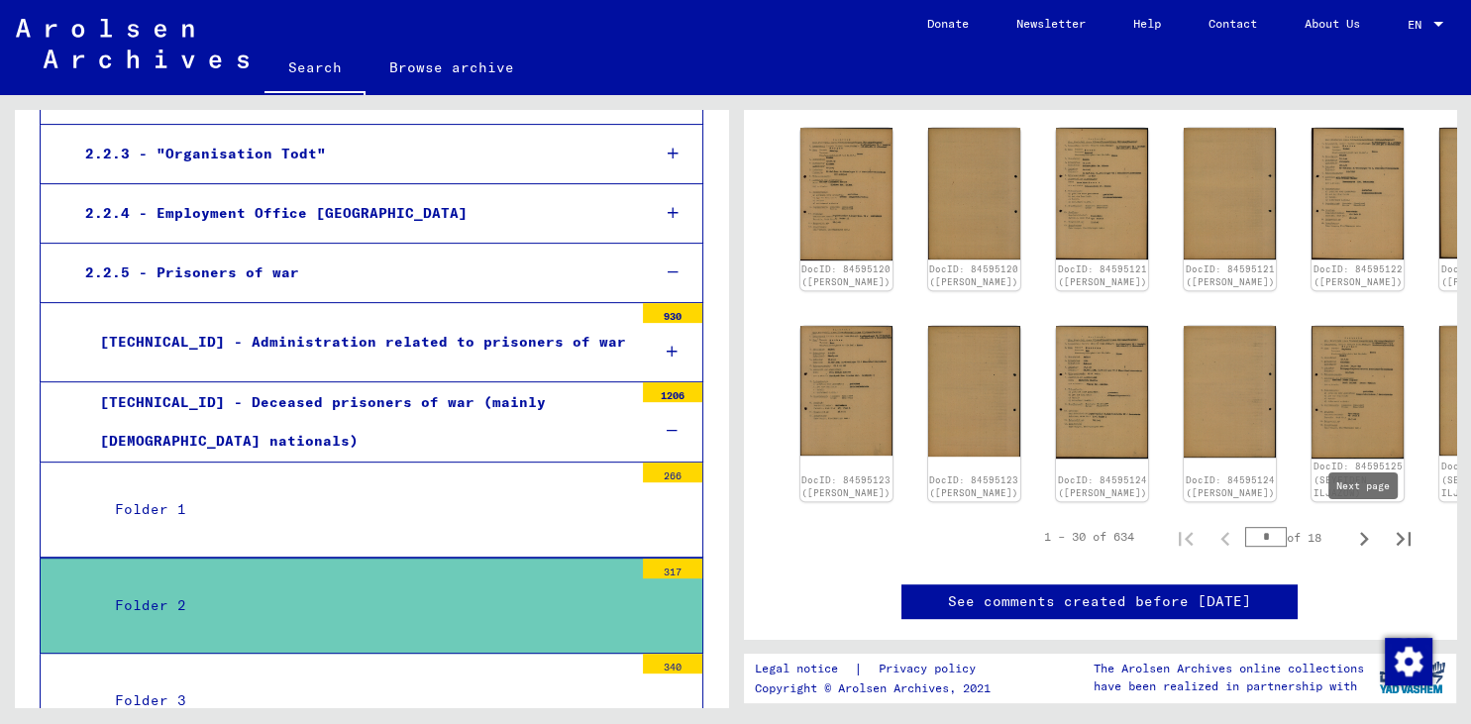
type input "*"
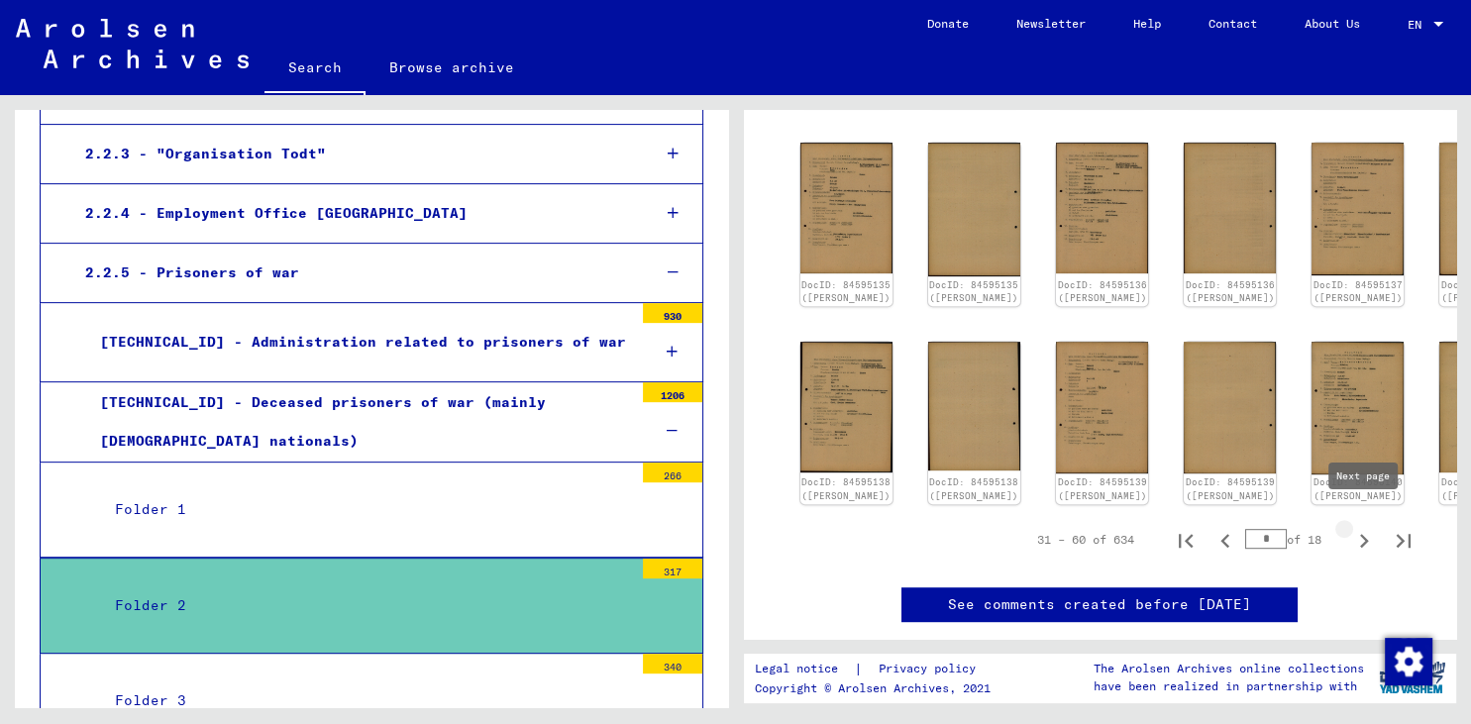
click at [1359, 527] on icon "Next page" at bounding box center [1364, 541] width 28 height 28
type input "*"
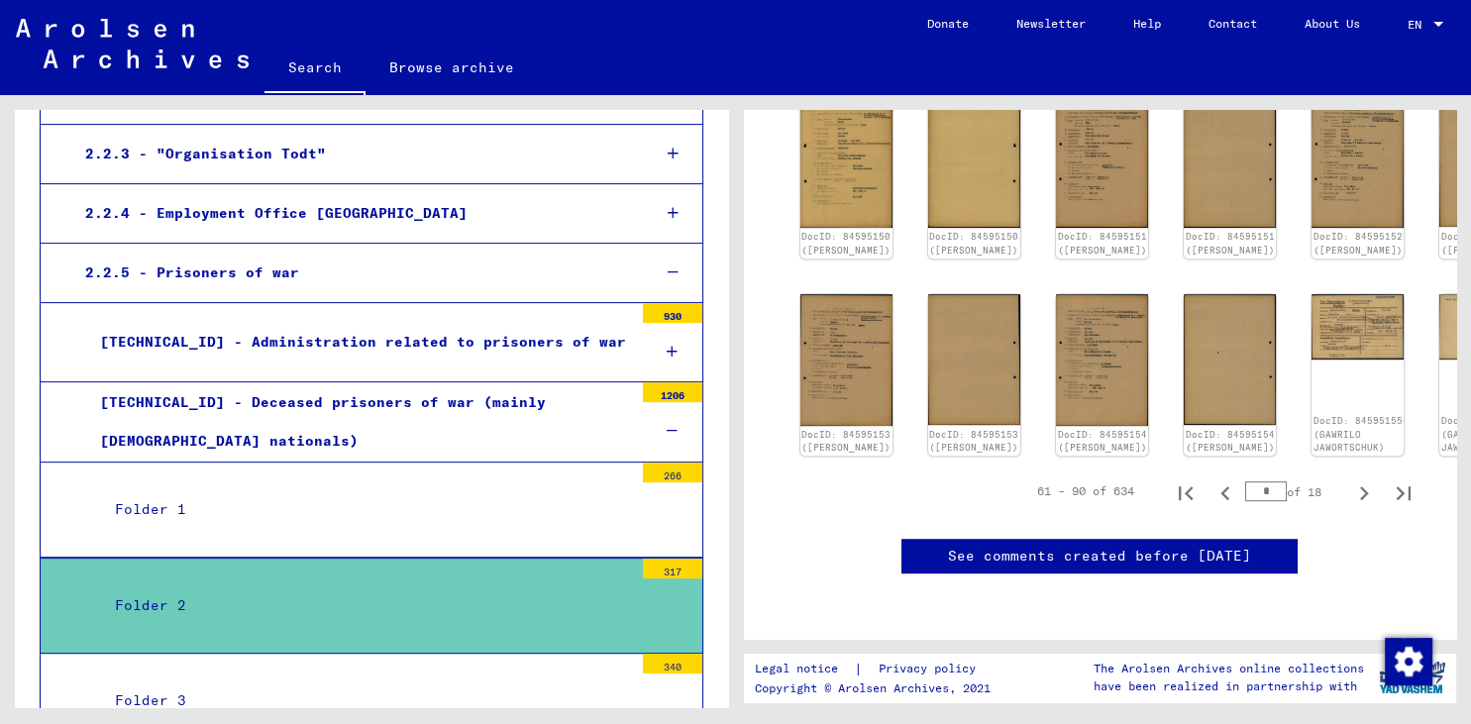
scroll to position [1173, 0]
click at [1367, 486] on icon "Next page" at bounding box center [1364, 493] width 9 height 14
type input "*"
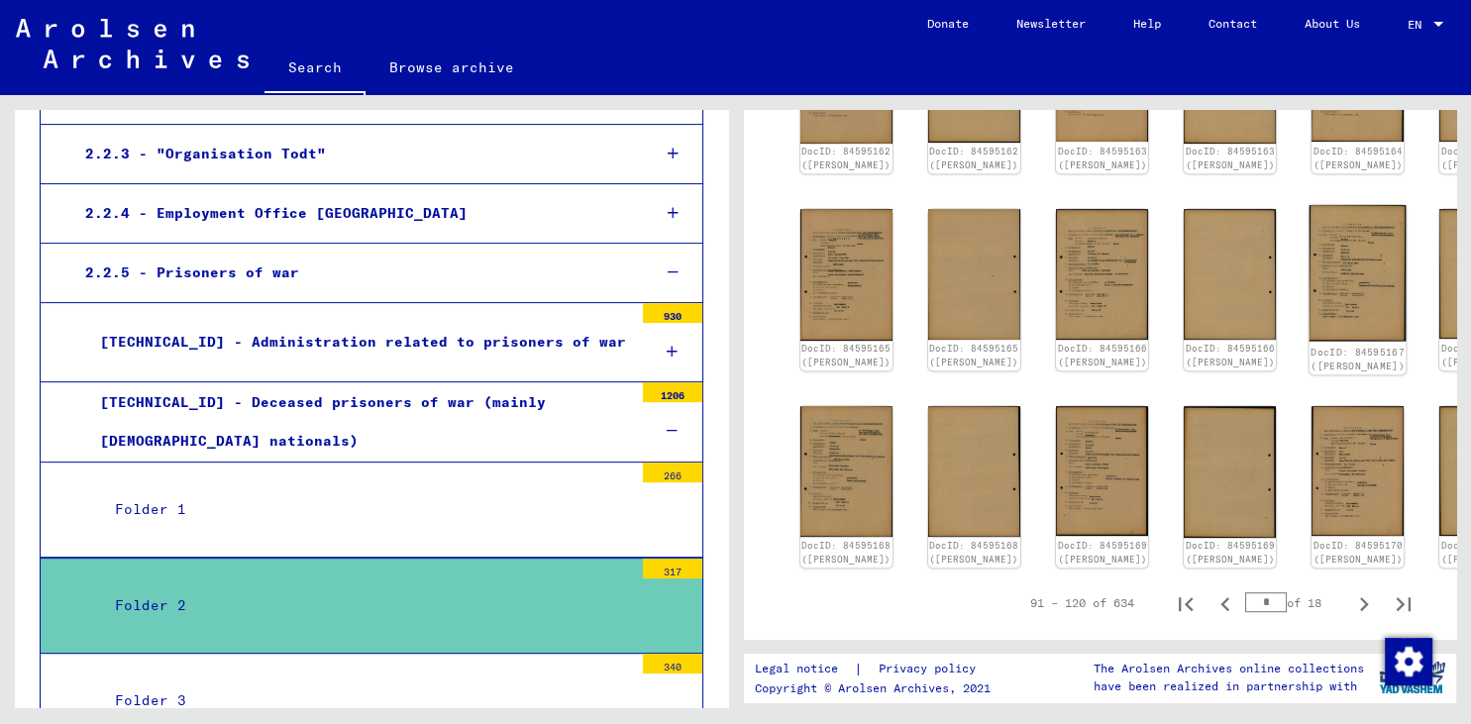
scroll to position [1094, 0]
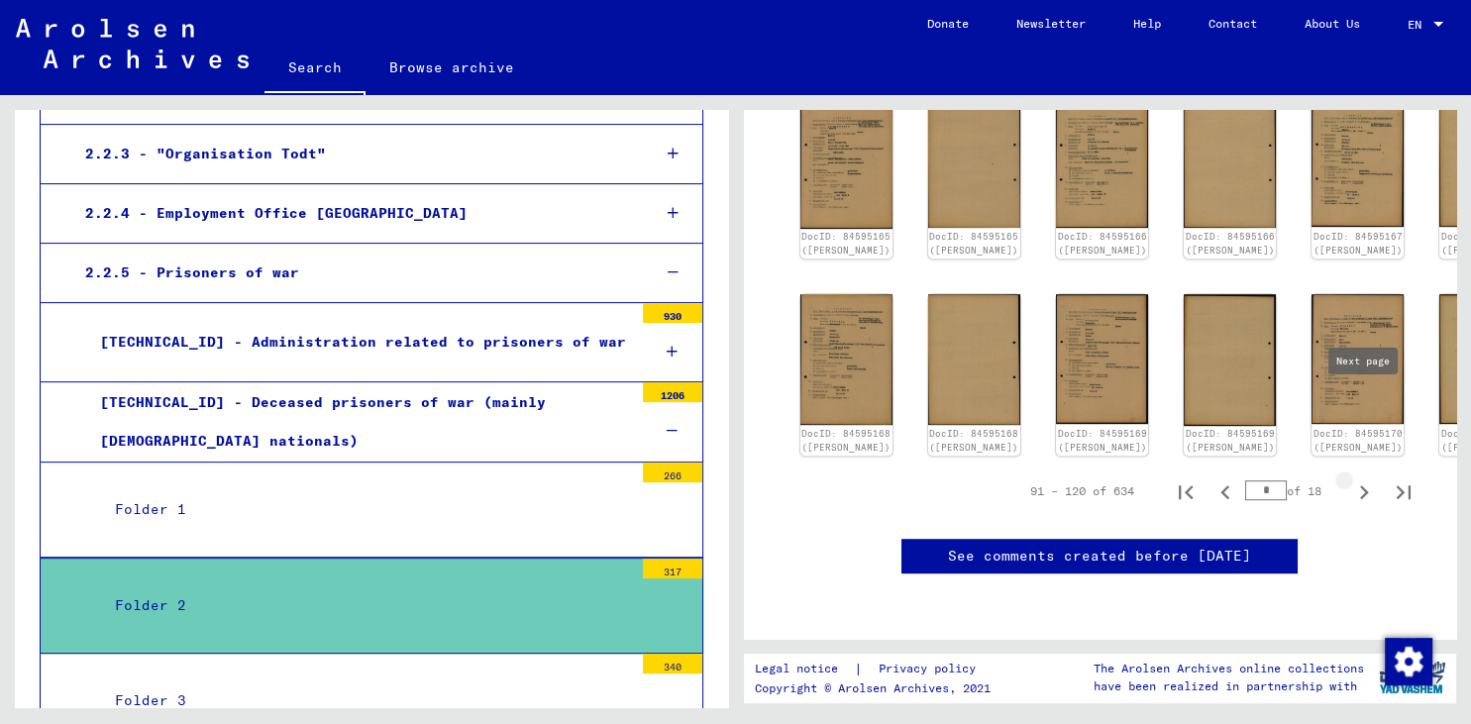
click at [1367, 485] on icon "Next page" at bounding box center [1364, 492] width 9 height 14
type input "*"
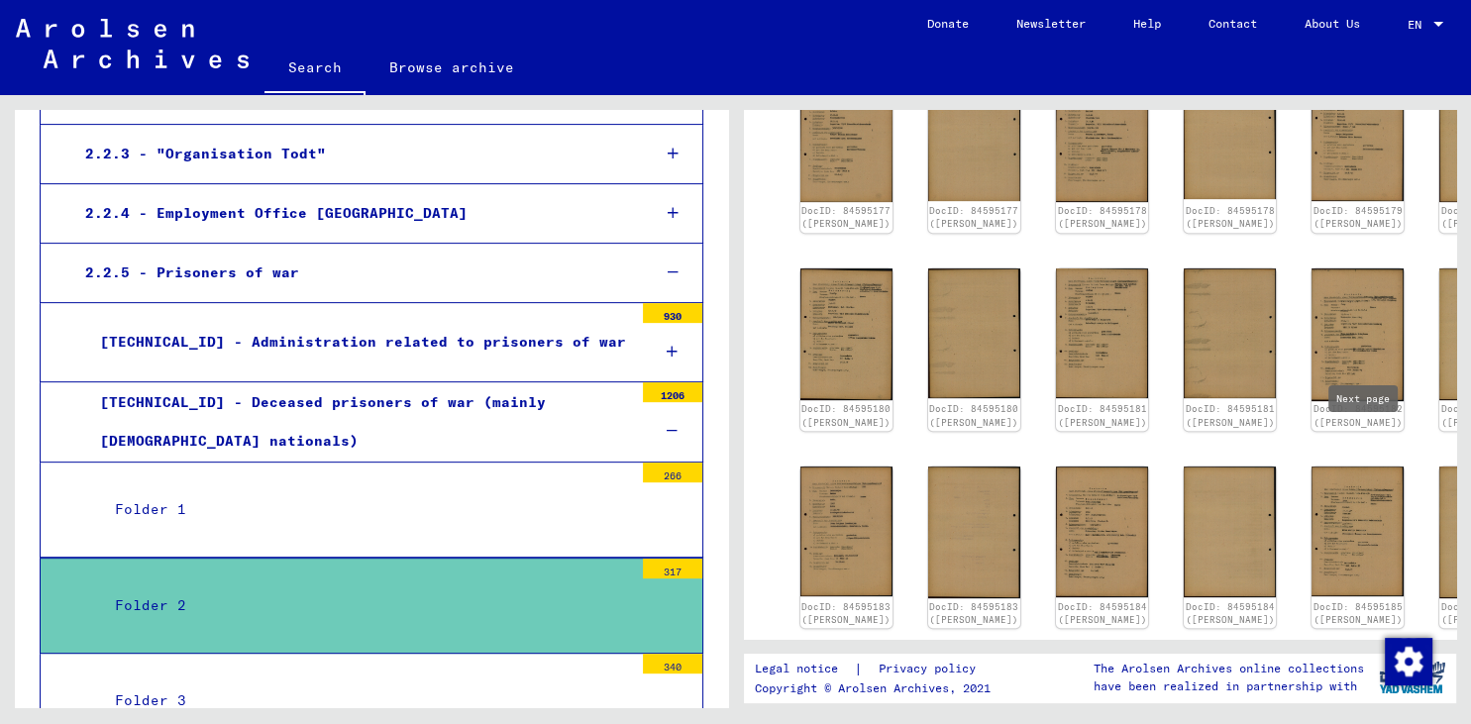
scroll to position [964, 0]
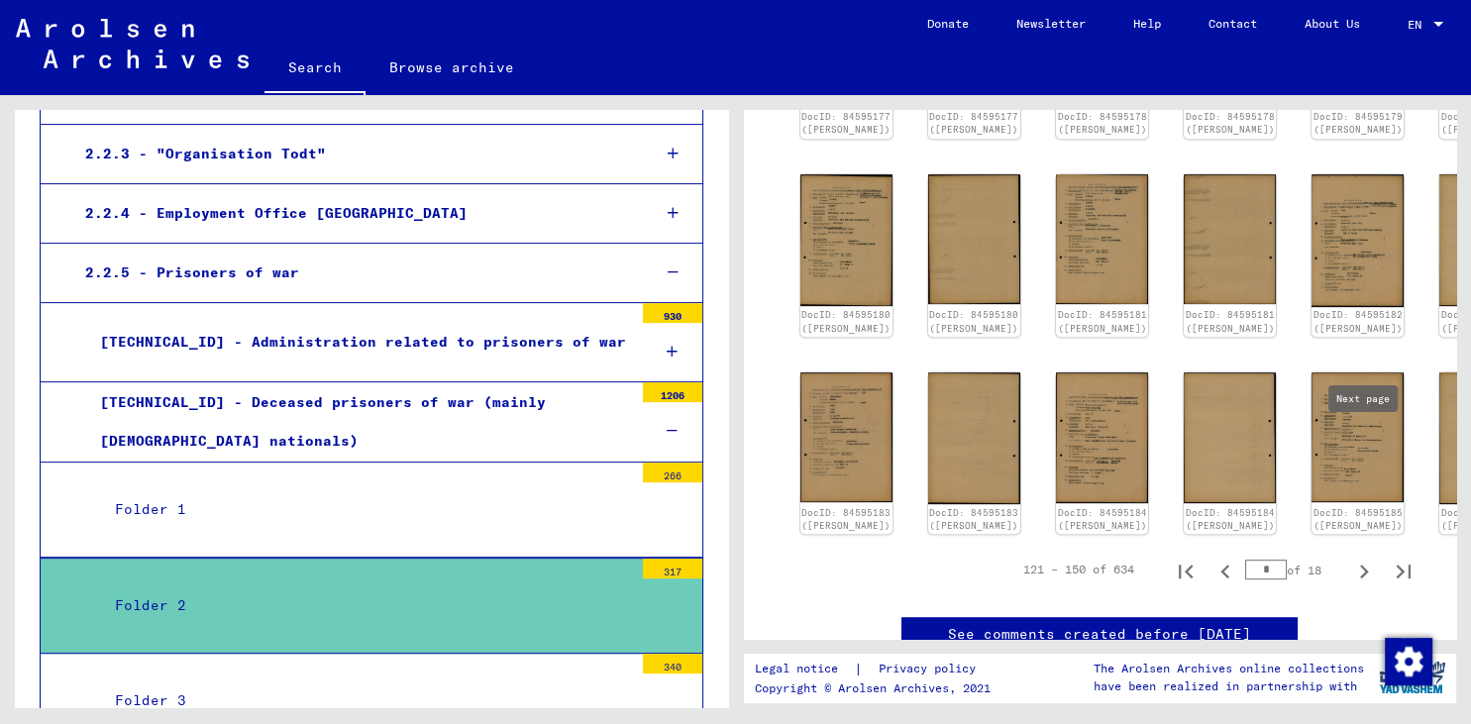
click at [1361, 558] on icon "Next page" at bounding box center [1364, 572] width 28 height 28
type input "*"
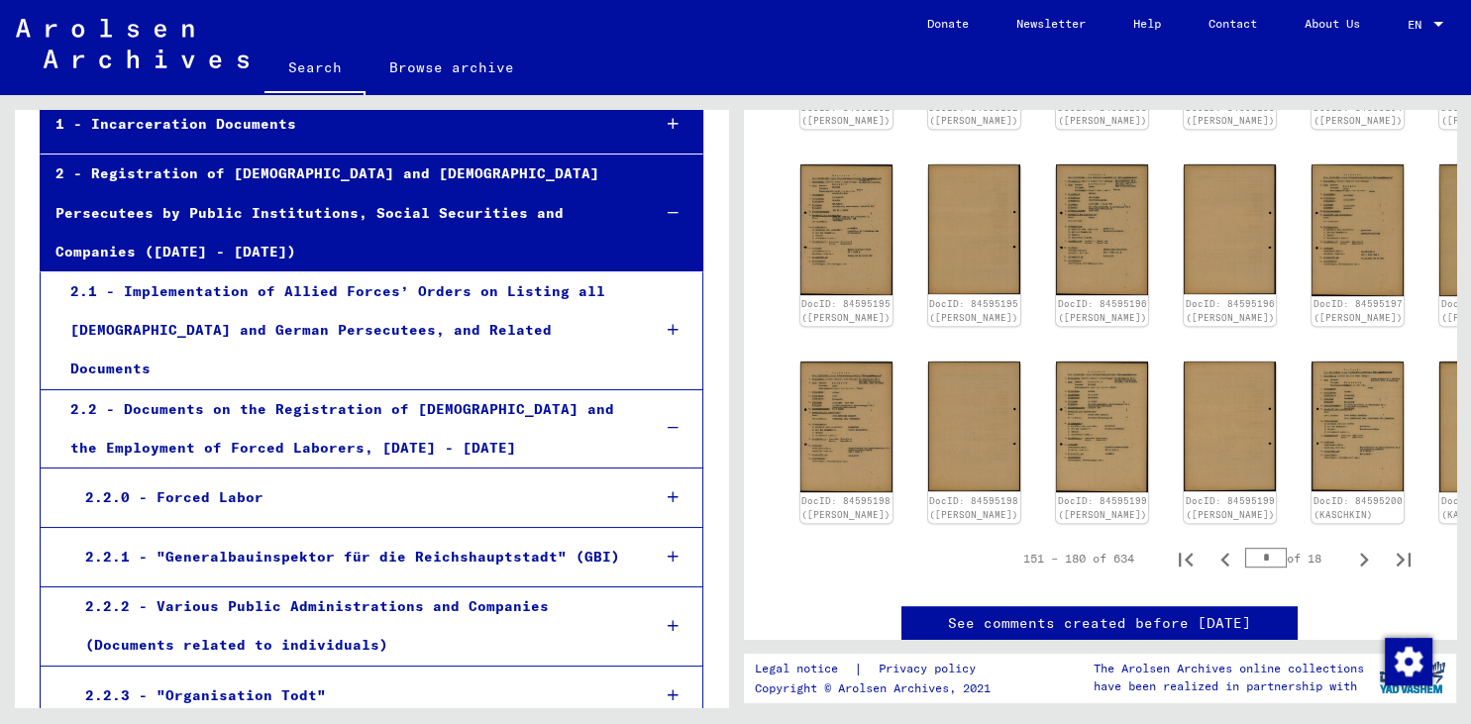
scroll to position [218, 0]
